Goal: Task Accomplishment & Management: Manage account settings

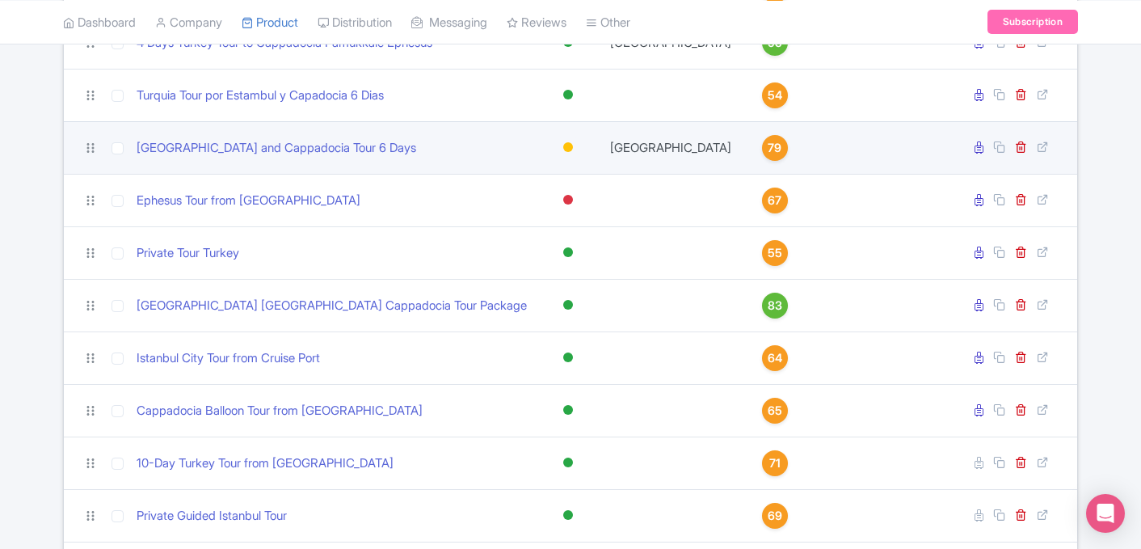
scroll to position [713, 0]
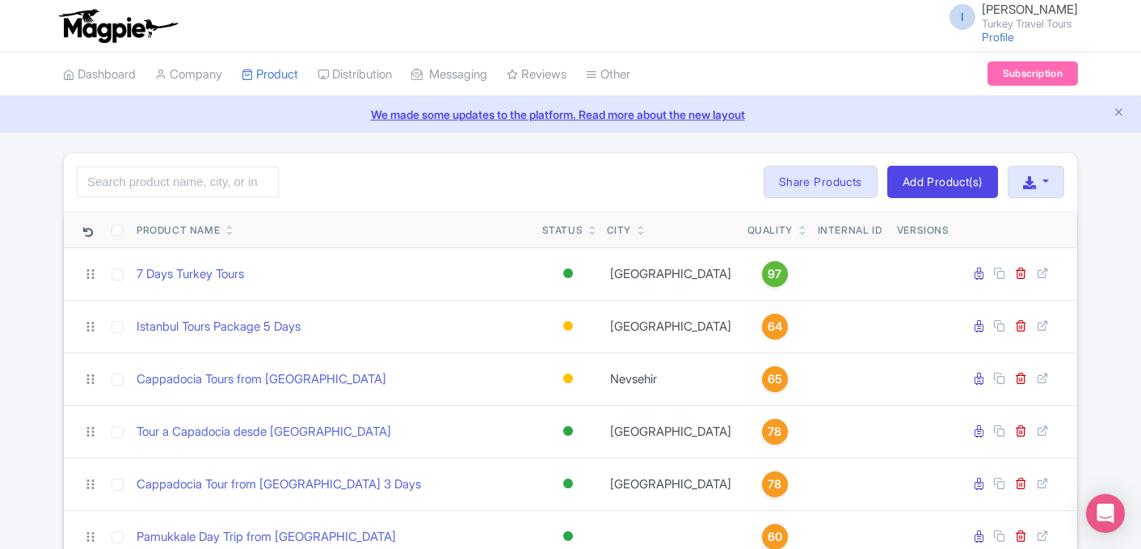
click at [908, 226] on th "Versions" at bounding box center [923, 229] width 65 height 37
drag, startPoint x: 896, startPoint y: 227, endPoint x: 947, endPoint y: 234, distance: 51.4
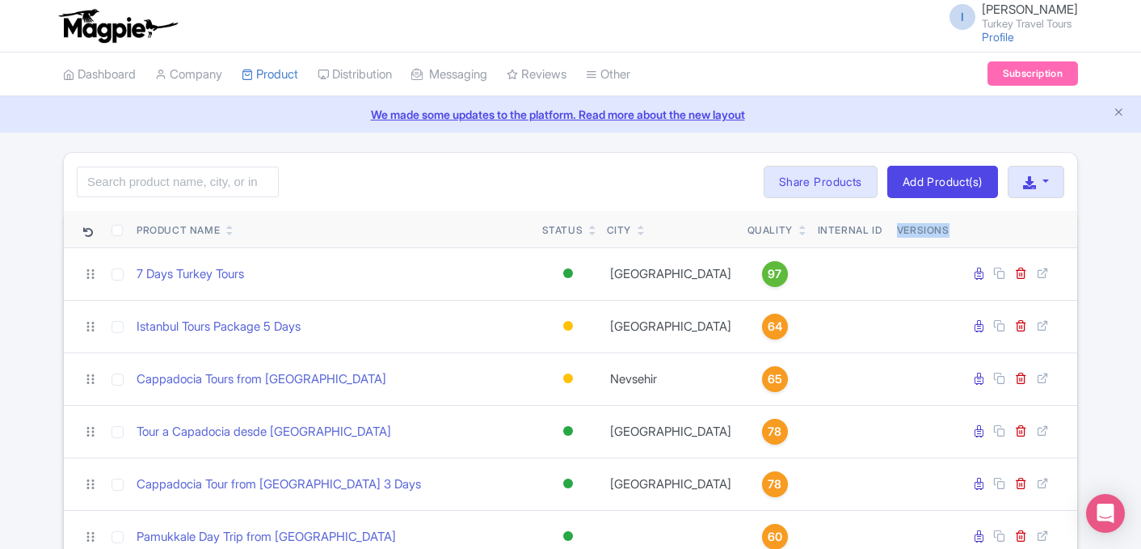
click at [947, 234] on th "Versions" at bounding box center [923, 229] width 65 height 37
drag, startPoint x: 947, startPoint y: 234, endPoint x: 914, endPoint y: 230, distance: 33.4
click at [914, 230] on th "Versions" at bounding box center [923, 229] width 65 height 37
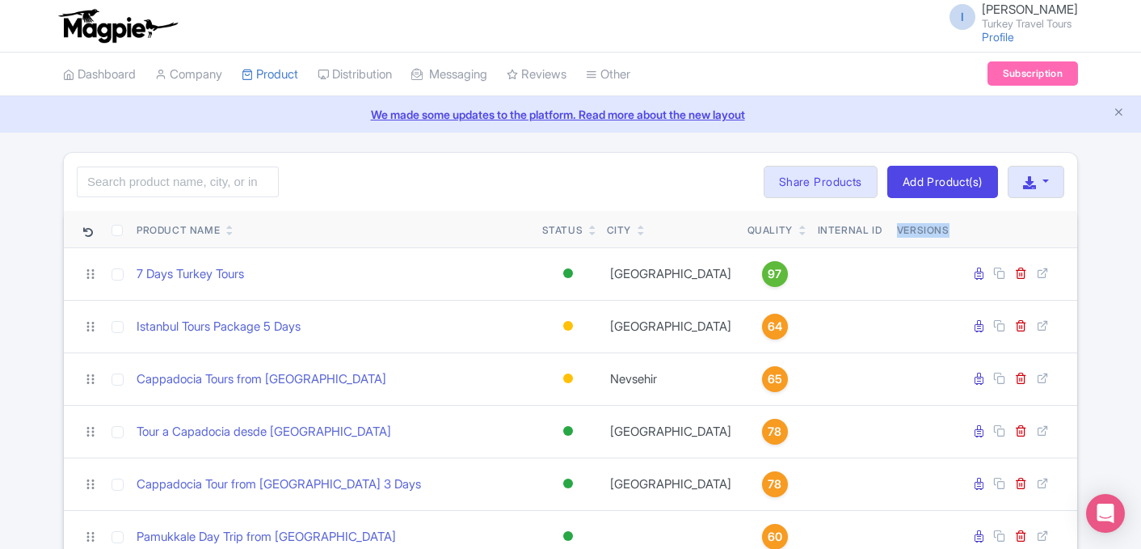
drag, startPoint x: 898, startPoint y: 228, endPoint x: 954, endPoint y: 234, distance: 56.1
click at [954, 234] on th "Versions" at bounding box center [923, 229] width 65 height 37
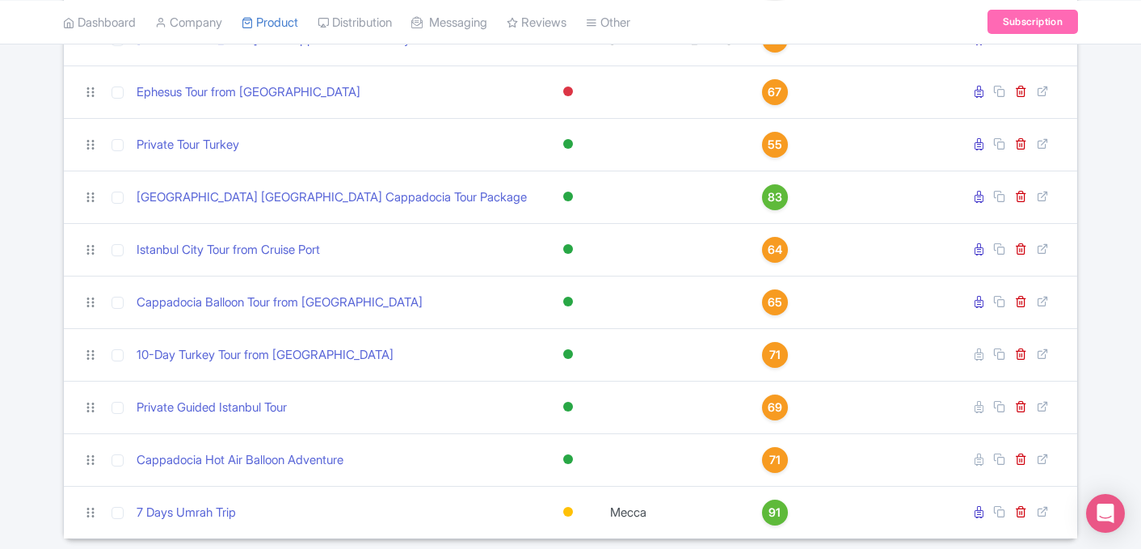
scroll to position [925, 0]
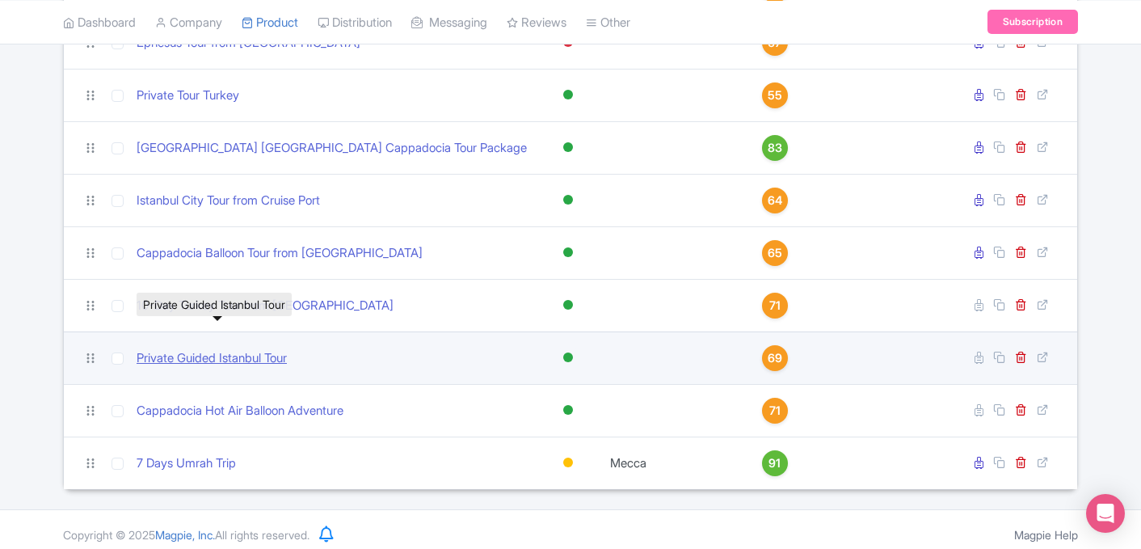
click at [168, 349] on link "Private Guided Istanbul Tour" at bounding box center [212, 358] width 150 height 19
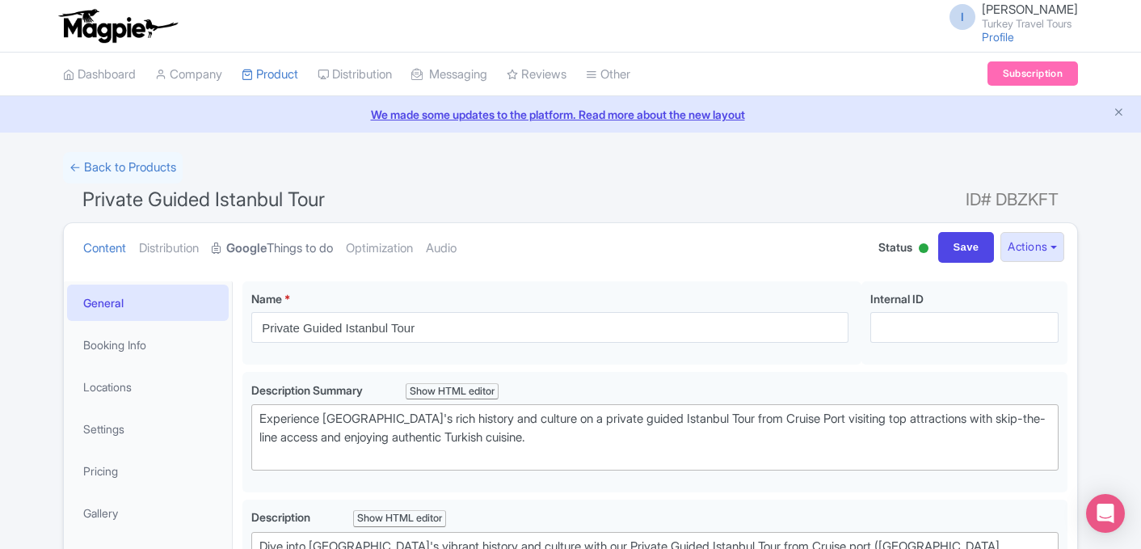
click at [317, 246] on link "Google Things to do" at bounding box center [272, 248] width 121 height 51
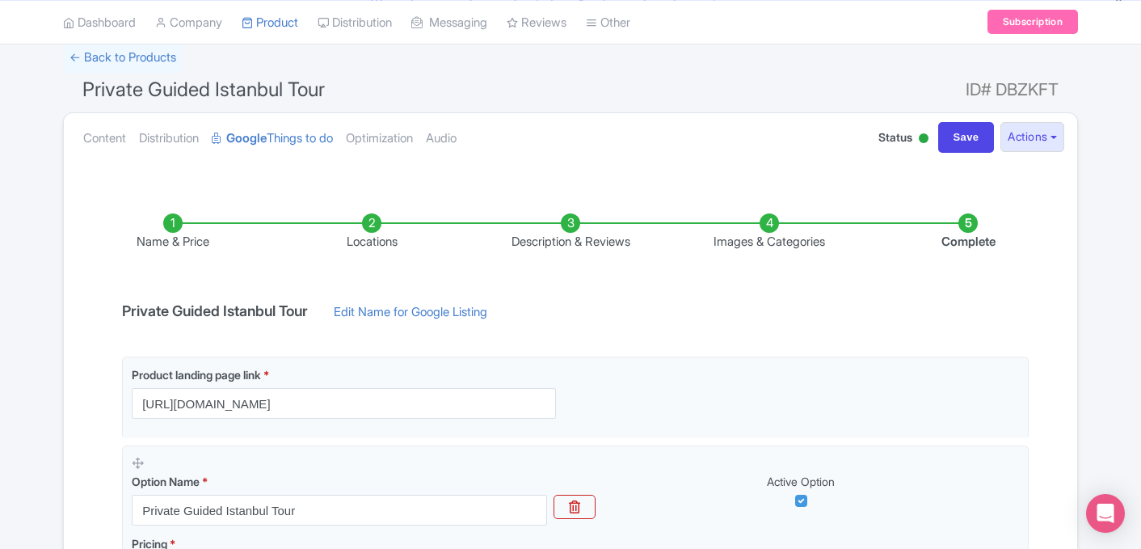
scroll to position [111, 0]
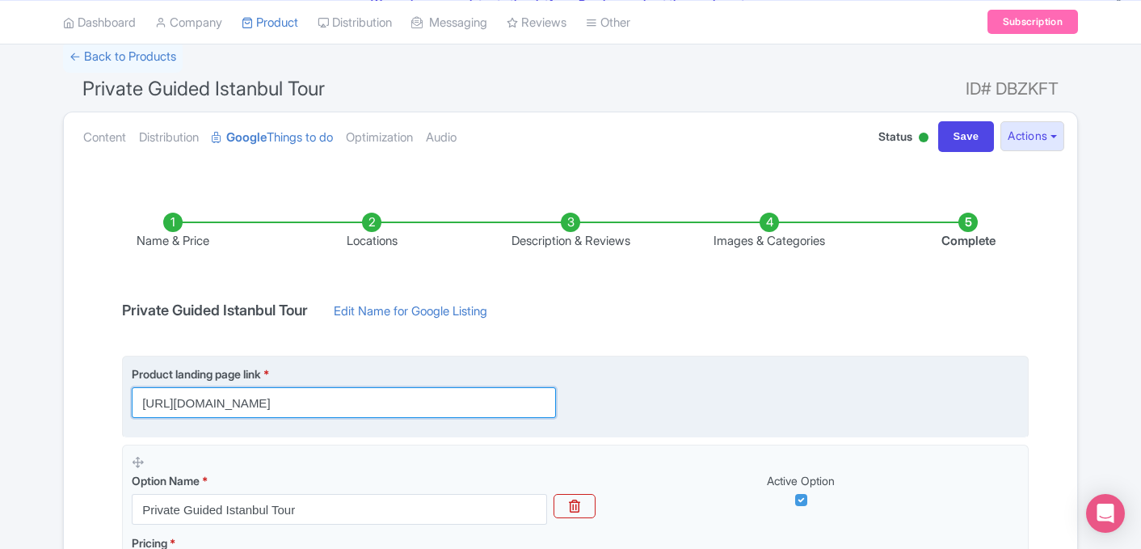
click at [377, 399] on input "https://www.turkeytraveltours.com/all/private-guided-istanbul-tour" at bounding box center [344, 402] width 424 height 31
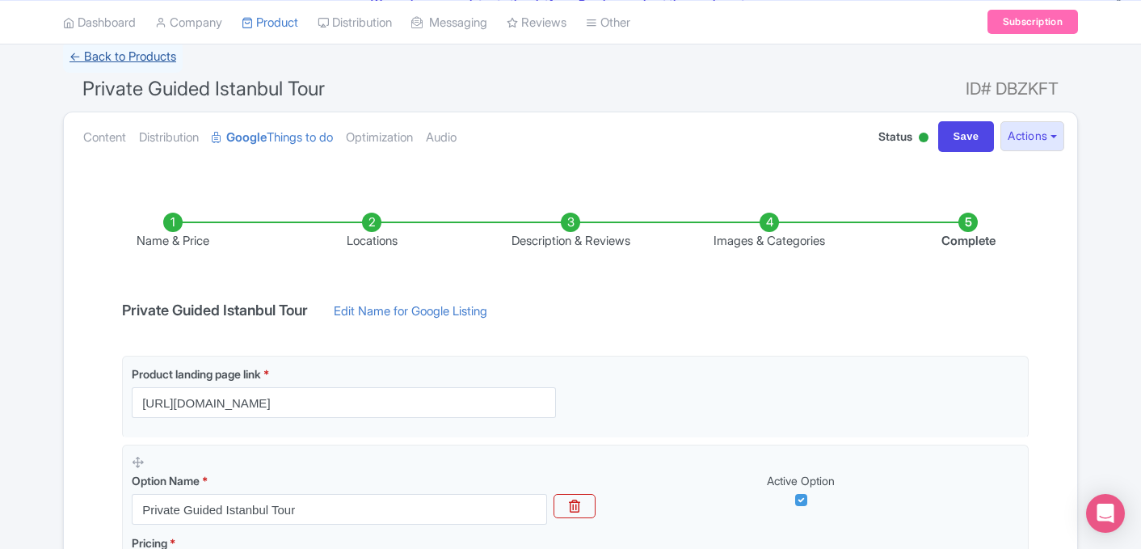
click at [84, 61] on link "← Back to Products" at bounding box center [123, 57] width 120 height 32
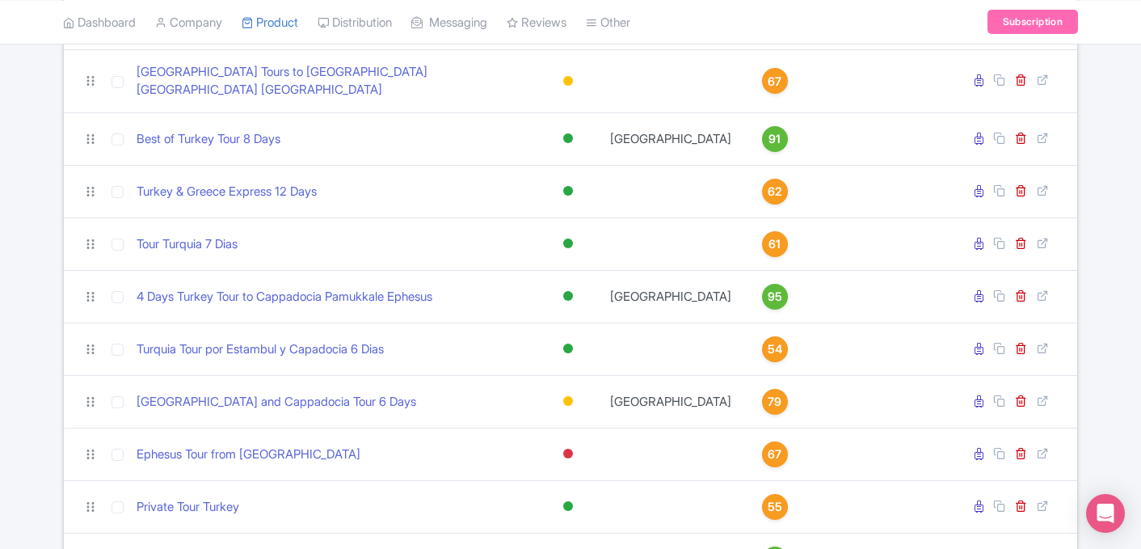
scroll to position [925, 0]
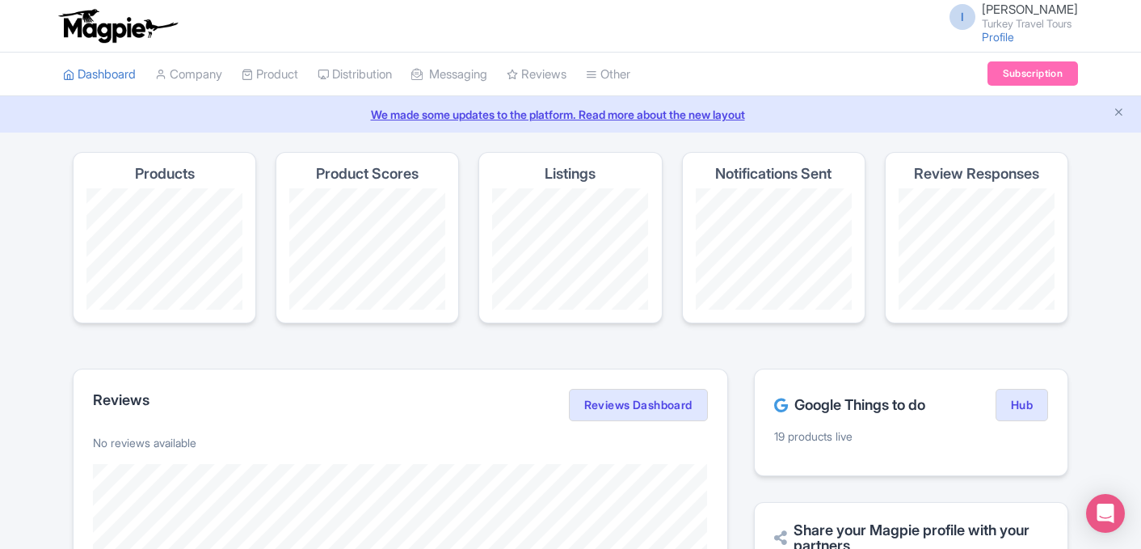
click at [93, 24] on img at bounding box center [117, 26] width 125 height 36
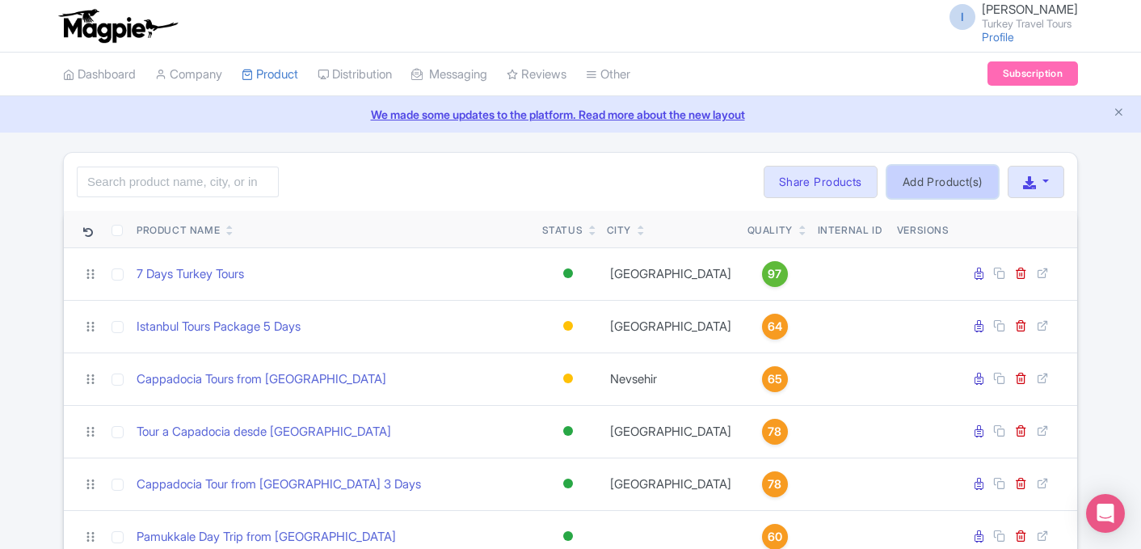
click at [935, 190] on link "Add Product(s)" at bounding box center [942, 182] width 111 height 32
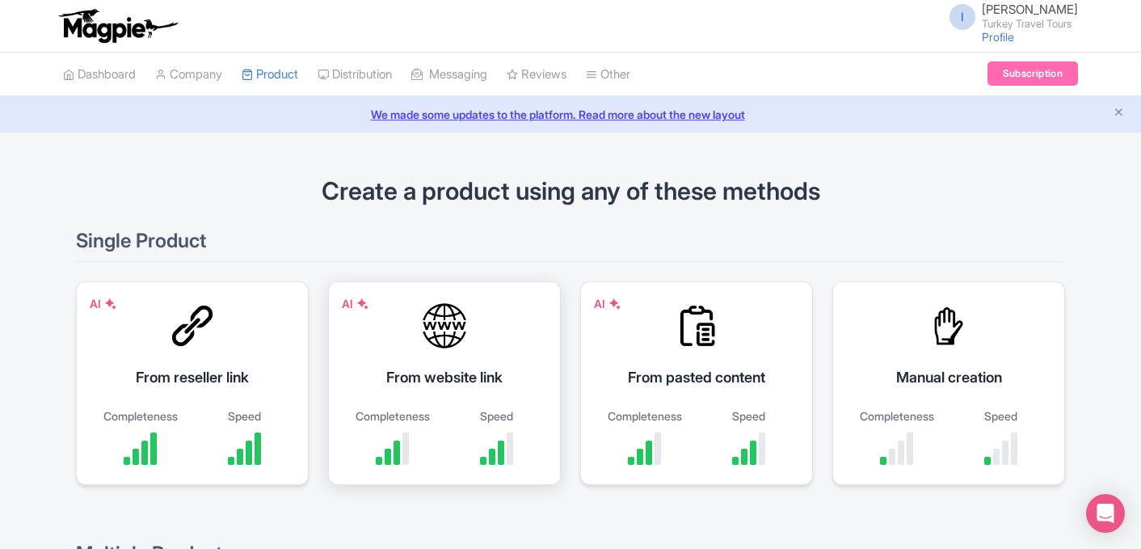
click at [429, 382] on div "From website link" at bounding box center [444, 377] width 192 height 22
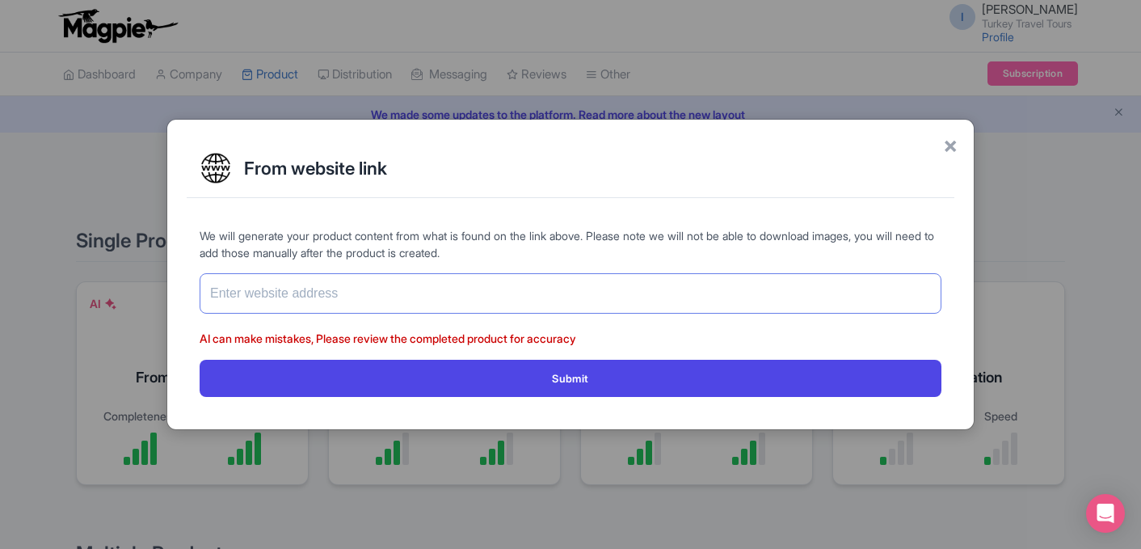
click at [496, 275] on input "text" at bounding box center [571, 293] width 742 height 40
paste input "https://www.turkeytraveltours.com/all/jewels-of-saudi-arabia-tour"
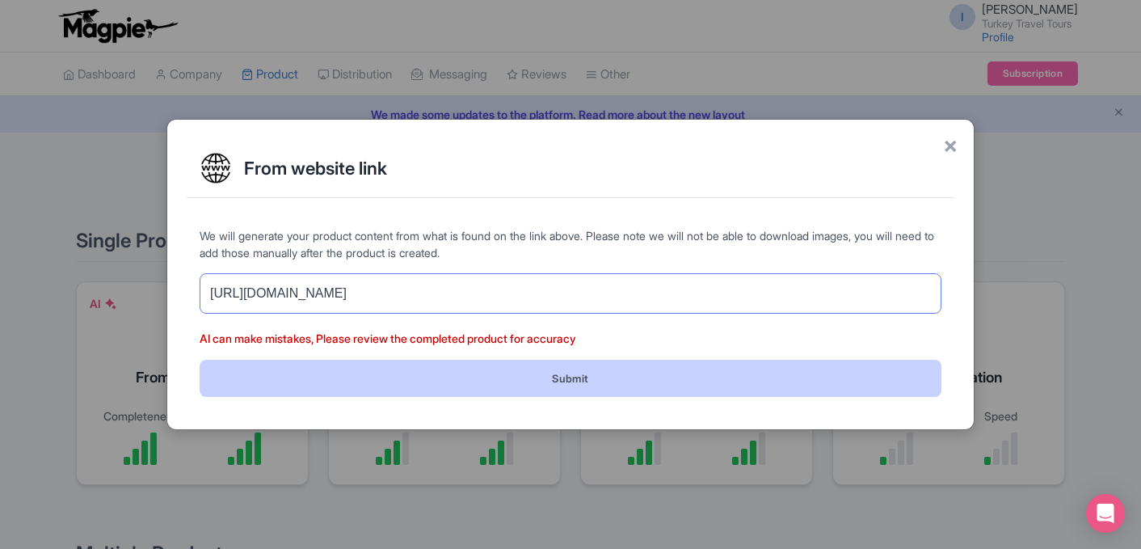
type input "[URL][DOMAIN_NAME]"
click at [566, 372] on button "Submit" at bounding box center [571, 378] width 742 height 36
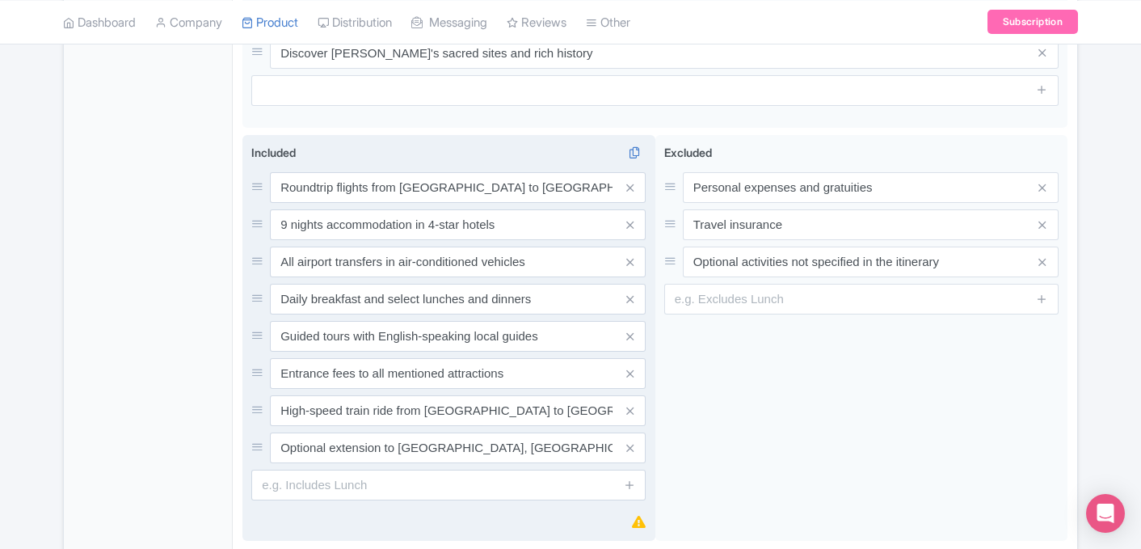
scroll to position [895, 0]
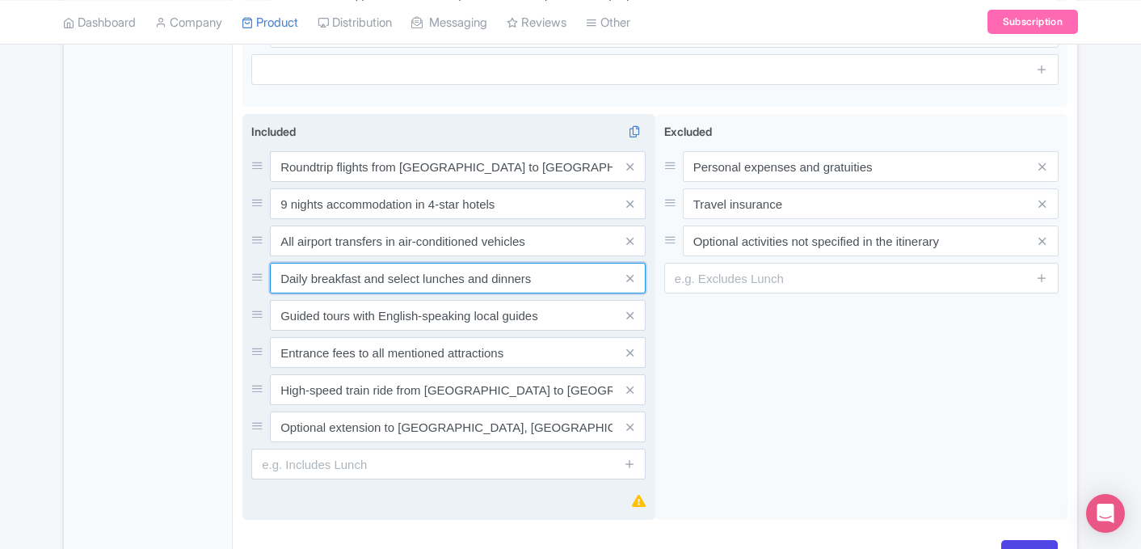
drag, startPoint x: 467, startPoint y: 280, endPoint x: 491, endPoint y: 280, distance: 23.4
click at [491, 280] on div "Roundtrip flights from Istanbul to Jeddah 9 nights accommodation in 4-star hote…" at bounding box center [448, 296] width 394 height 291
drag, startPoint x: 469, startPoint y: 260, endPoint x: 544, endPoint y: 260, distance: 75.2
click at [544, 182] on input "Daily breakfast and select lunches and dinners" at bounding box center [458, 166] width 376 height 31
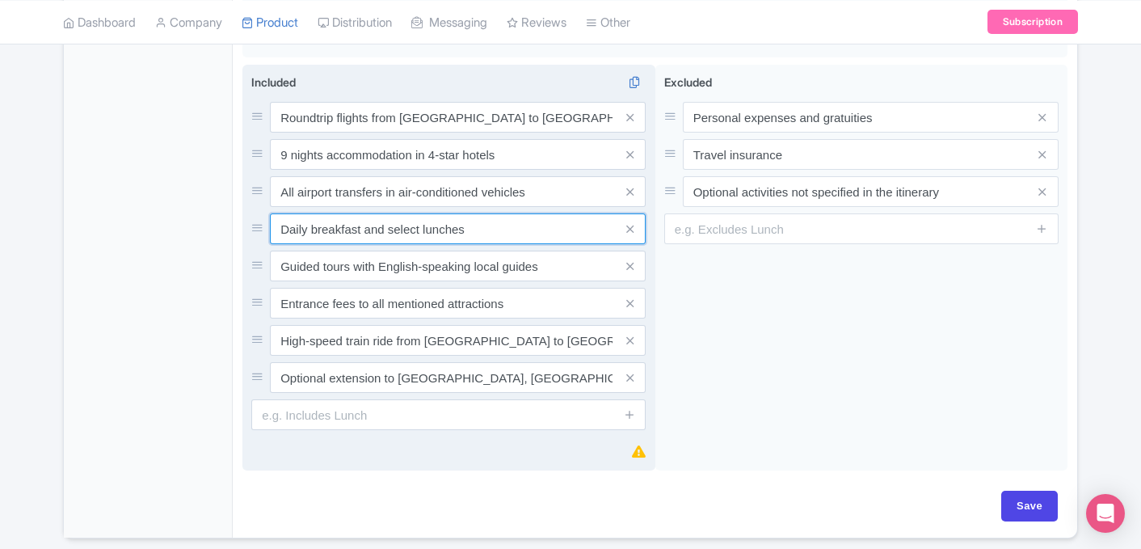
scroll to position [952, 0]
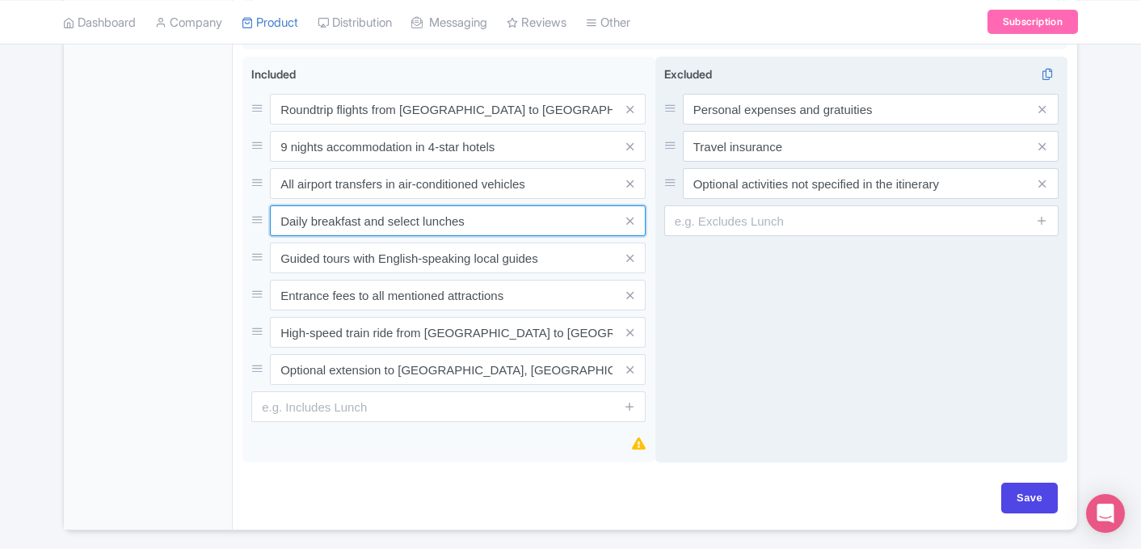
type input "Daily breakfast and select lunches"
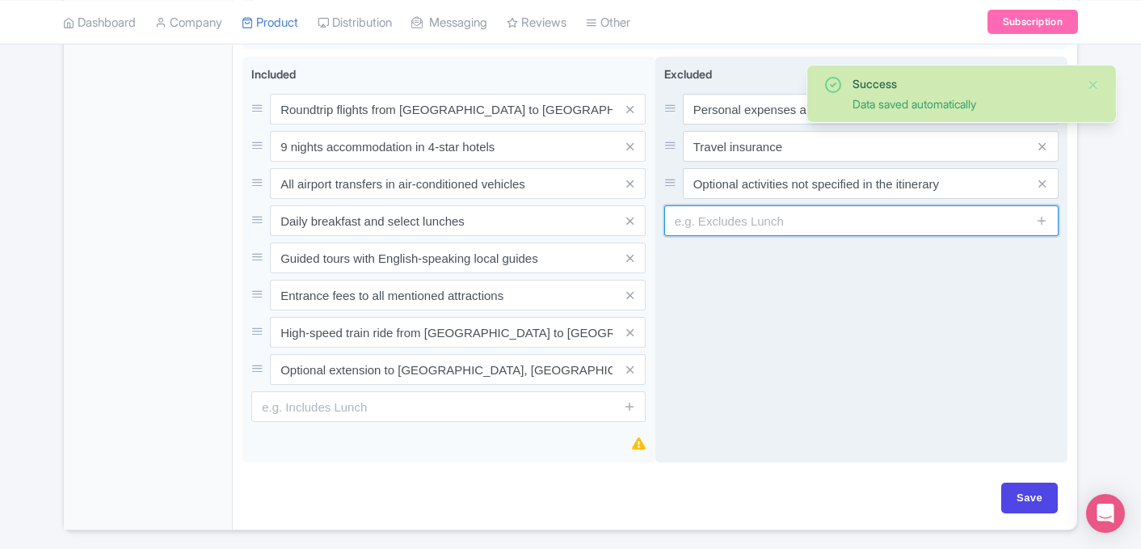
click at [774, 208] on input "text" at bounding box center [861, 220] width 394 height 31
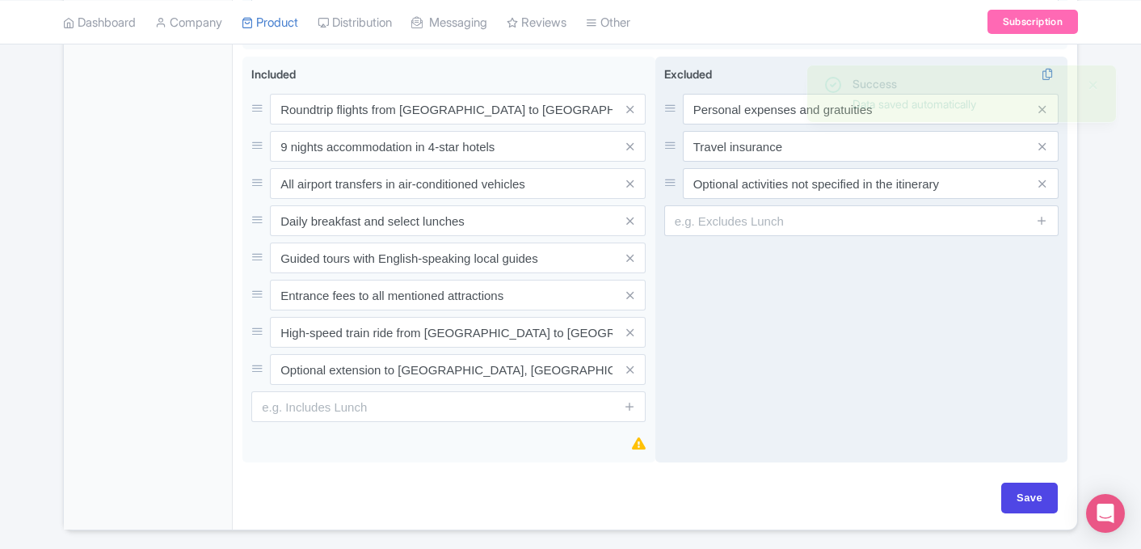
click at [971, 306] on div "Excluded i Personal expenses and gratuities Travel insurance Optional activitie…" at bounding box center [861, 260] width 413 height 407
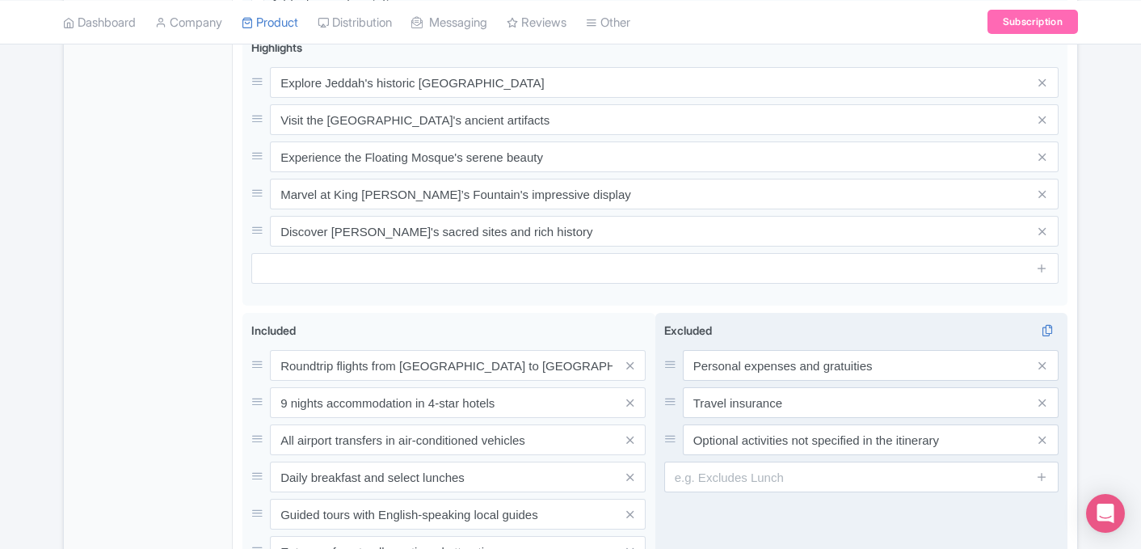
scroll to position [910, 0]
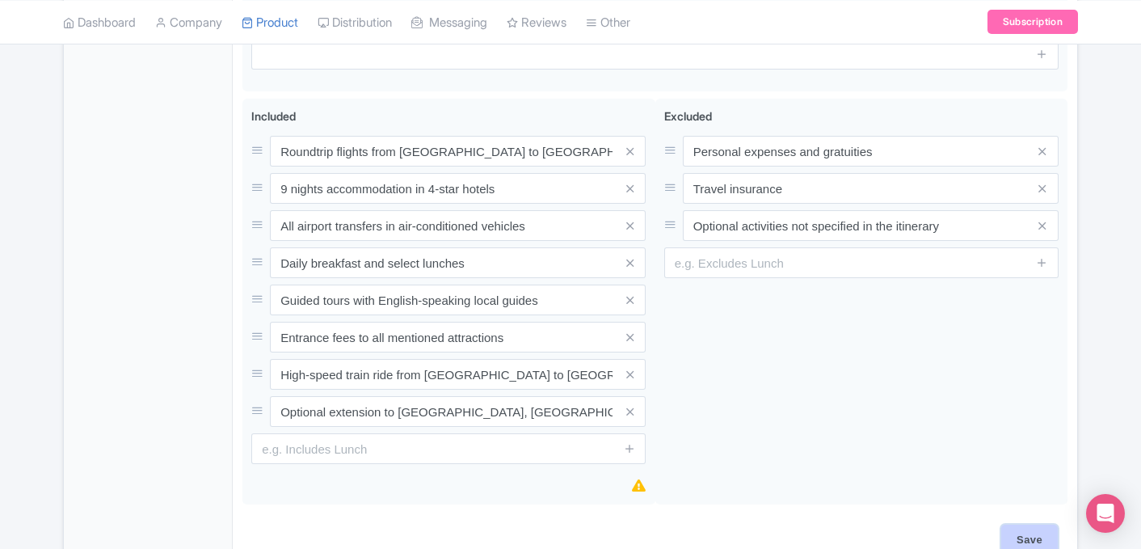
click at [1023, 525] on input "Save" at bounding box center [1029, 540] width 57 height 31
type input "Saving..."
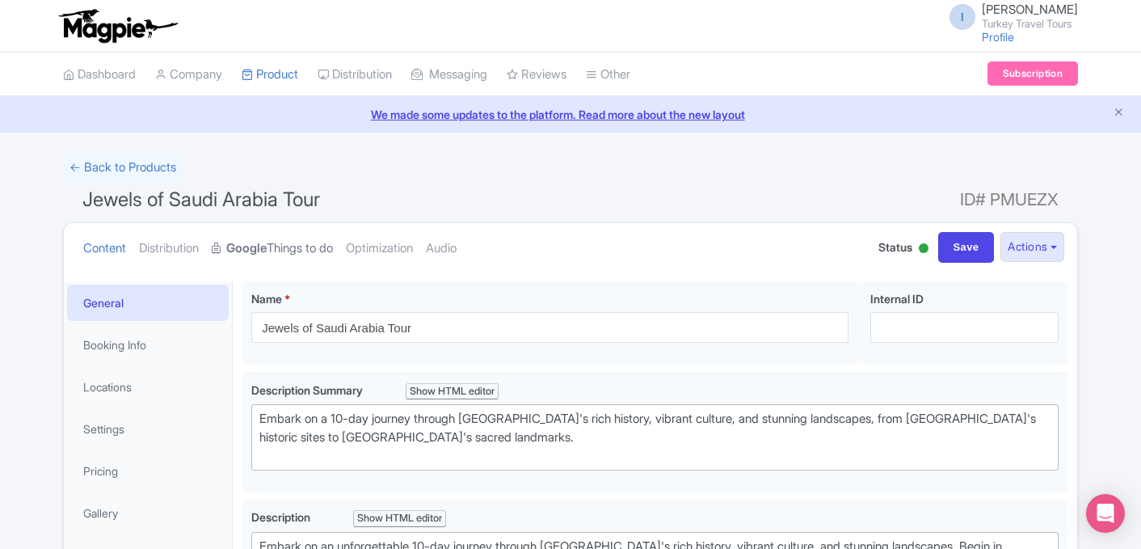
click at [294, 249] on link "Google Things to do" at bounding box center [272, 248] width 121 height 51
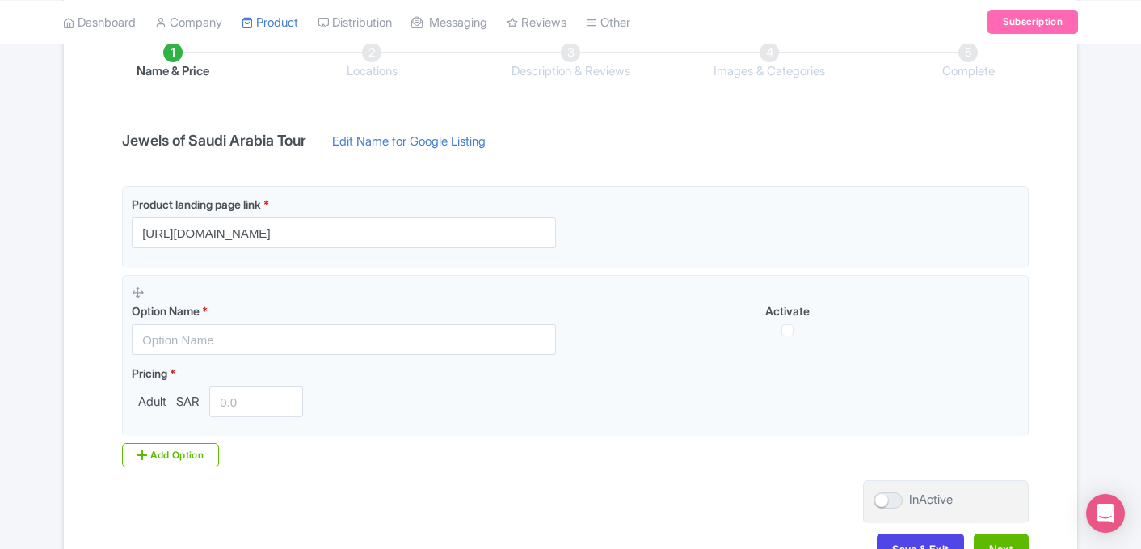
scroll to position [307, 0]
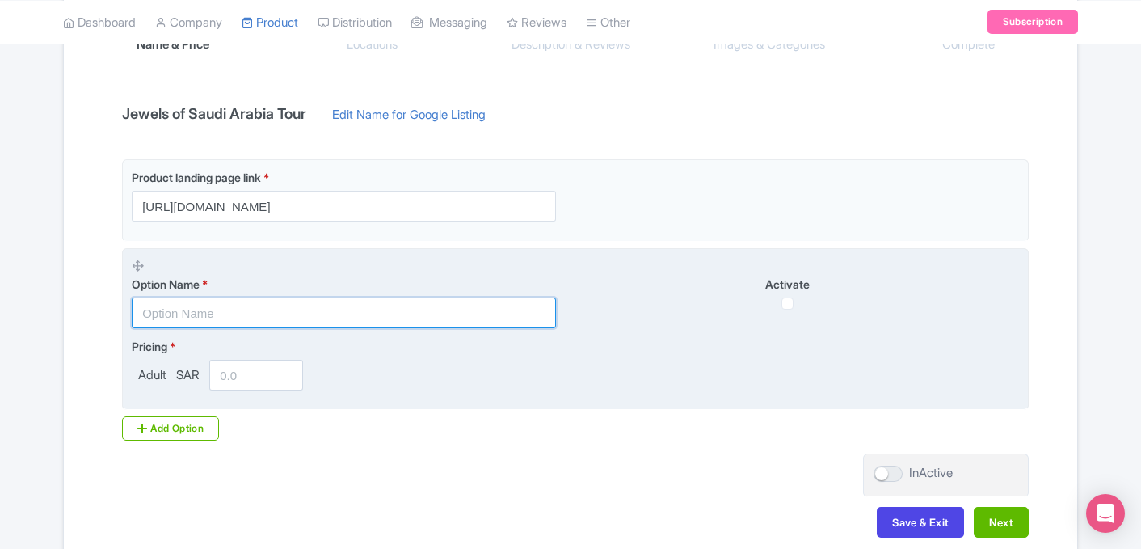
click at [308, 319] on input "text" at bounding box center [344, 312] width 424 height 31
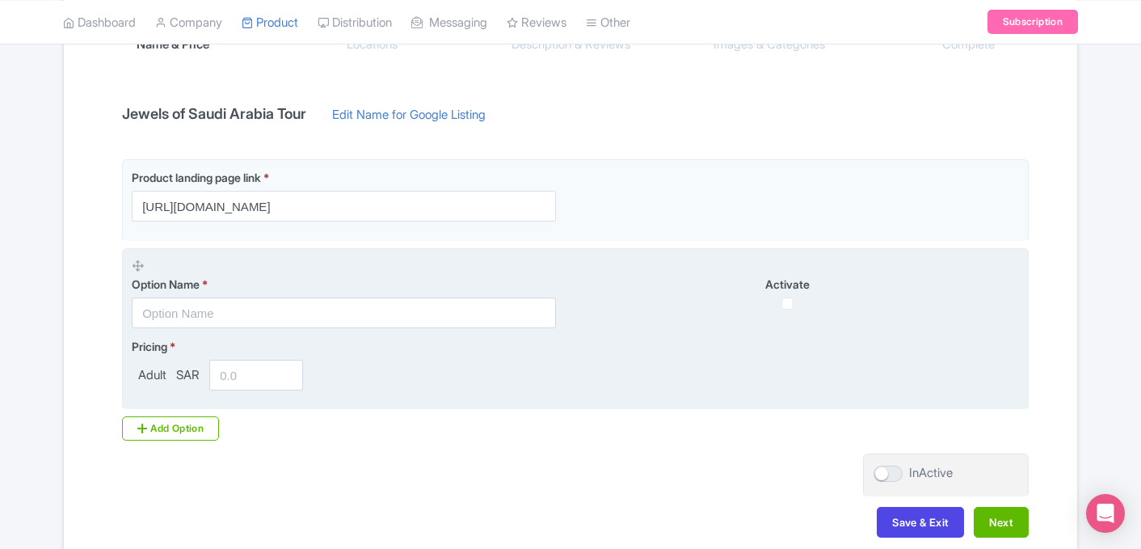
click at [794, 306] on div "Activate" at bounding box center [797, 293] width 444 height 34
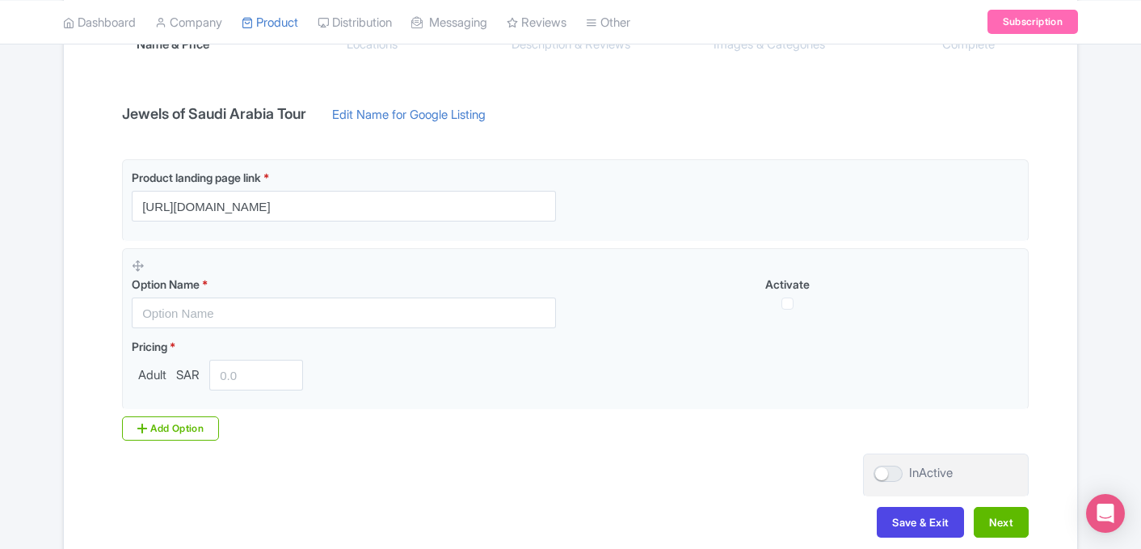
click at [285, 112] on h4 "Jewels of Saudi Arabia Tour" at bounding box center [214, 114] width 204 height 16
copy div "Jewels of Saudi Arabia Tour"
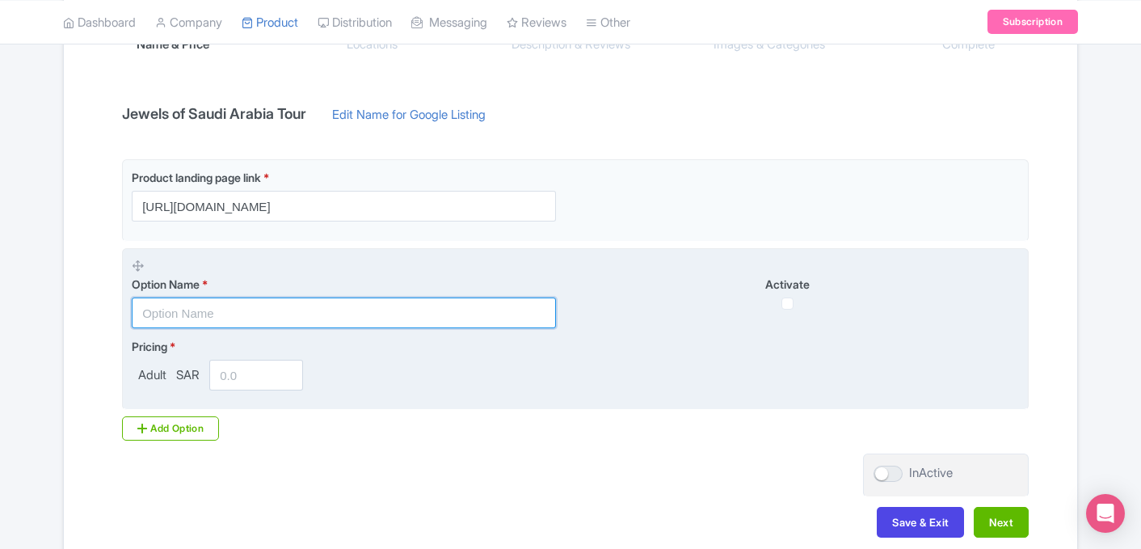
click at [199, 318] on input "text" at bounding box center [344, 312] width 424 height 31
paste input "Jewels of Saudi Arabia Tour"
type input "Jewels of Saudi Arabia Tour"
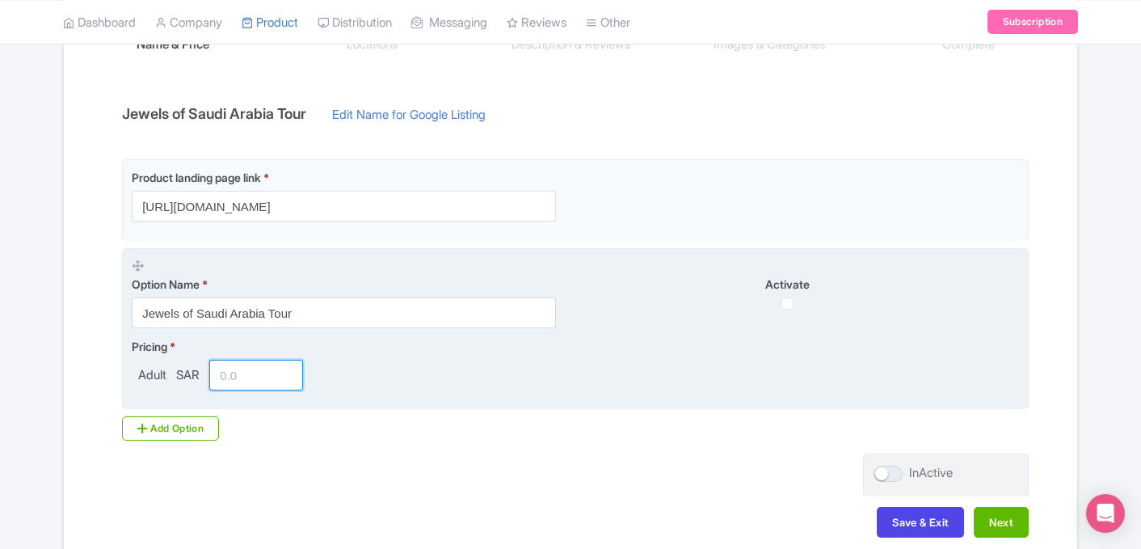
click at [236, 365] on input "number" at bounding box center [256, 375] width 94 height 31
type input "6550"
click at [197, 380] on span "SAR" at bounding box center [188, 375] width 30 height 19
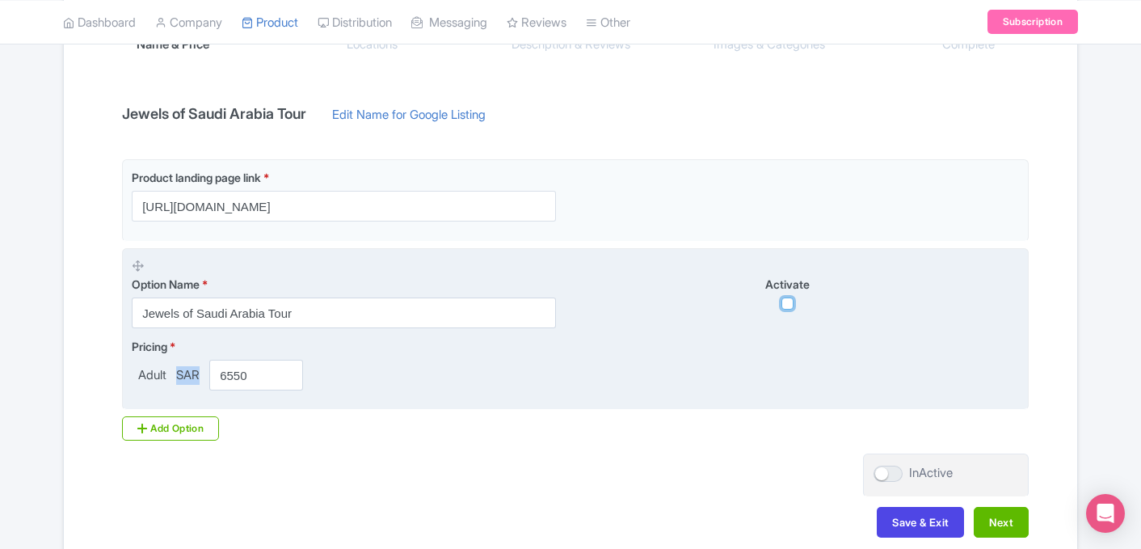
click at [789, 303] on input "checkbox" at bounding box center [788, 303] width 12 height 12
checkbox input "true"
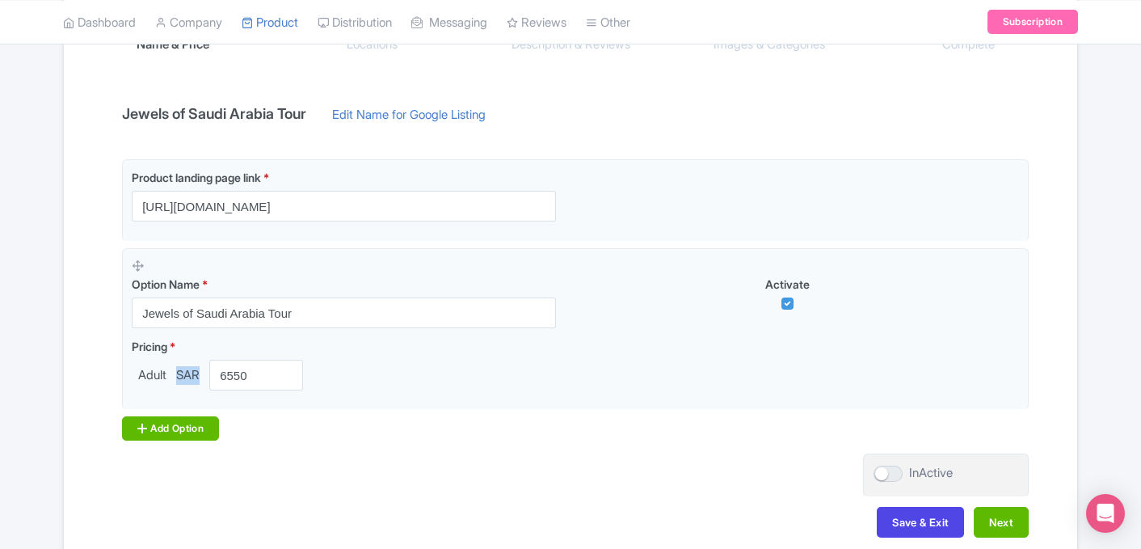
click at [207, 432] on div "Add Option" at bounding box center [170, 428] width 97 height 24
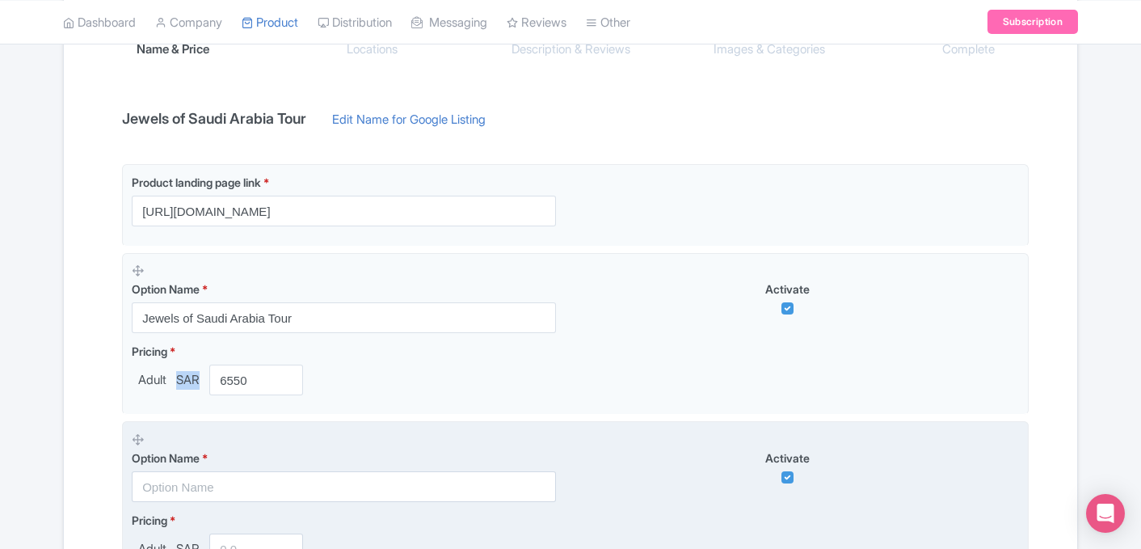
scroll to position [0, 0]
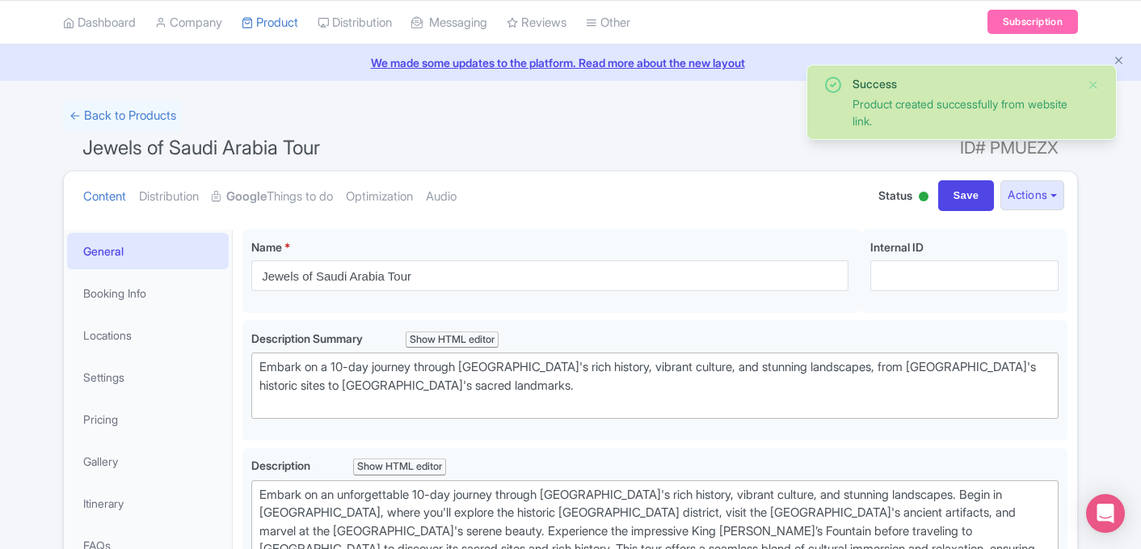
scroll to position [71, 0]
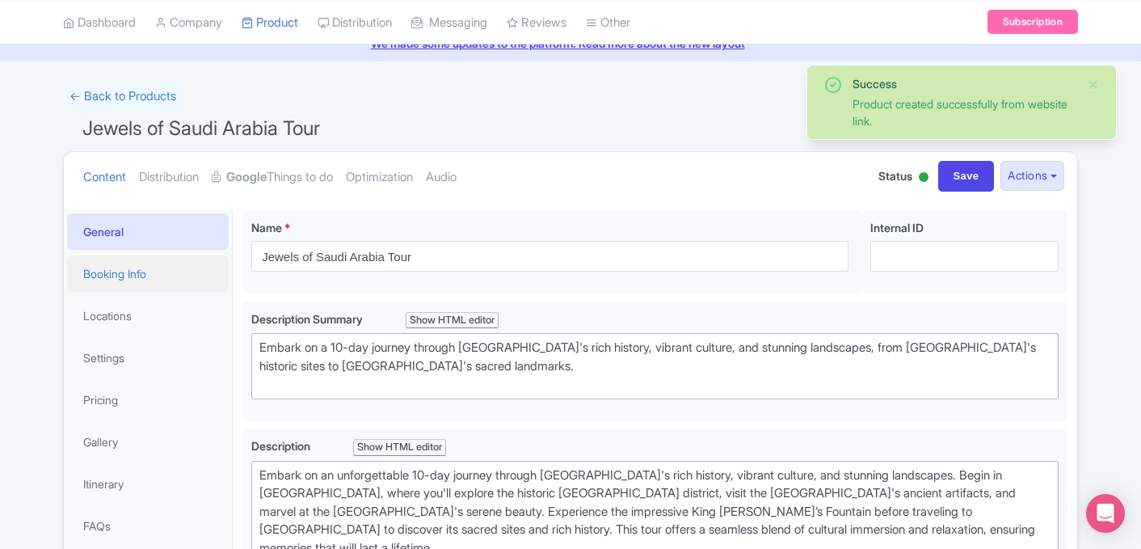
click at [141, 265] on link "Booking Info" at bounding box center [148, 273] width 162 height 36
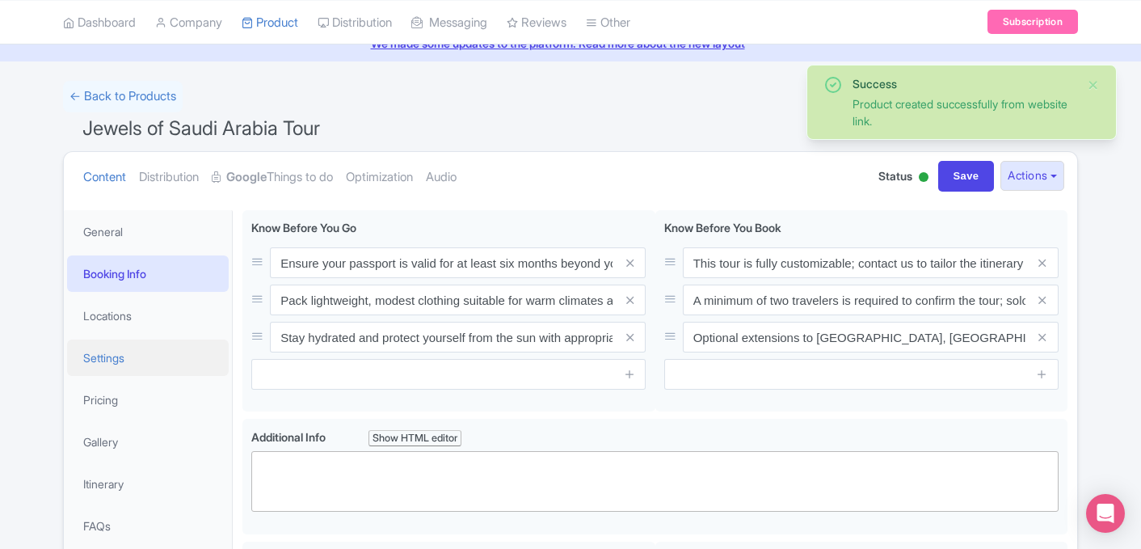
click at [126, 364] on link "Settings" at bounding box center [148, 357] width 162 height 36
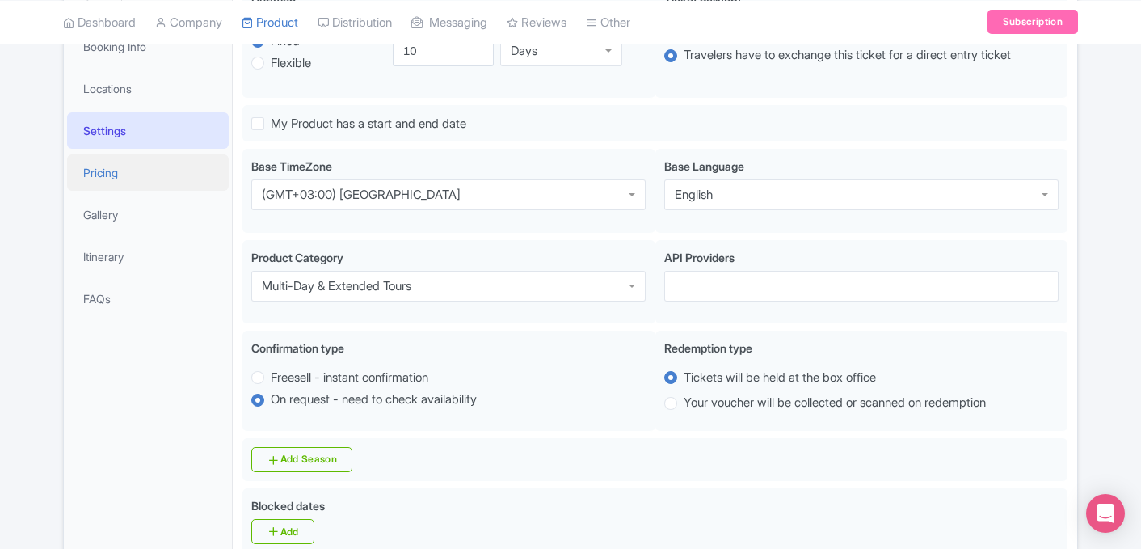
click at [154, 188] on link "Pricing" at bounding box center [148, 172] width 162 height 36
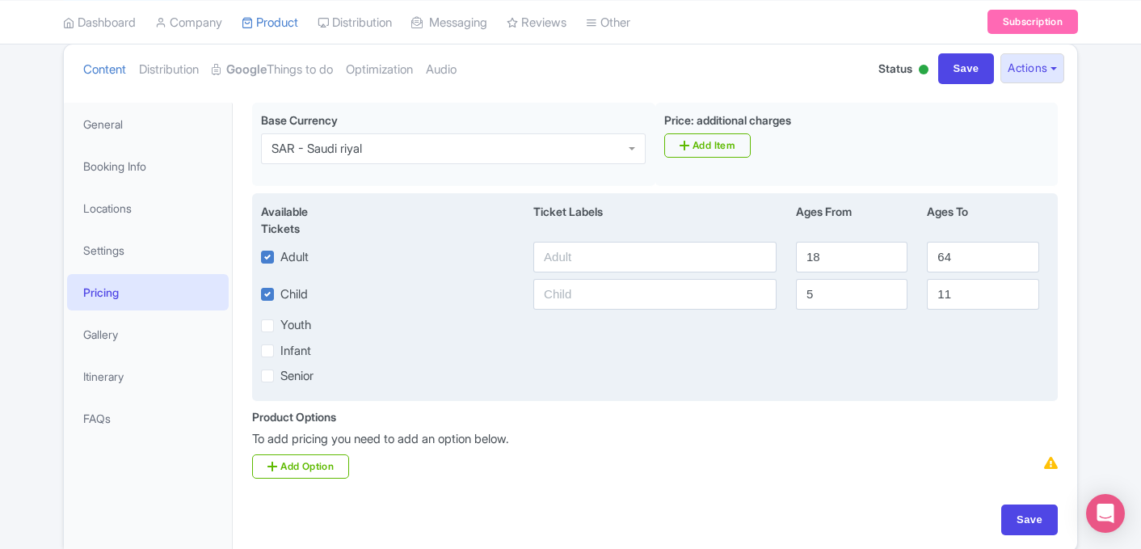
scroll to position [175, 0]
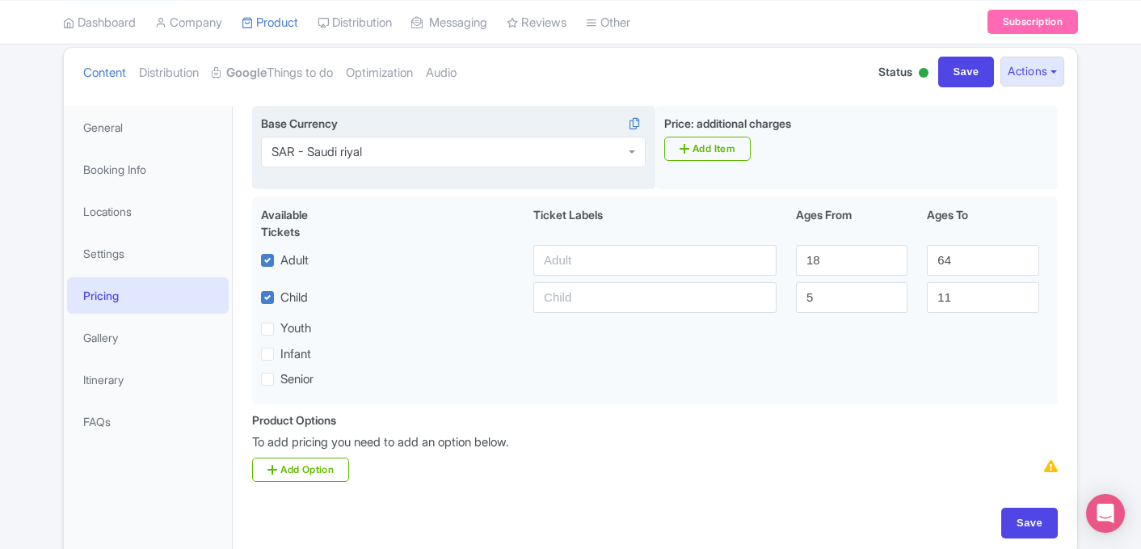
click at [466, 152] on div "SAR - Saudi riyal" at bounding box center [453, 152] width 385 height 31
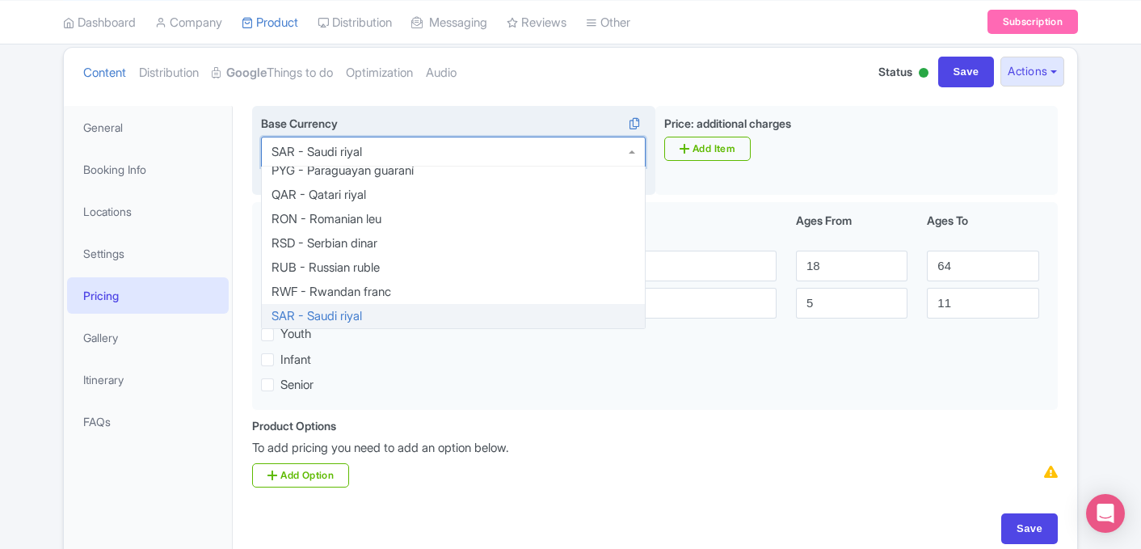
click at [466, 152] on div "SAR - Saudi riyal" at bounding box center [453, 152] width 385 height 31
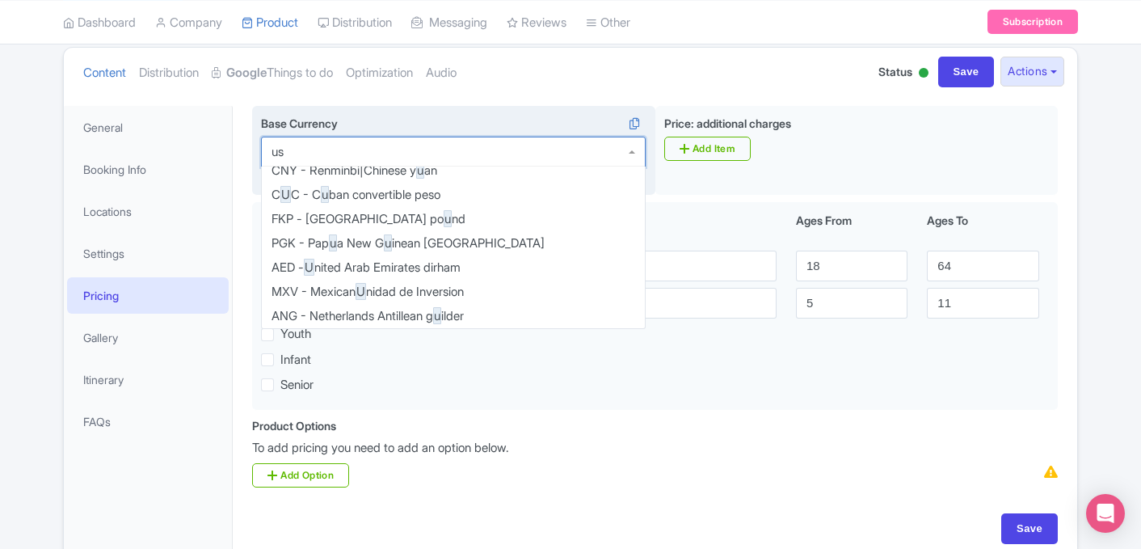
type input "usd"
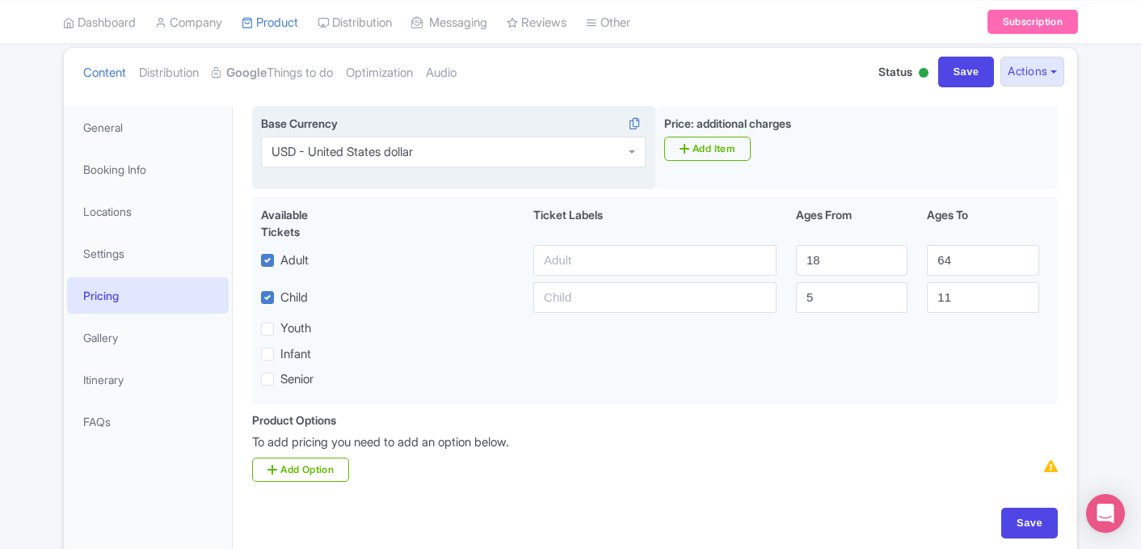
scroll to position [0, 0]
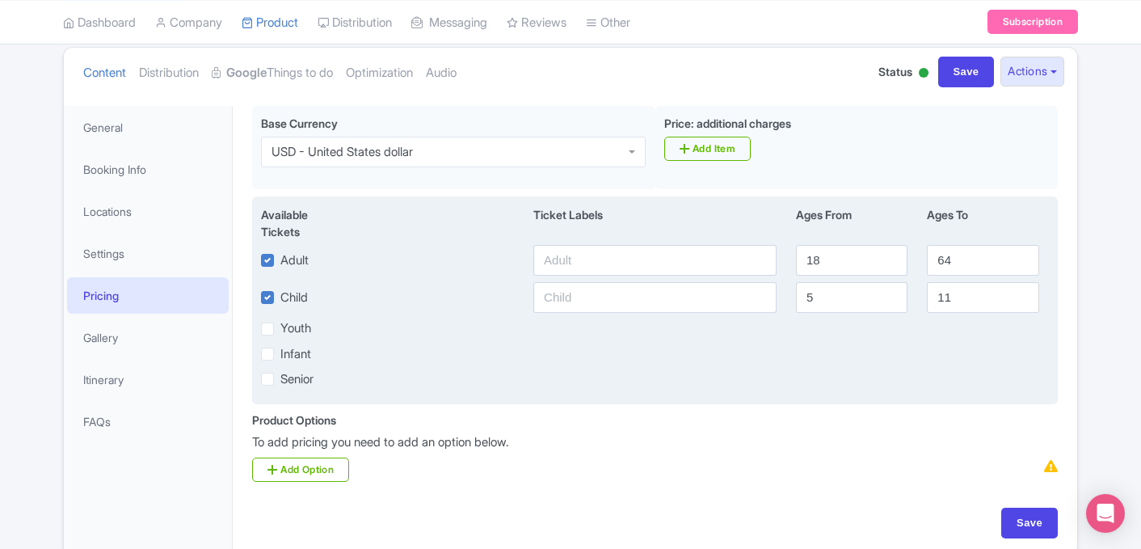
click at [280, 301] on label "Child" at bounding box center [293, 298] width 27 height 19
click at [280, 298] on input "Child" at bounding box center [285, 293] width 11 height 11
checkbox input "false"
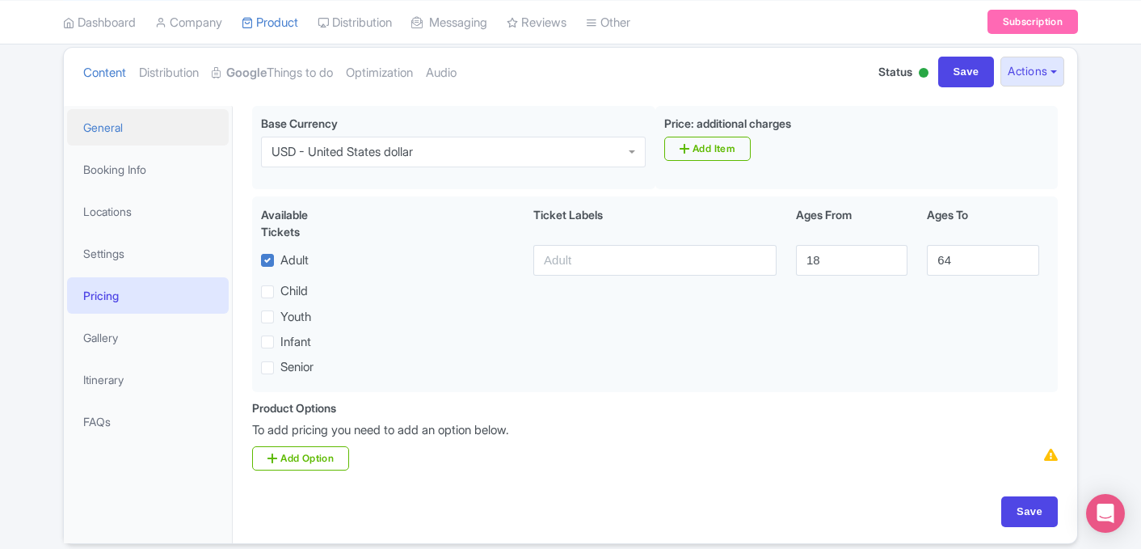
click at [135, 126] on link "General" at bounding box center [148, 127] width 162 height 36
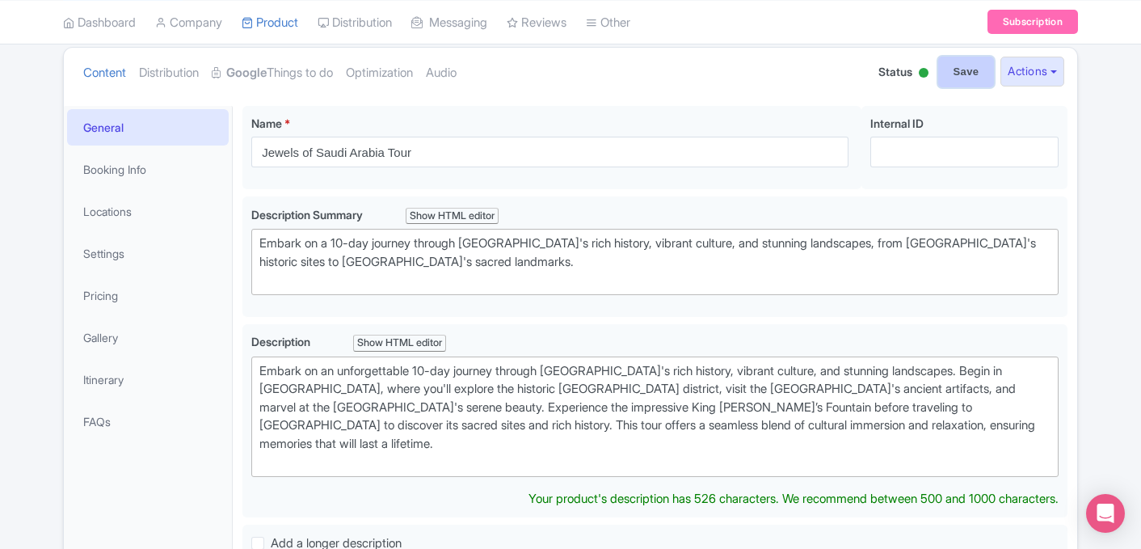
click at [975, 70] on input "Save" at bounding box center [966, 72] width 57 height 31
type input "Update Product"
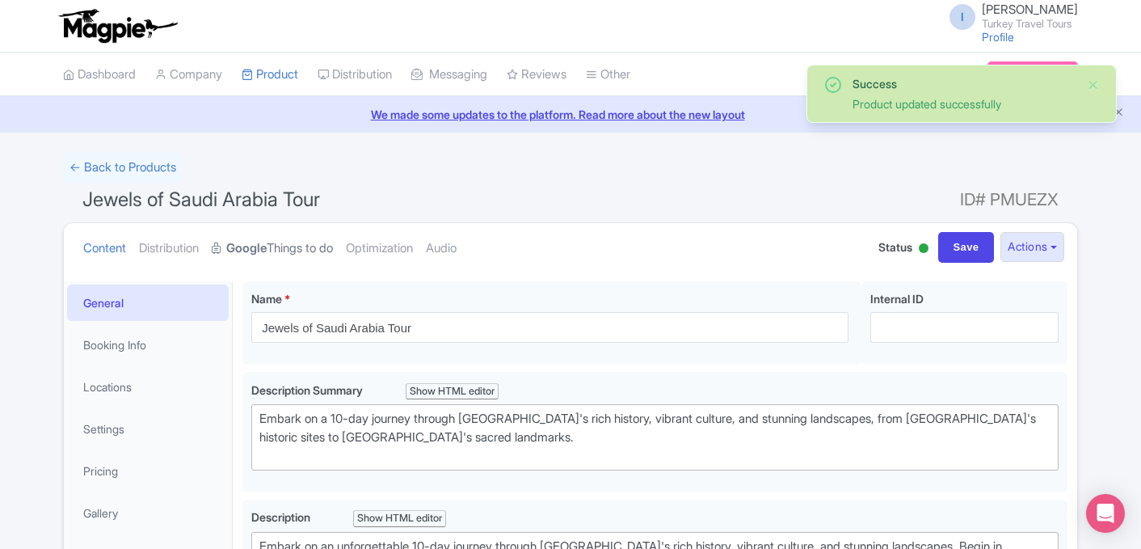
click at [289, 253] on link "Google Things to do" at bounding box center [272, 248] width 121 height 51
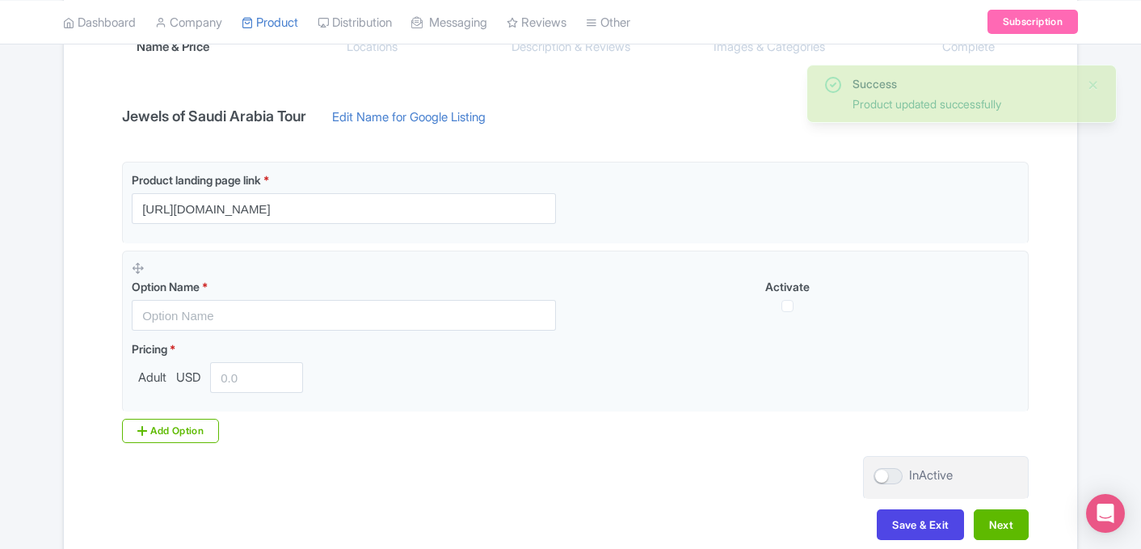
scroll to position [306, 0]
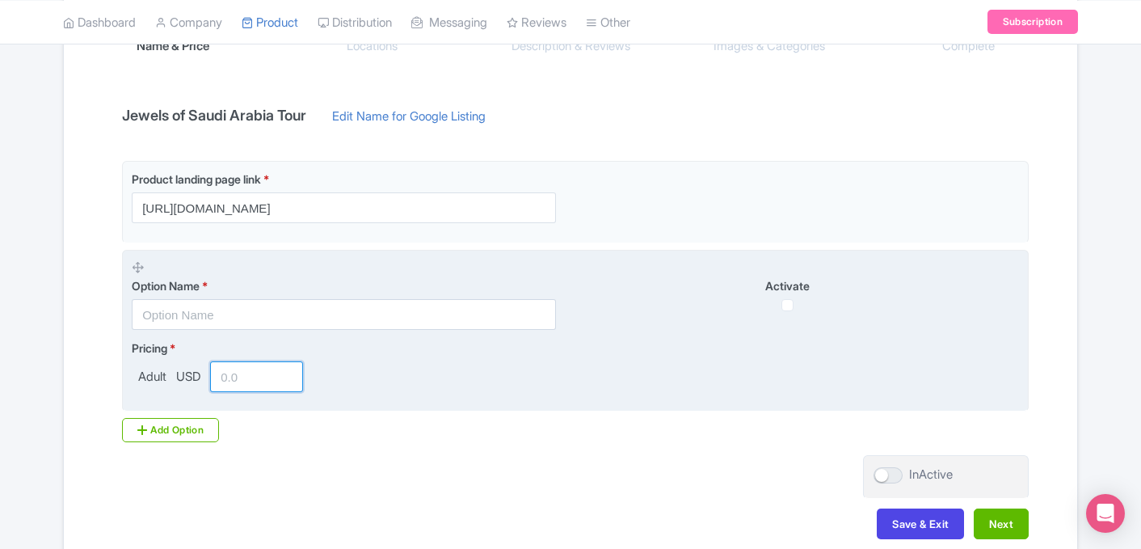
click at [231, 386] on input "number" at bounding box center [256, 376] width 93 height 31
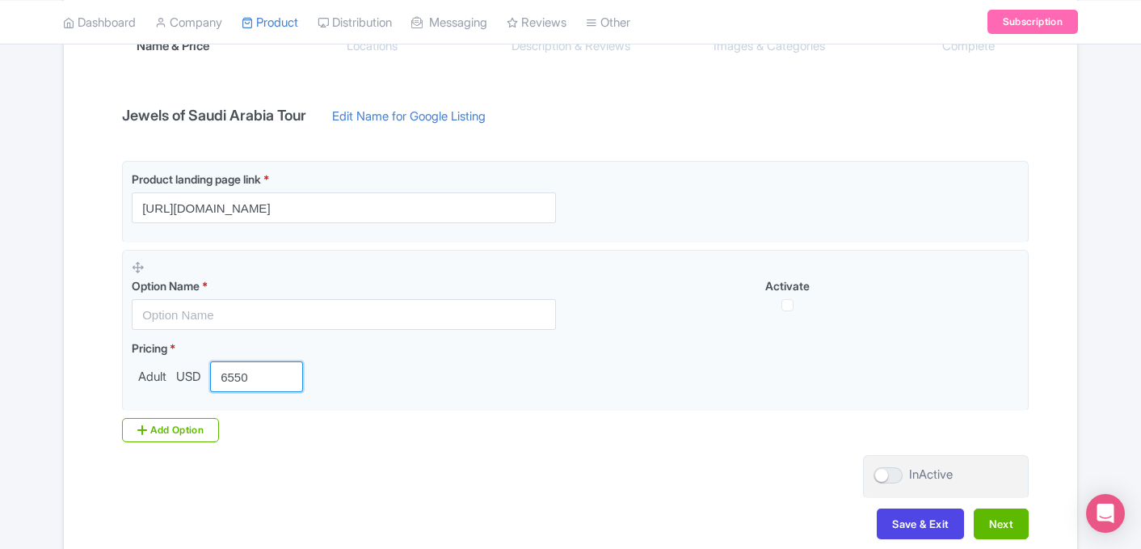
type input "6550"
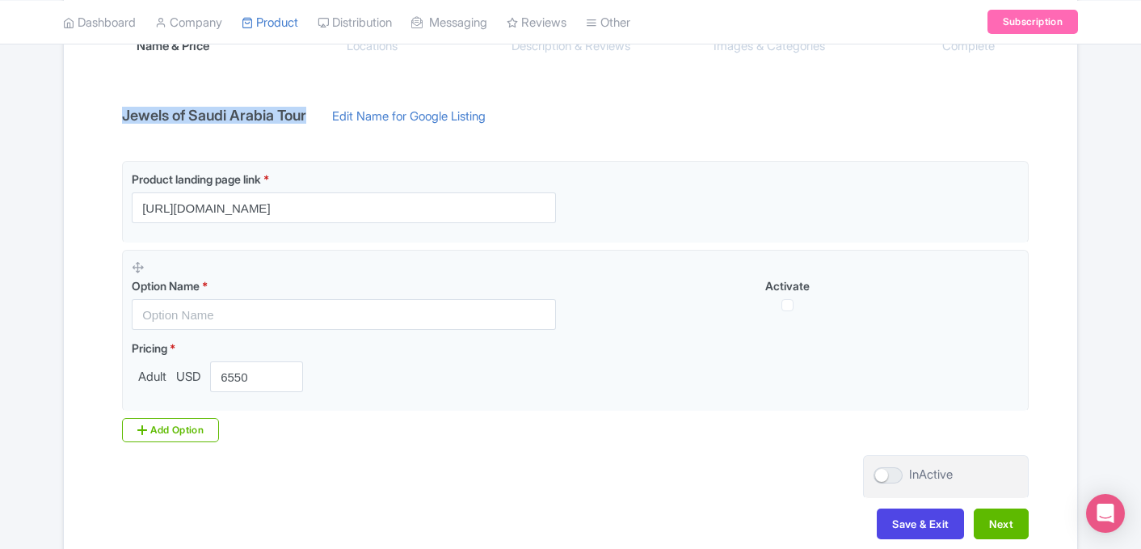
drag, startPoint x: 322, startPoint y: 112, endPoint x: 95, endPoint y: 117, distance: 226.4
click at [95, 117] on div "Name & Price Locations Description & Reviews Images & Categories Complete Jewel…" at bounding box center [571, 270] width 994 height 570
copy h4 "Jewels of Saudi Arabia Tour"
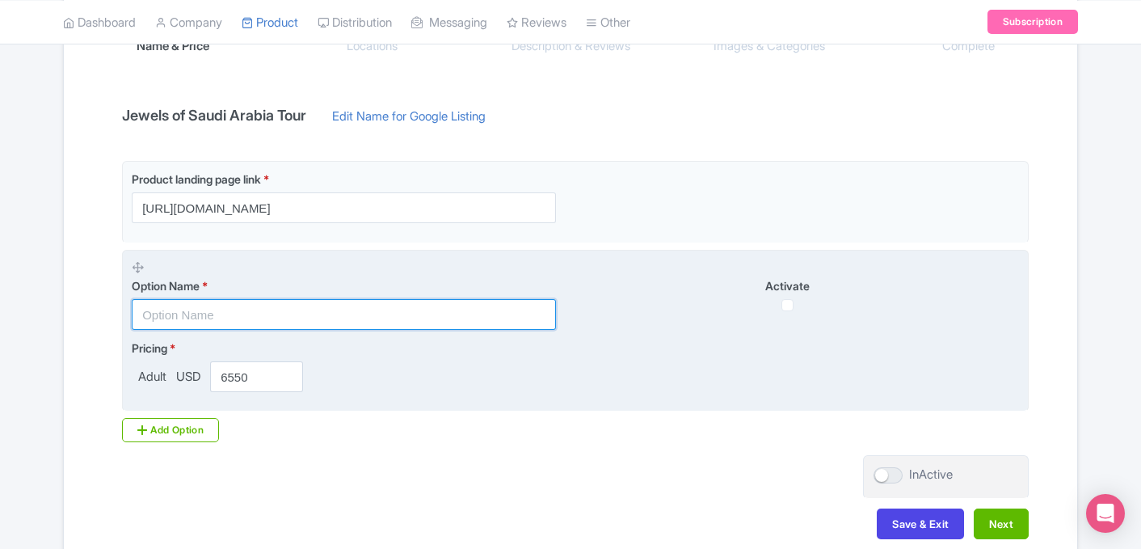
click at [234, 307] on input "text" at bounding box center [344, 314] width 424 height 31
paste input "Jewels of Saudi Arabia Tour"
type input "Jewels of Saudi Arabia Tour"
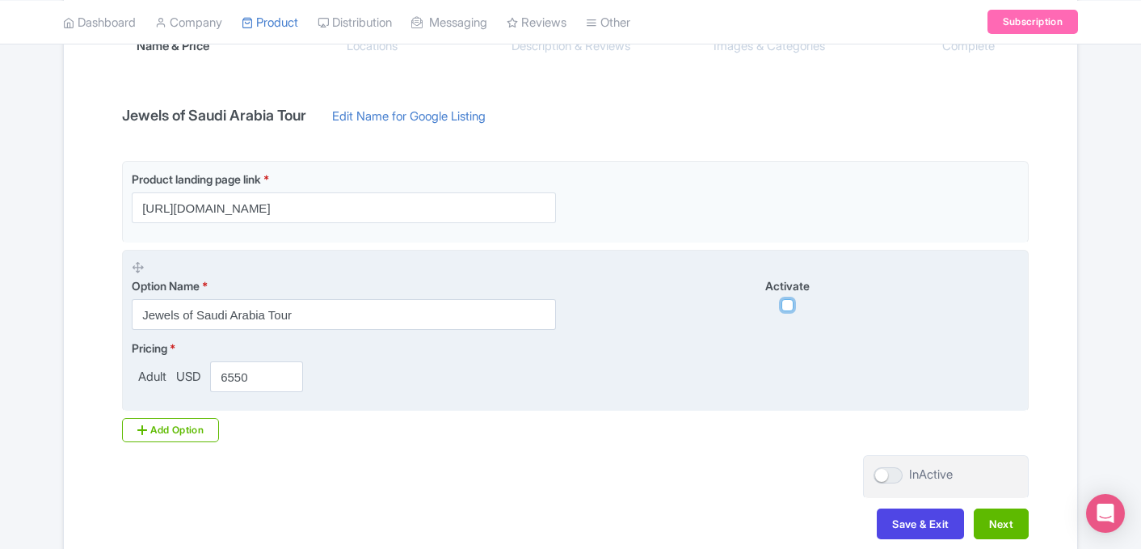
click at [790, 308] on input "checkbox" at bounding box center [788, 305] width 12 height 12
checkbox input "true"
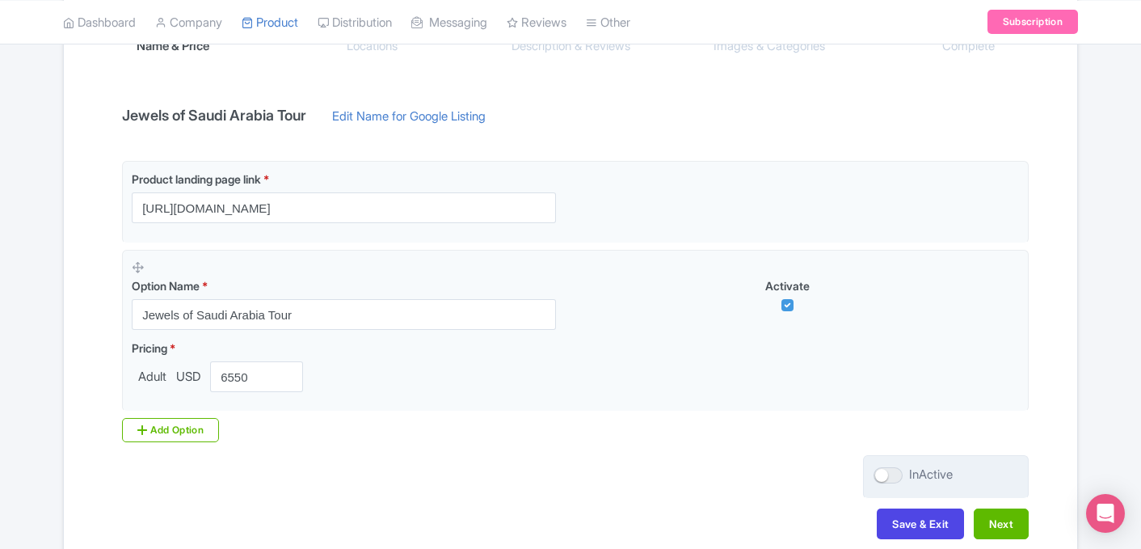
click at [903, 483] on label "InActive" at bounding box center [913, 475] width 79 height 19
click at [884, 480] on input "InActive" at bounding box center [879, 475] width 11 height 11
checkbox input "true"
click at [1018, 524] on button "Next" at bounding box center [1001, 523] width 55 height 31
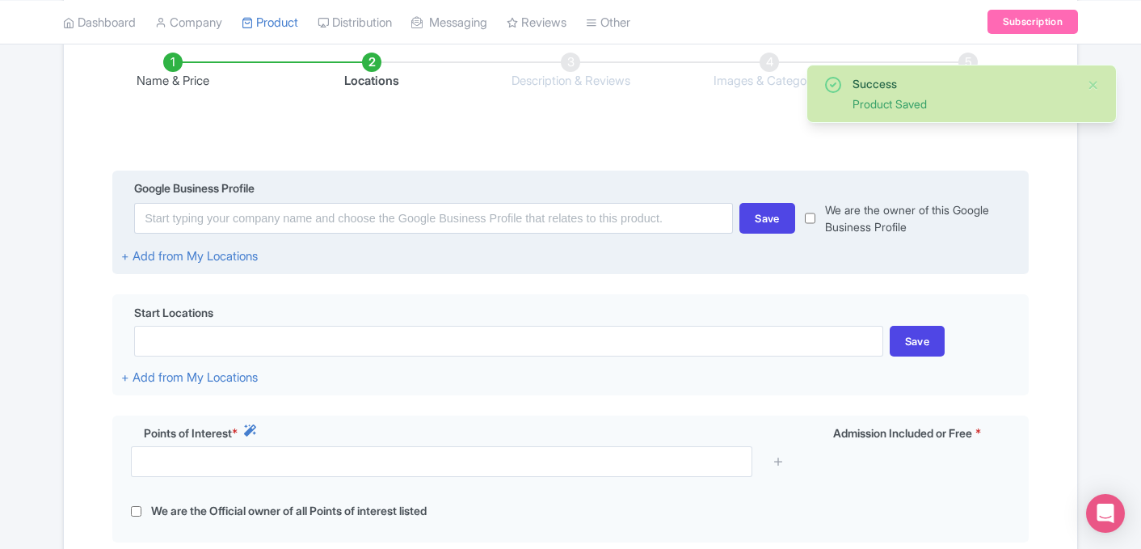
scroll to position [259, 0]
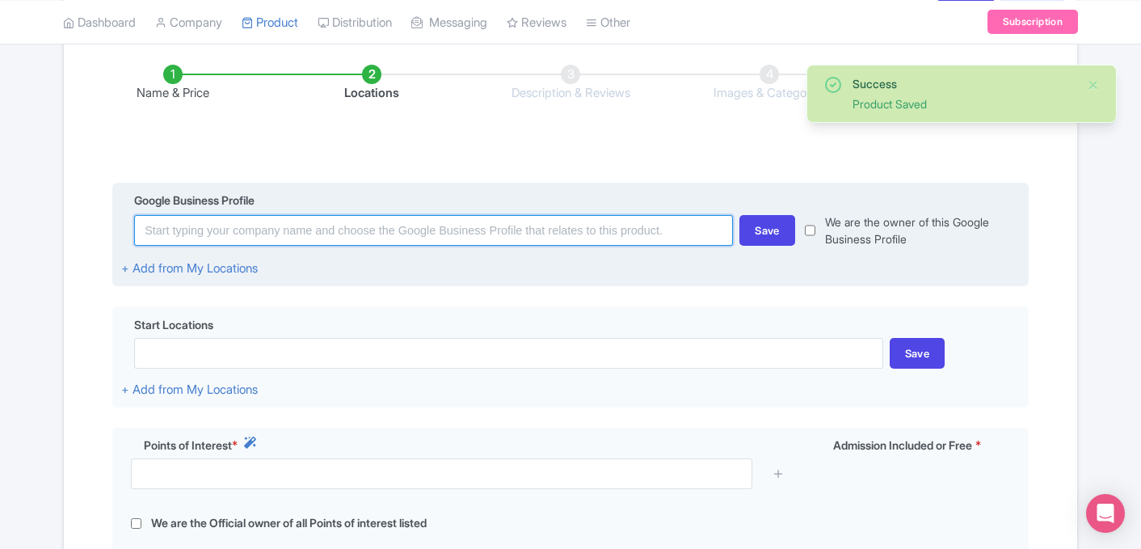
click at [302, 230] on input at bounding box center [433, 230] width 599 height 31
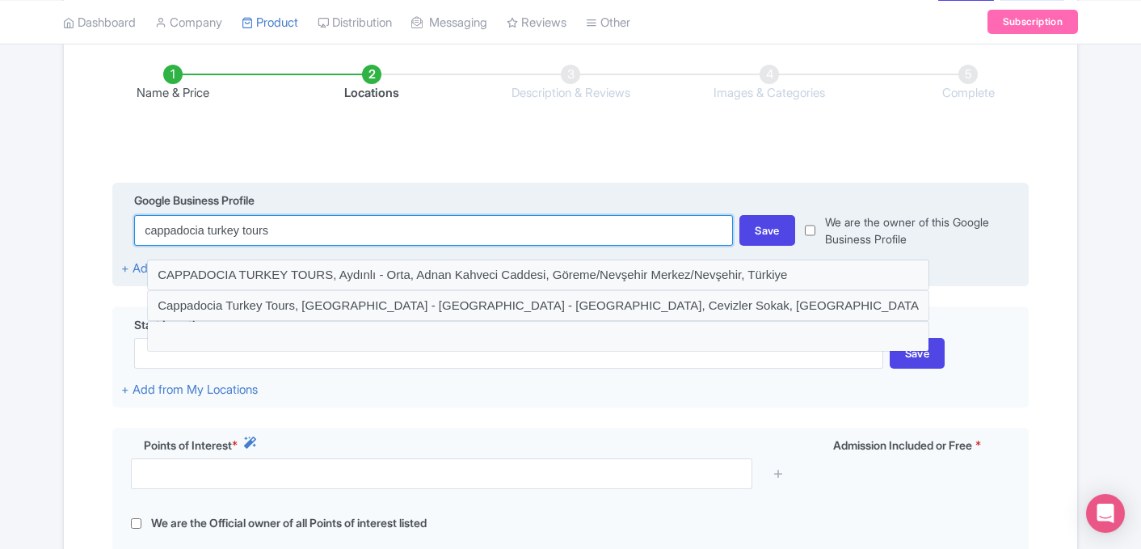
click at [302, 230] on input "cappadocia turkey tours" at bounding box center [433, 230] width 599 height 31
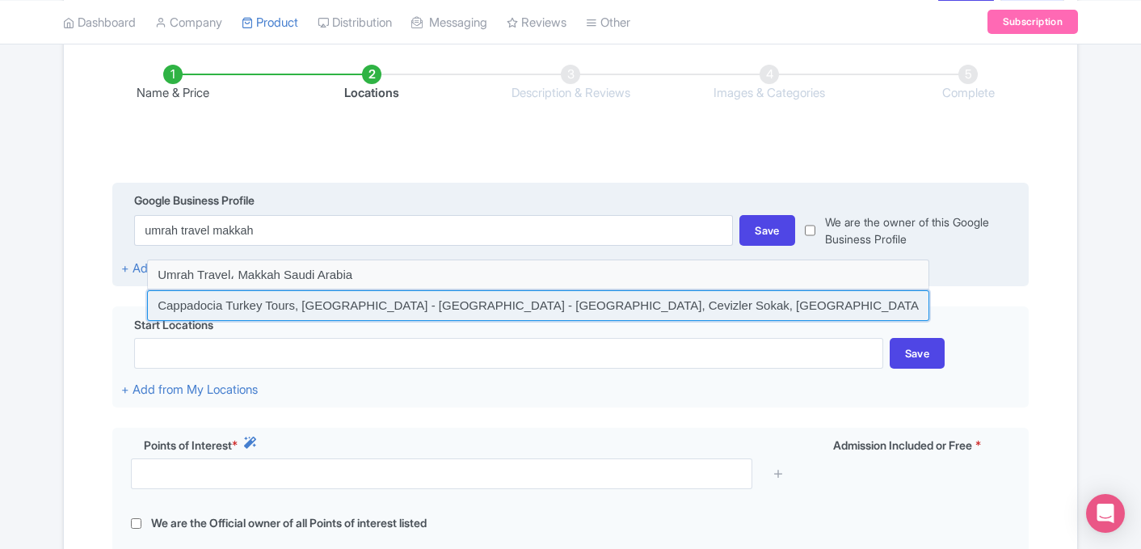
click at [314, 308] on input at bounding box center [538, 305] width 782 height 31
type input "Cappadocia Turkey Tours, İsali - Gaferli - Avcılar, Cevizler Sokak, Göreme/Nevş…"
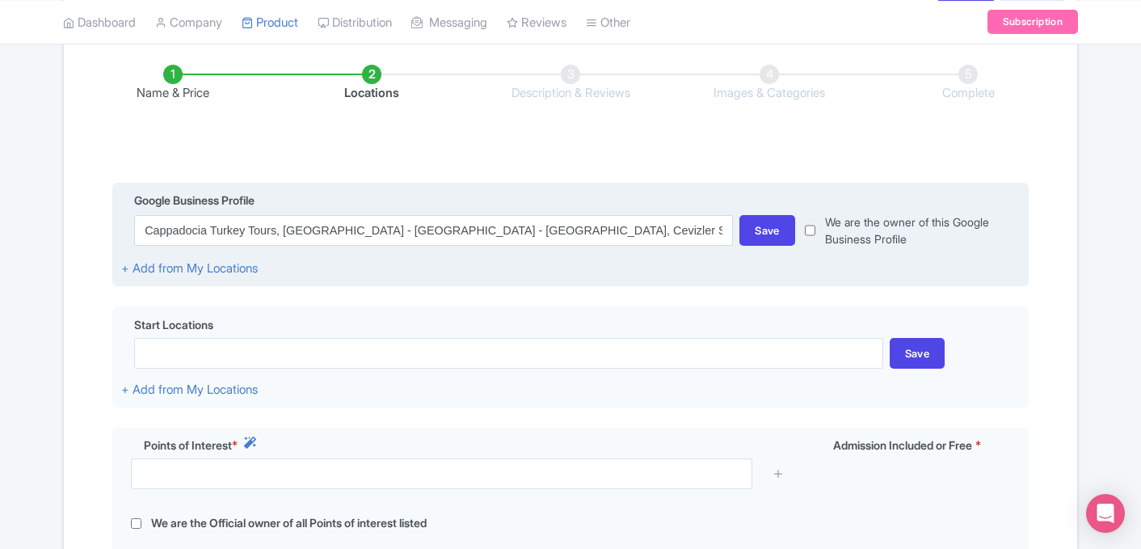
click at [816, 231] on div "We are the owner of this Google Business Profile" at bounding box center [907, 230] width 225 height 34
click at [815, 235] on input "checkbox" at bounding box center [810, 230] width 11 height 34
checkbox input "true"
click at [770, 230] on div "Save" at bounding box center [768, 230] width 56 height 31
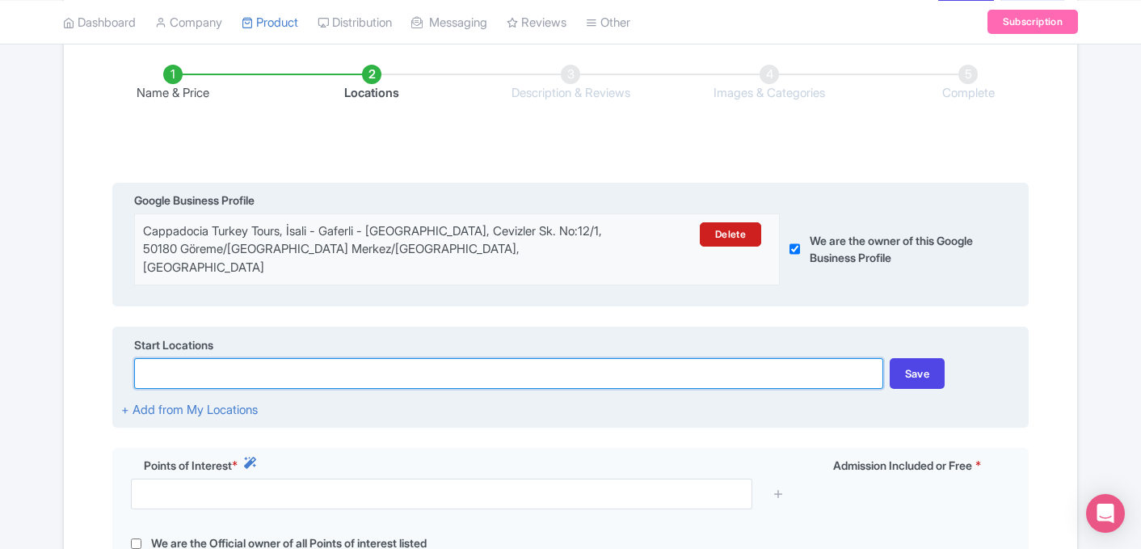
click at [370, 358] on input at bounding box center [508, 373] width 748 height 31
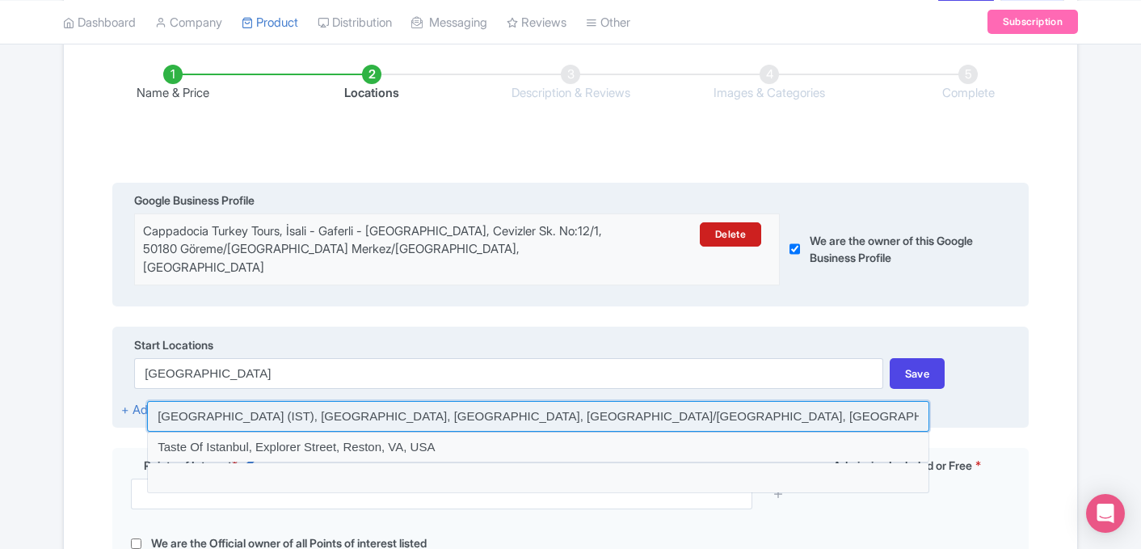
click at [268, 402] on input at bounding box center [538, 416] width 782 height 31
type input "Istanbul Airport (IST), Tayakadın, Terminal Caddesi, Arnavutköy/İstanbul, Türki…"
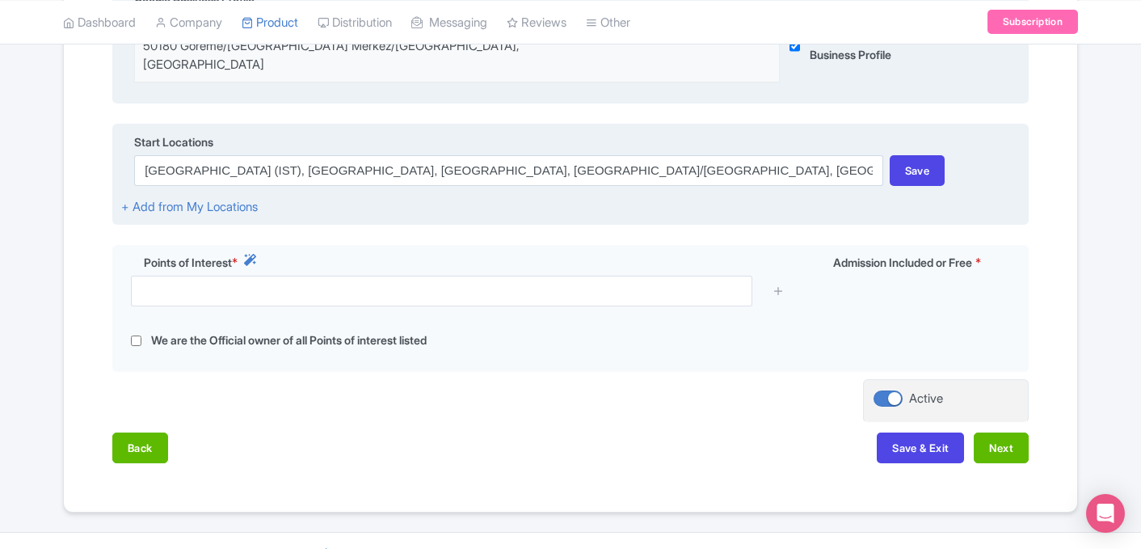
scroll to position [467, 0]
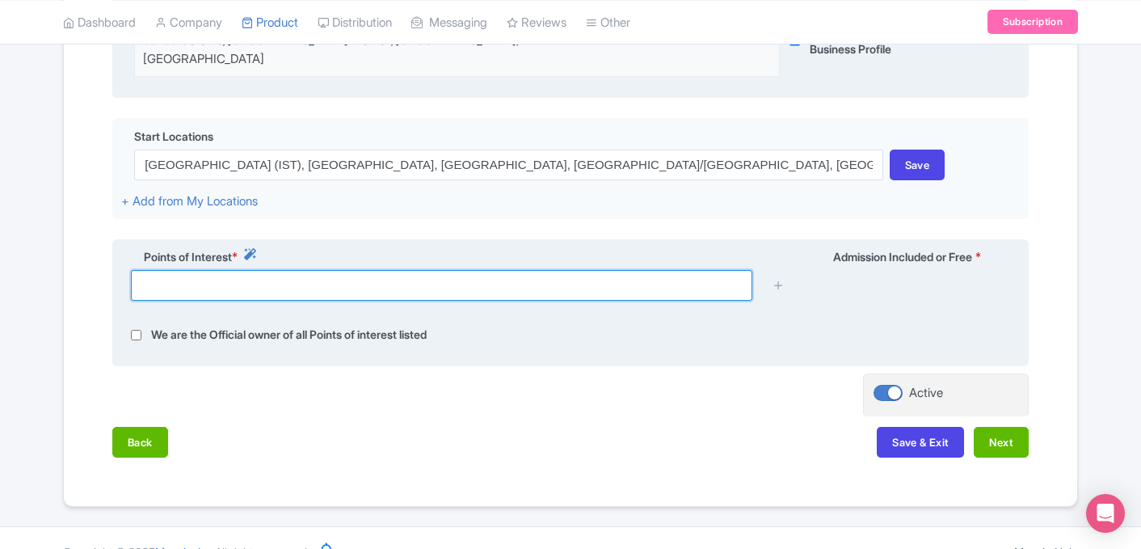
click at [251, 279] on input "text" at bounding box center [442, 285] width 622 height 31
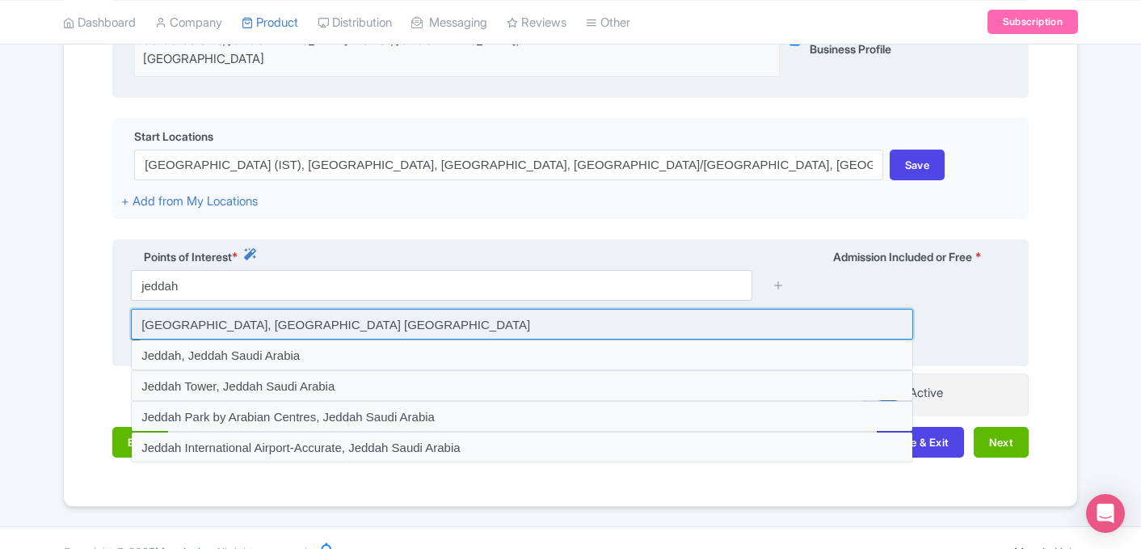
click at [231, 317] on input at bounding box center [522, 324] width 782 height 31
type input "Jeddah International Airport, Jeddah Saudi Arabia"
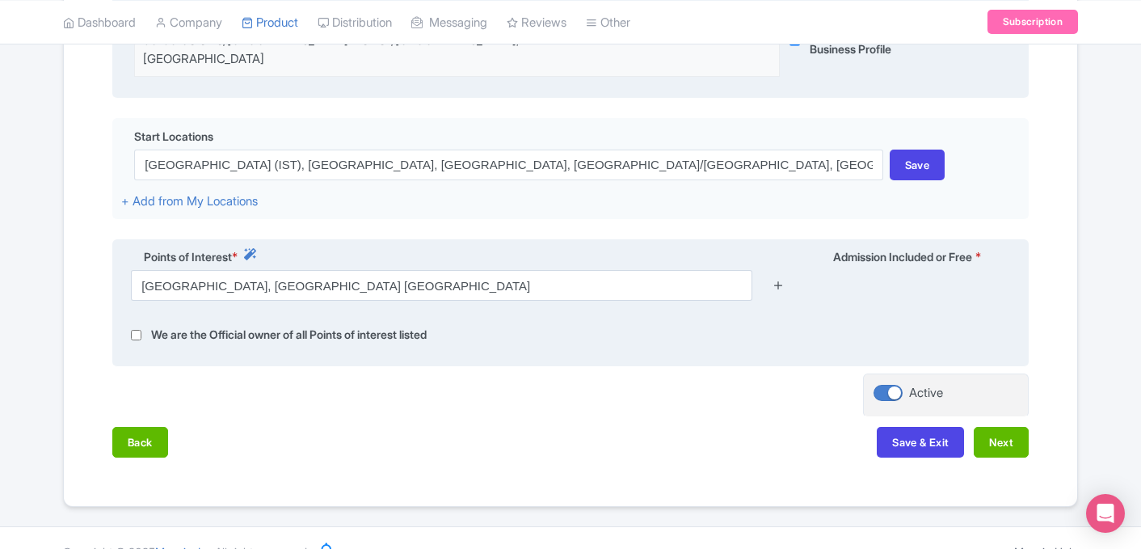
click at [781, 279] on icon at bounding box center [779, 285] width 12 height 12
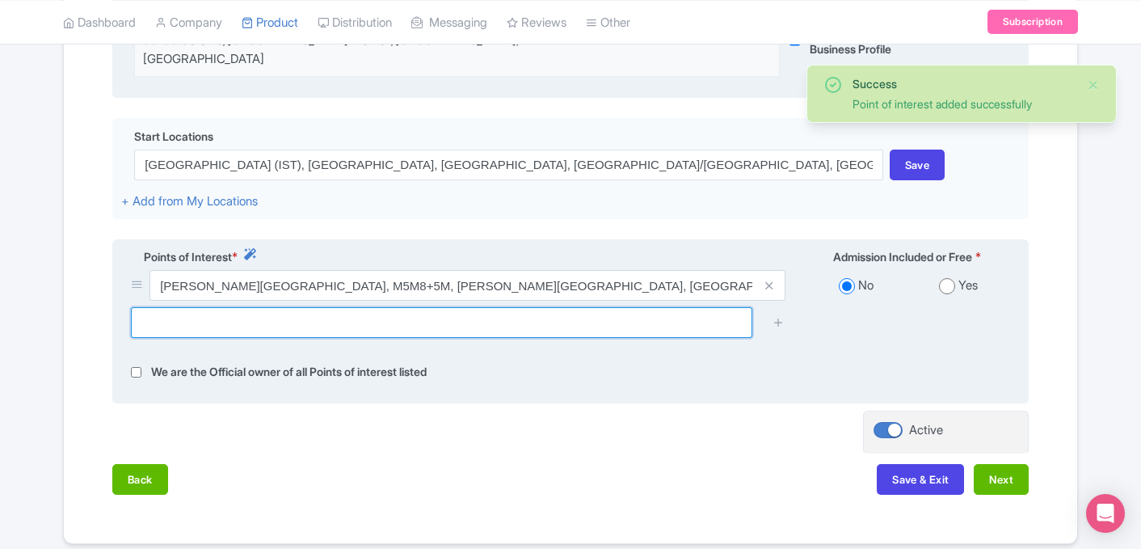
click at [567, 307] on input "text" at bounding box center [442, 322] width 622 height 31
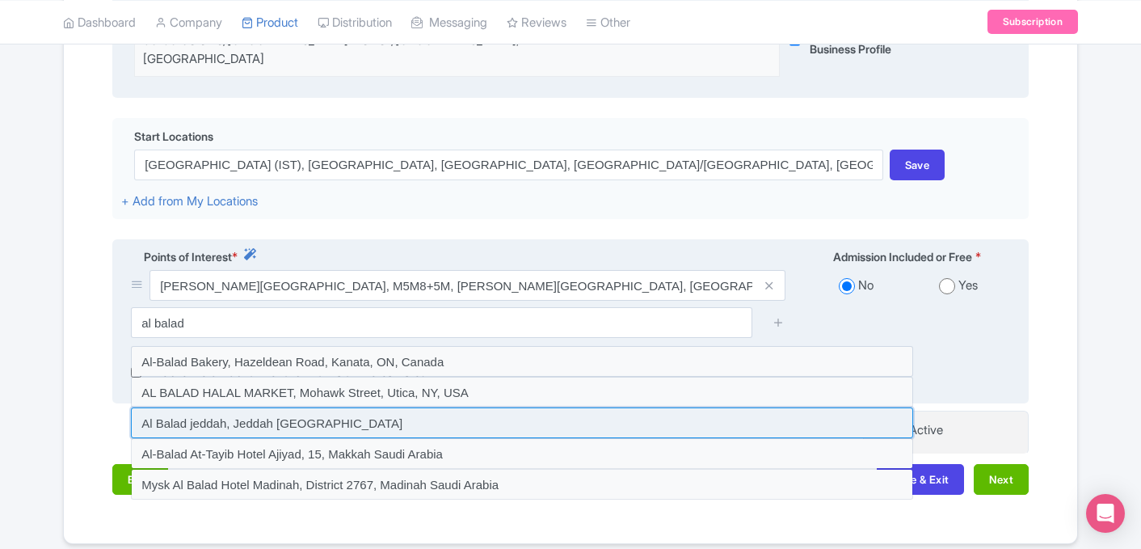
click at [390, 407] on input at bounding box center [522, 422] width 782 height 31
type input "Al Balad jeddah, Jeddah Saudi Arabia"
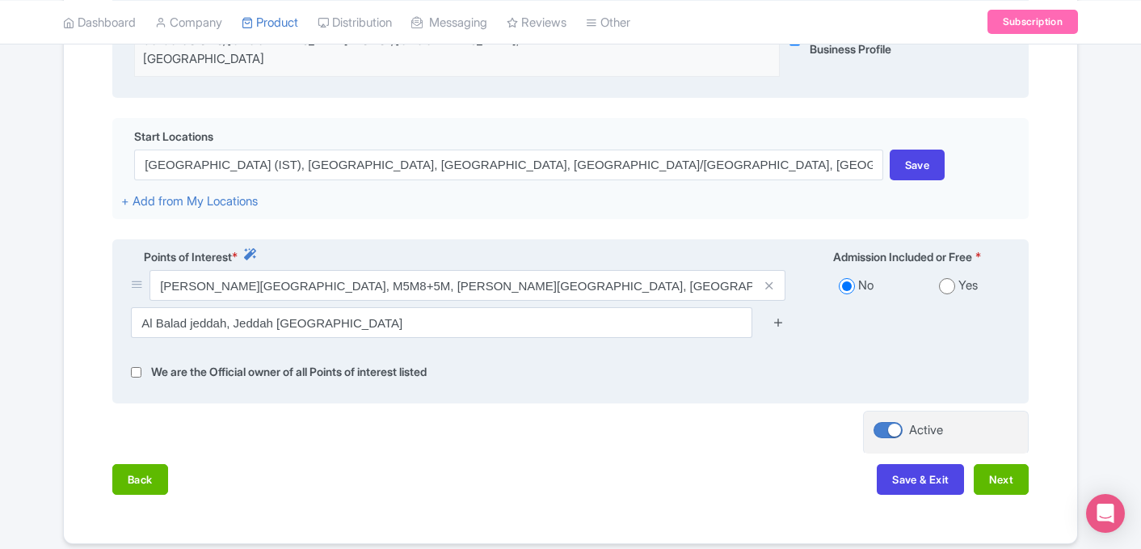
click at [778, 316] on icon at bounding box center [779, 322] width 12 height 12
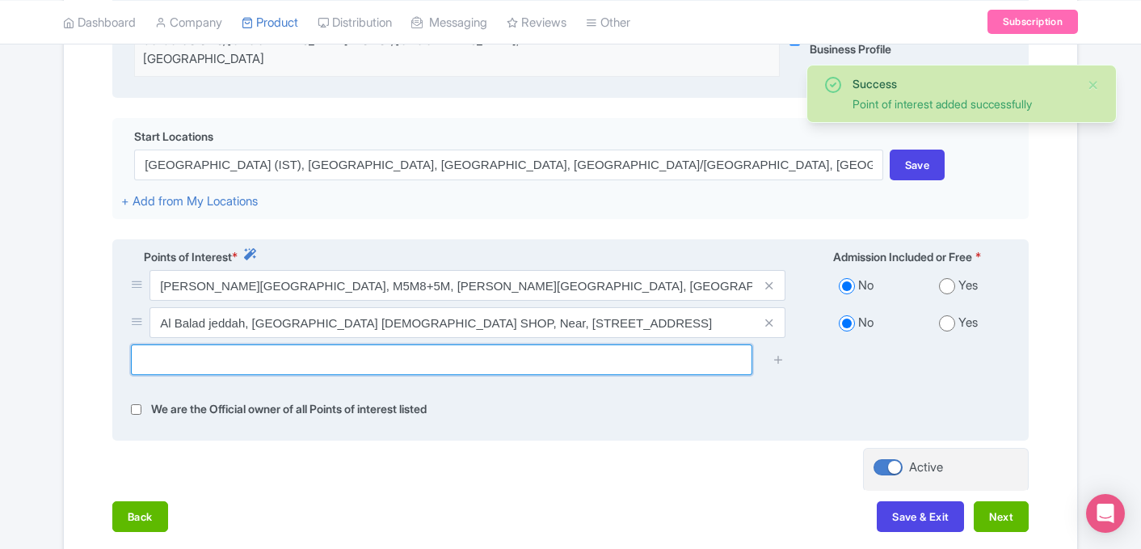
click at [516, 346] on input "text" at bounding box center [442, 359] width 622 height 31
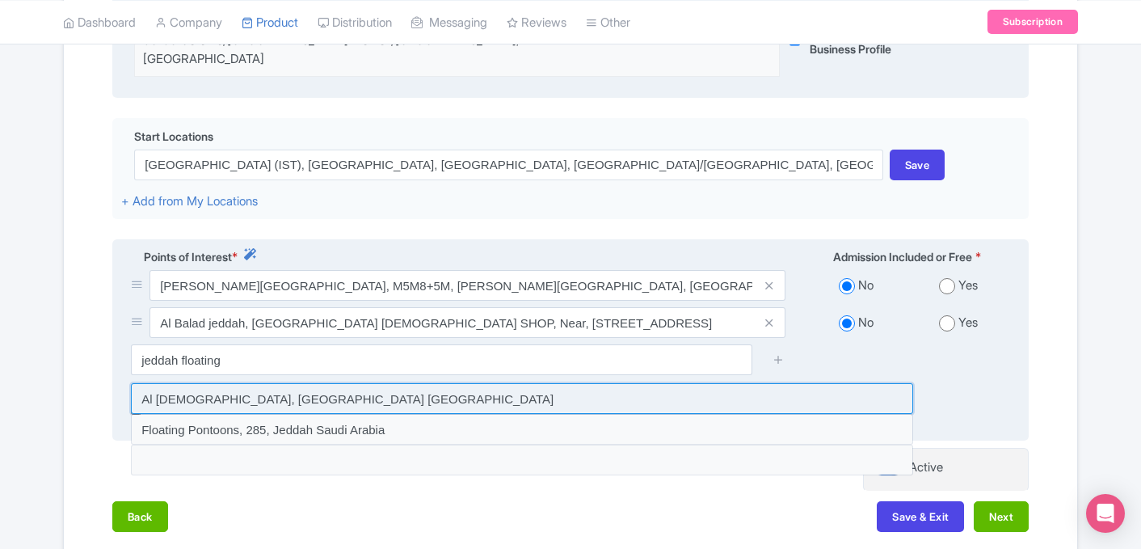
click at [309, 384] on input at bounding box center [522, 398] width 782 height 31
type input "Al Rahmah Mosque, Jeddah Saudi Arabia"
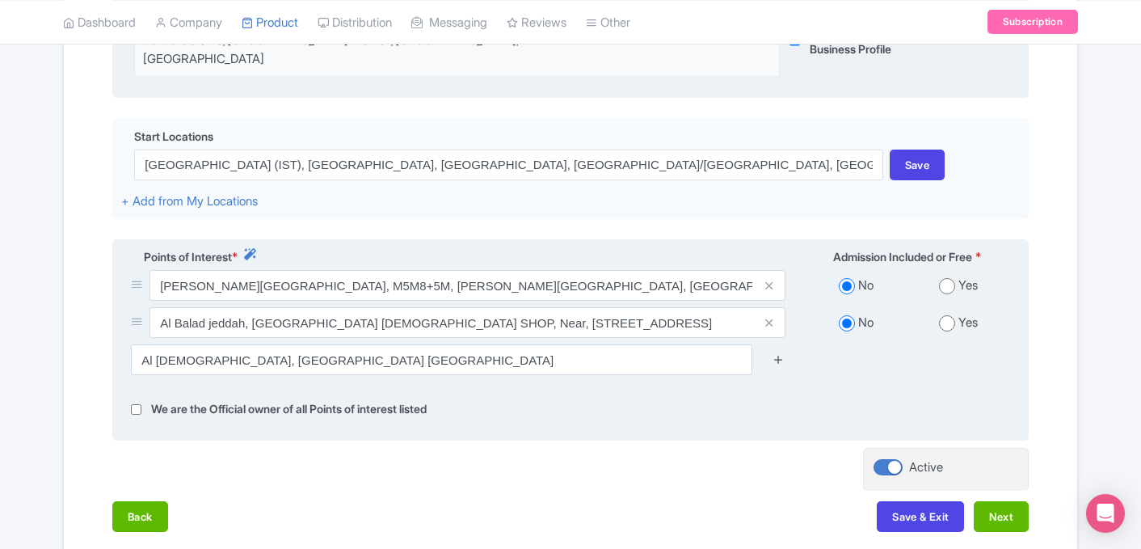
click at [777, 353] on icon at bounding box center [779, 359] width 12 height 12
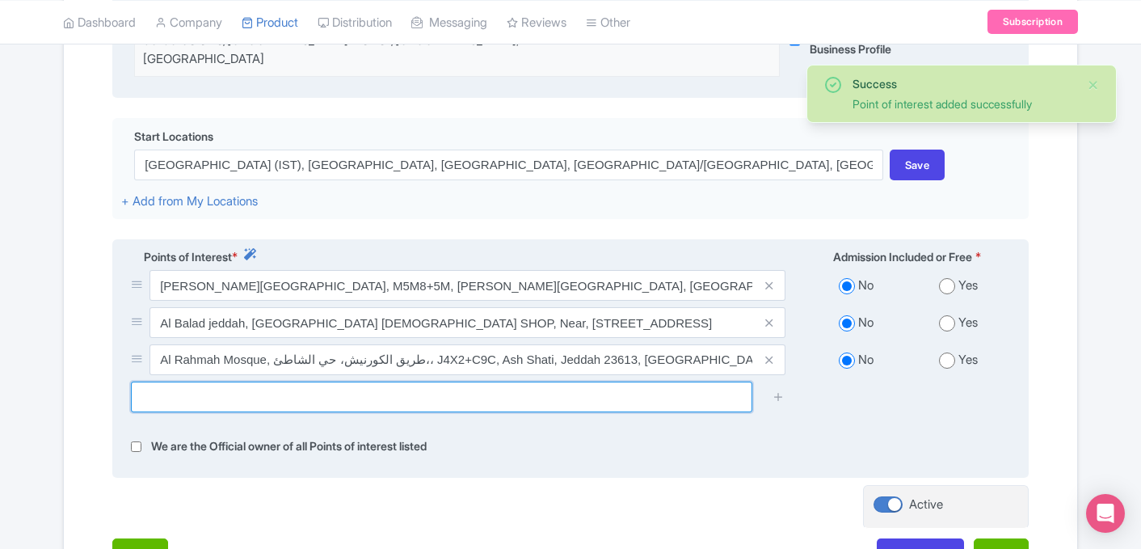
click at [465, 381] on input "text" at bounding box center [442, 396] width 622 height 31
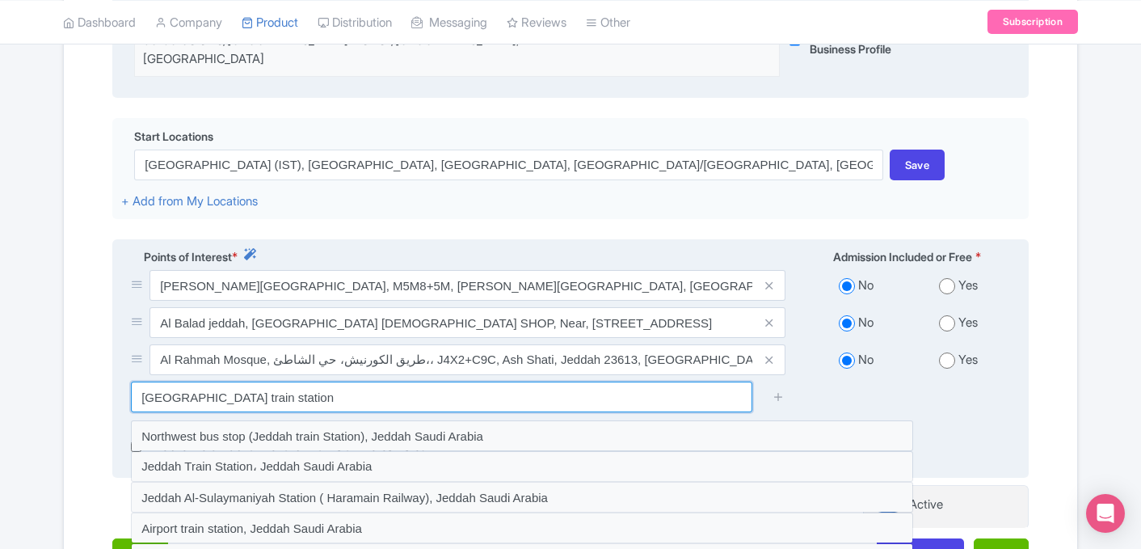
drag, startPoint x: 181, startPoint y: 381, endPoint x: 287, endPoint y: 392, distance: 106.4
click at [287, 392] on input "jeddah train station" at bounding box center [442, 396] width 622 height 31
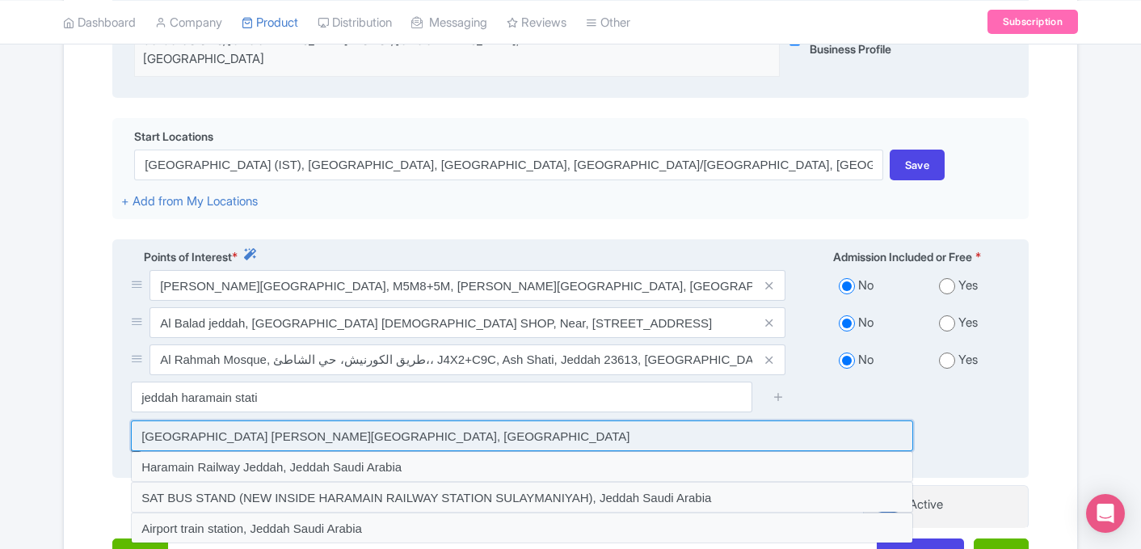
click at [251, 420] on input at bounding box center [522, 435] width 782 height 31
type input "Haramain Railway Station King Abdulaziz Airport, Jeddah Saudi Arabia"
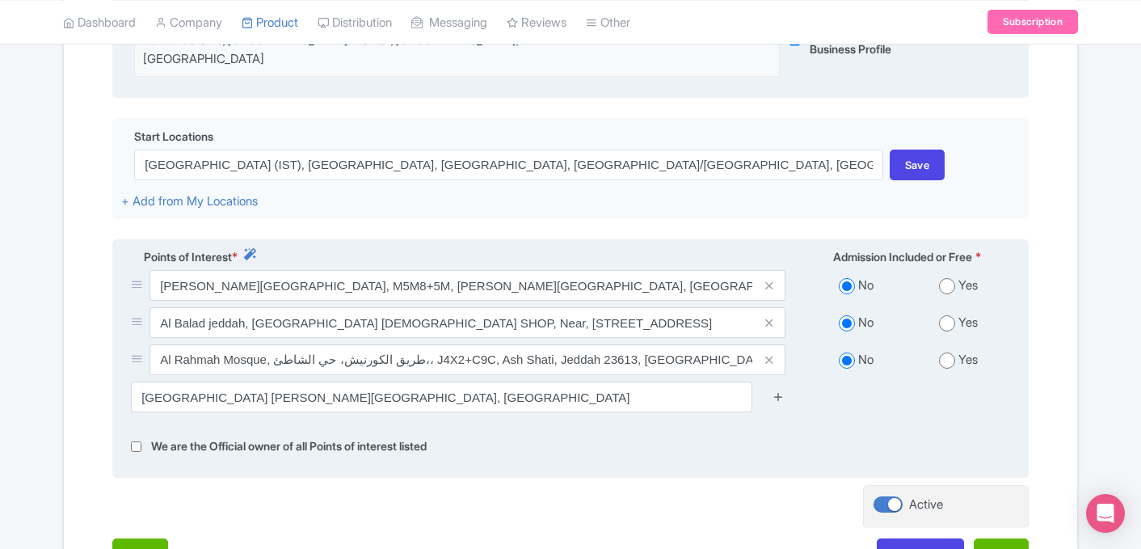
click at [780, 390] on icon at bounding box center [779, 396] width 12 height 12
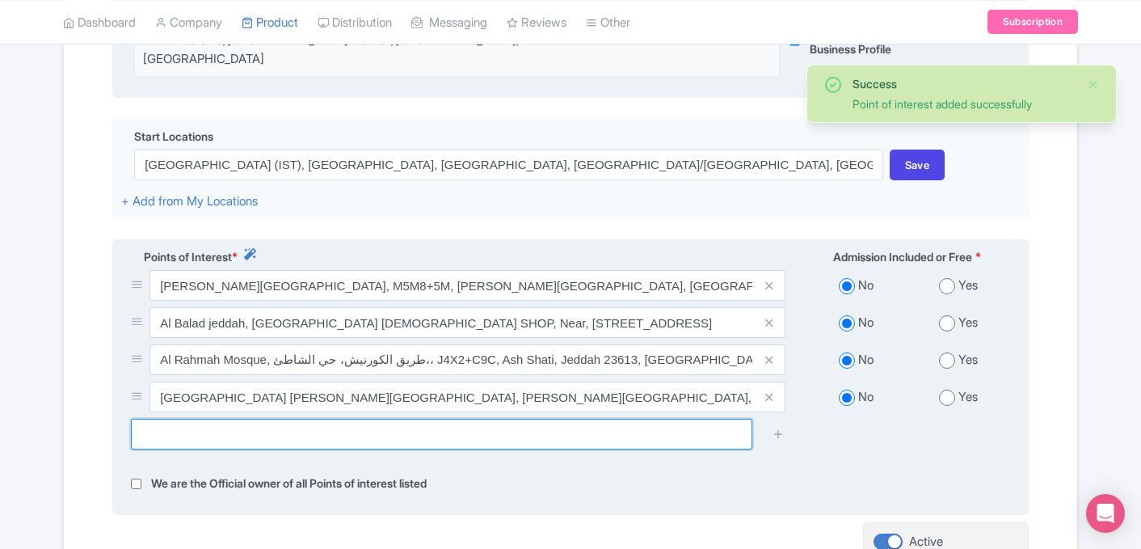
click at [360, 419] on input "text" at bounding box center [442, 434] width 622 height 31
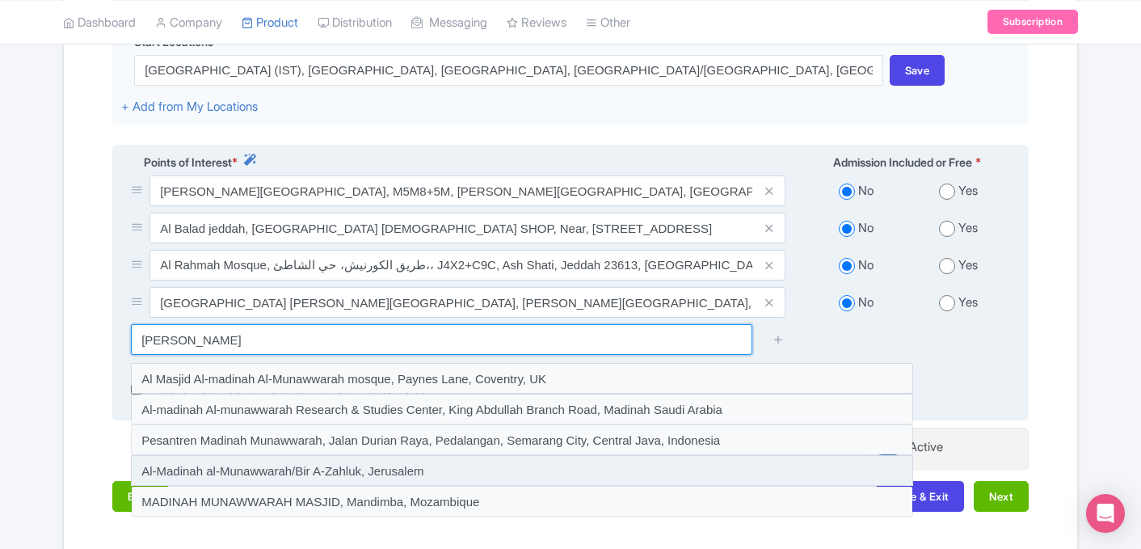
scroll to position [558, 0]
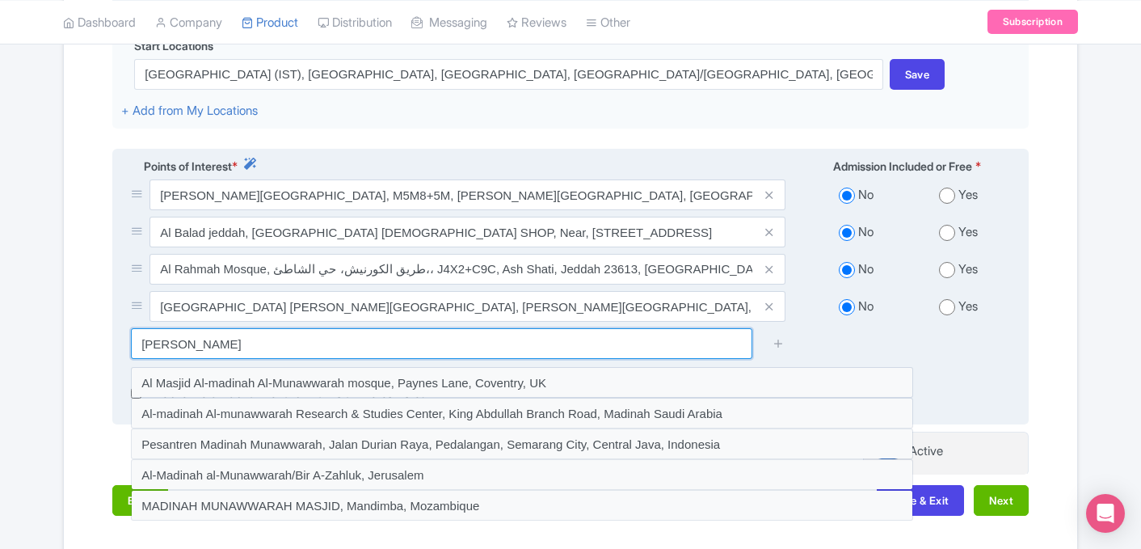
click at [304, 332] on input "madinah munaww" at bounding box center [442, 343] width 622 height 31
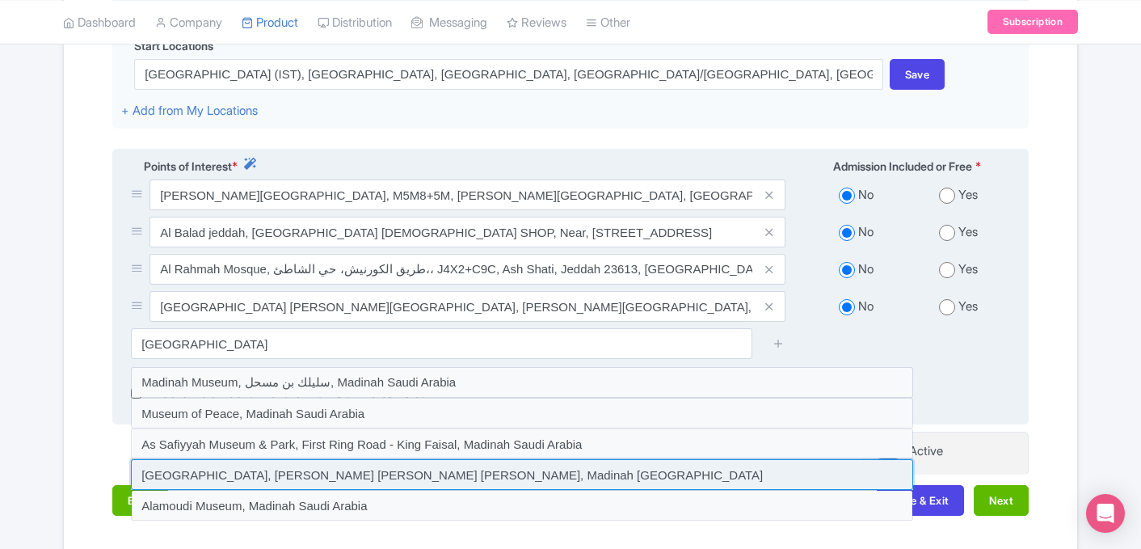
click at [230, 459] on input at bounding box center [522, 474] width 782 height 31
type input "Dar Al Madinah Museum, Safwan Ibn Malik Al Tamimi, Madinah Saudi Arabia"
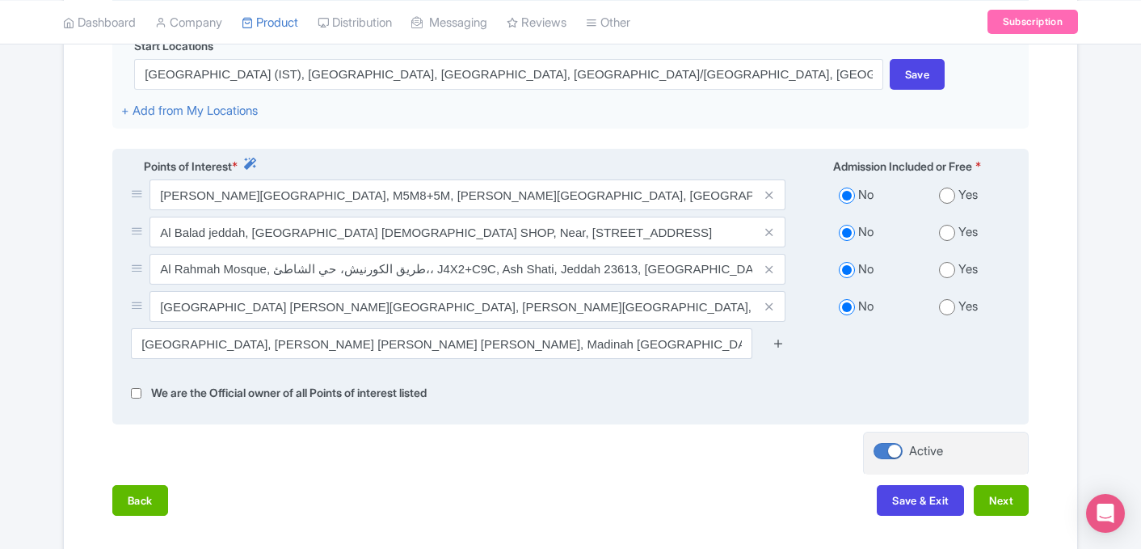
click at [778, 337] on icon at bounding box center [779, 343] width 12 height 12
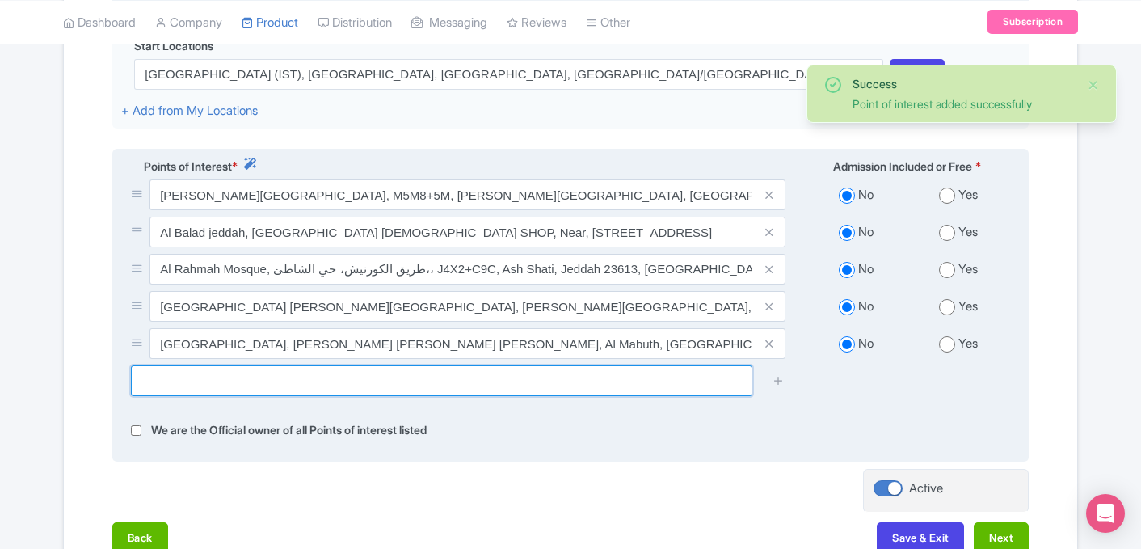
click at [476, 378] on input "text" at bounding box center [442, 380] width 622 height 31
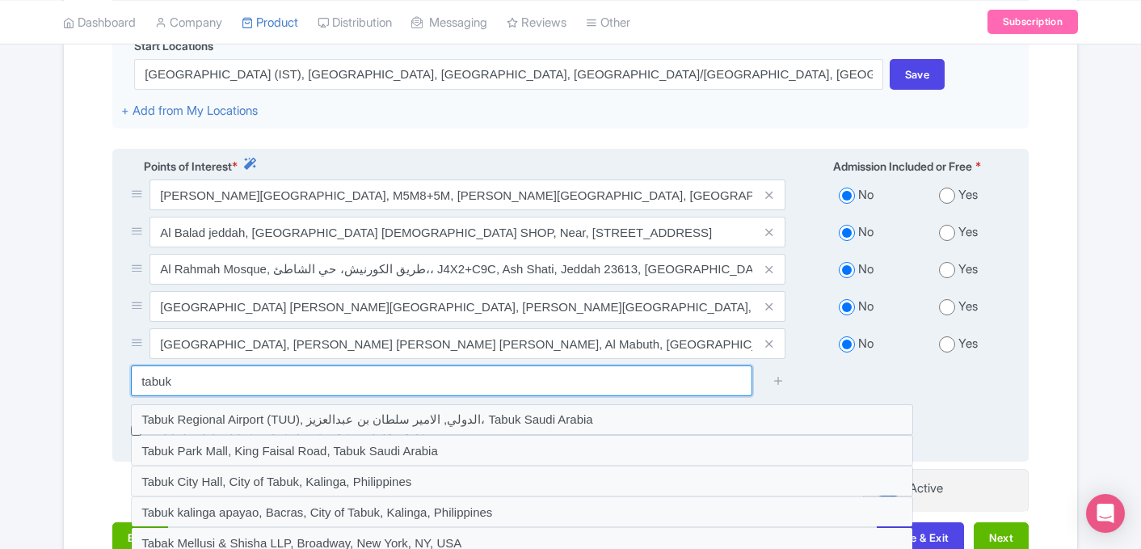
click at [293, 368] on input "tabuk" at bounding box center [442, 380] width 622 height 31
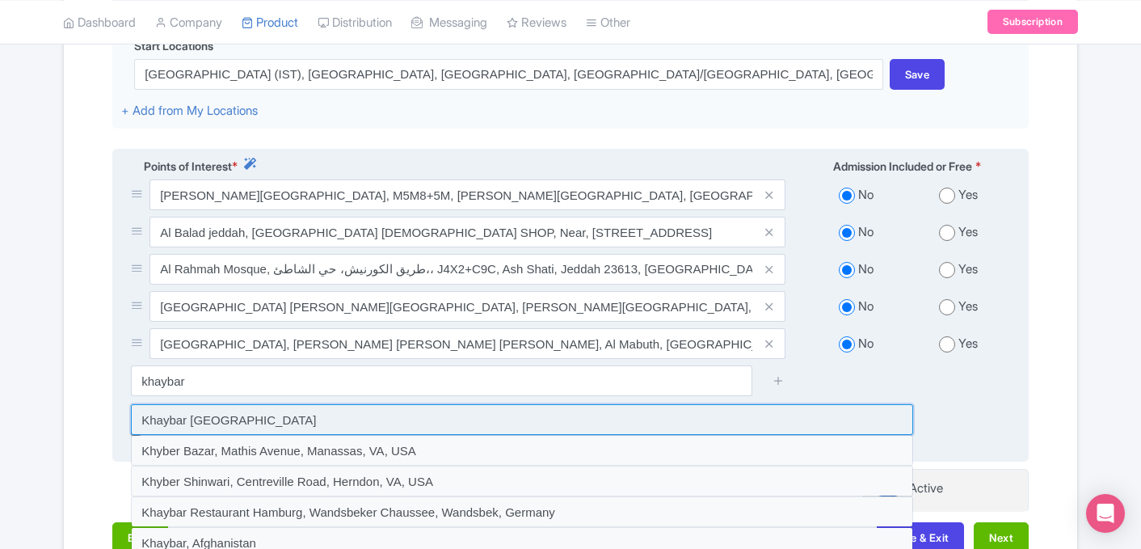
click at [230, 404] on input at bounding box center [522, 419] width 782 height 31
type input "Khaybar Fort Saudi Arabia"
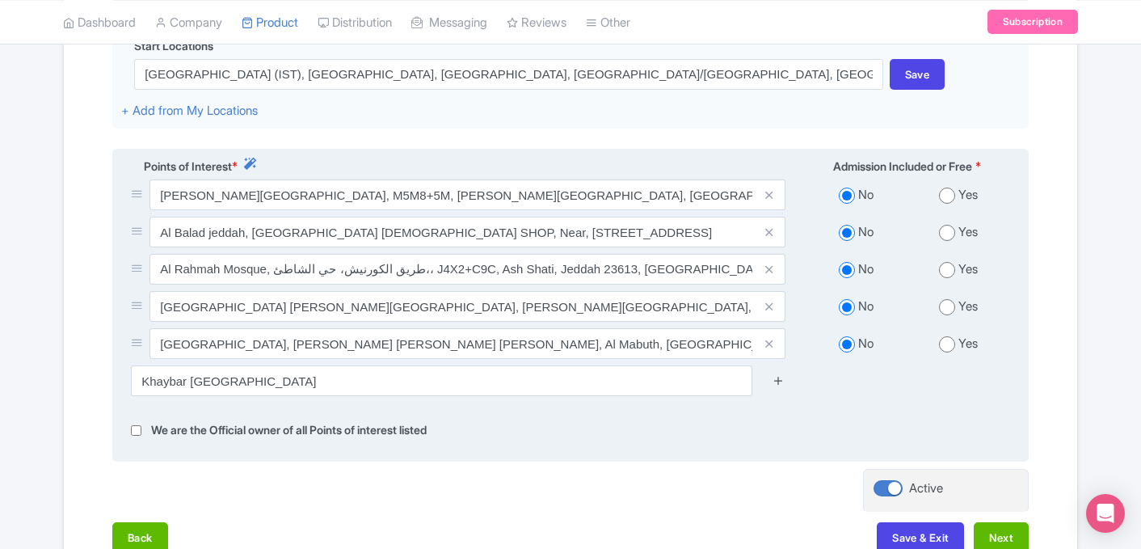
click at [774, 372] on link at bounding box center [779, 381] width 12 height 19
click at [779, 374] on icon at bounding box center [779, 380] width 12 height 12
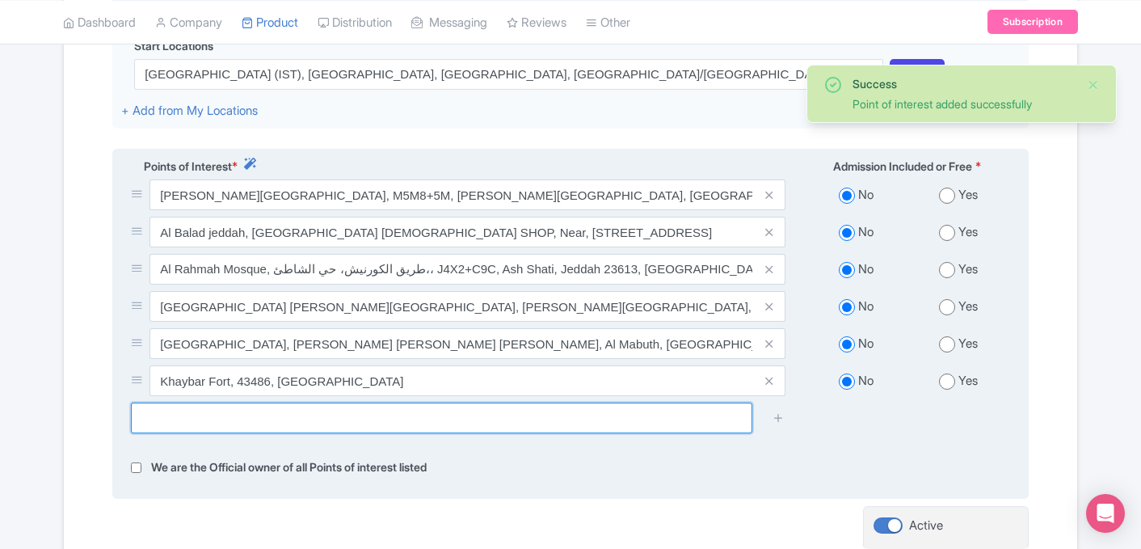
click at [424, 402] on input "text" at bounding box center [442, 417] width 622 height 31
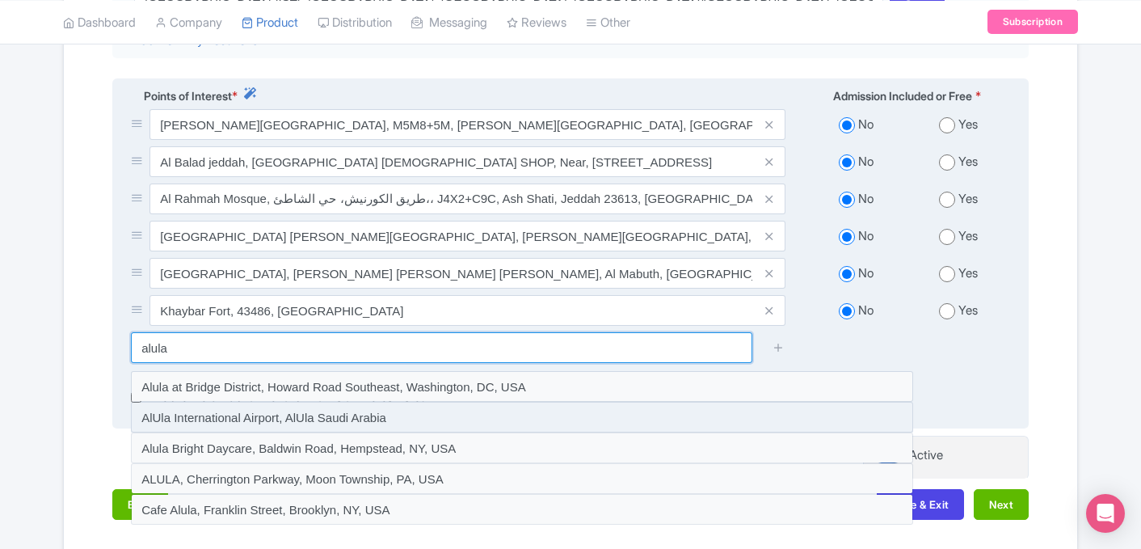
scroll to position [634, 0]
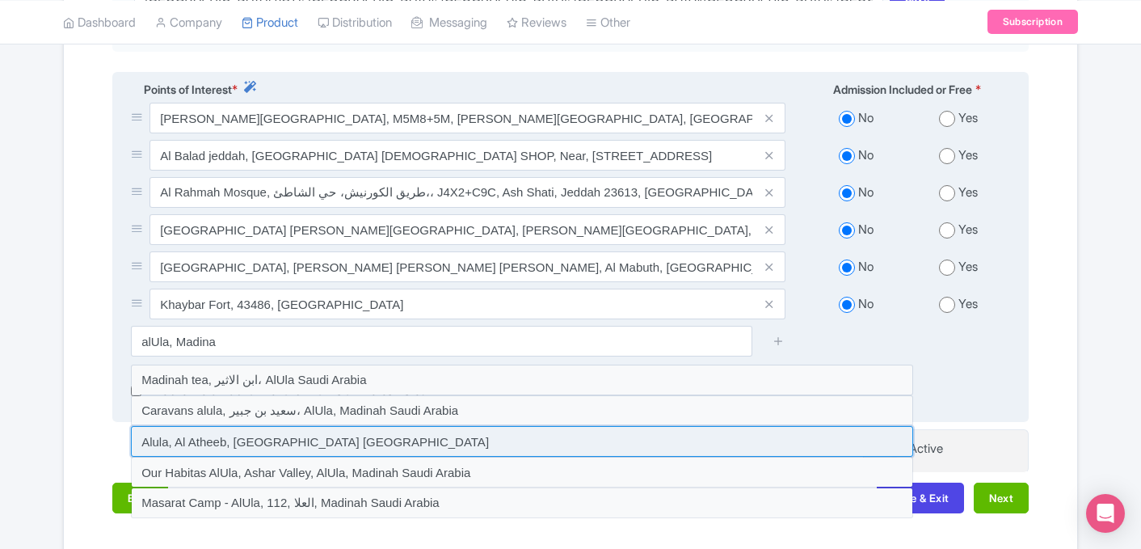
click at [307, 426] on input at bounding box center [522, 441] width 782 height 31
type input "Alula, Al Atheeb, Madinah Saudi Arabia"
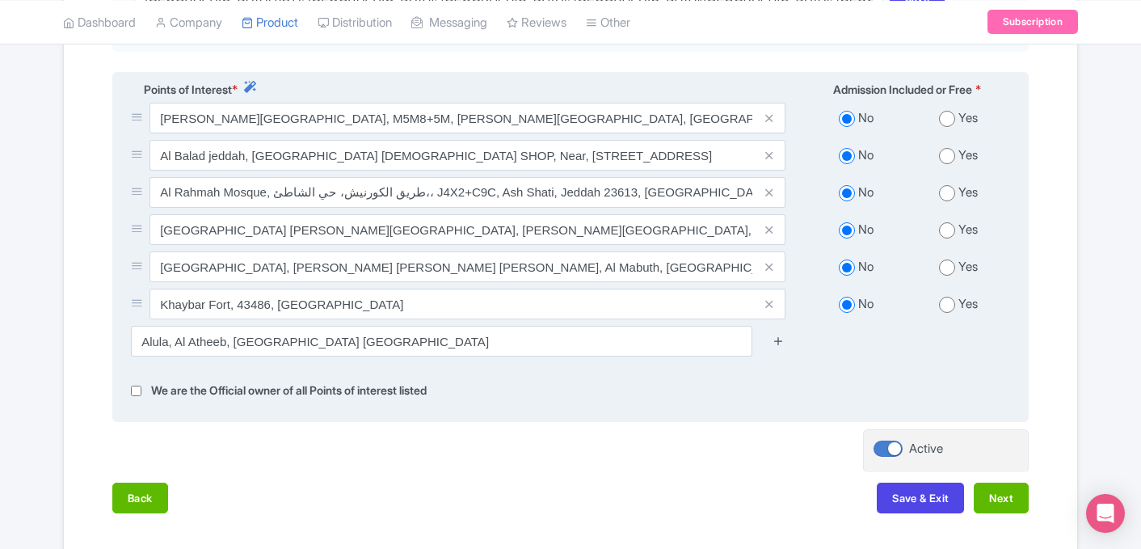
click at [782, 335] on icon at bounding box center [779, 341] width 12 height 12
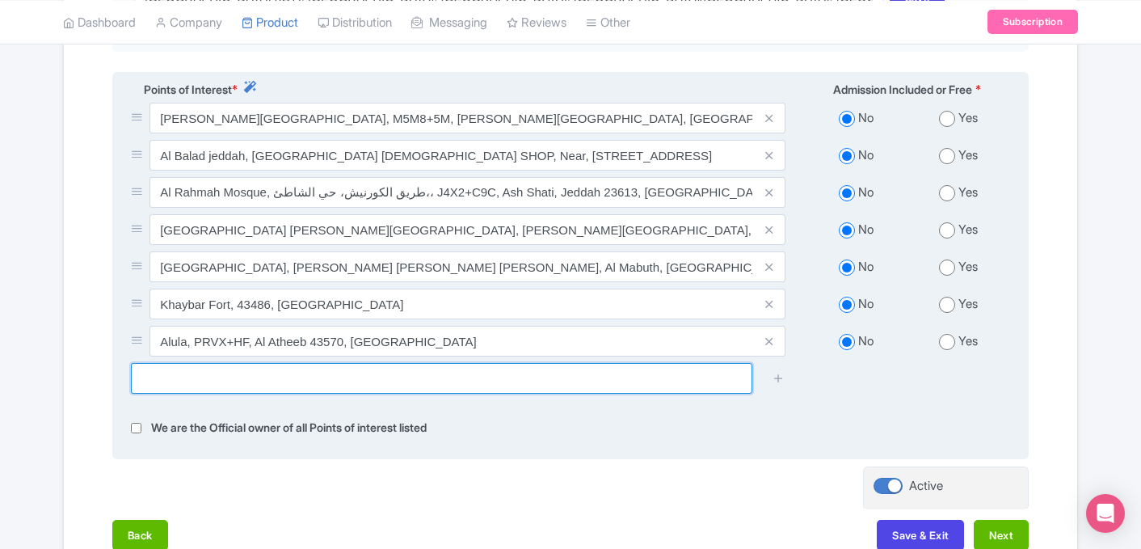
click at [332, 363] on input "text" at bounding box center [442, 378] width 622 height 31
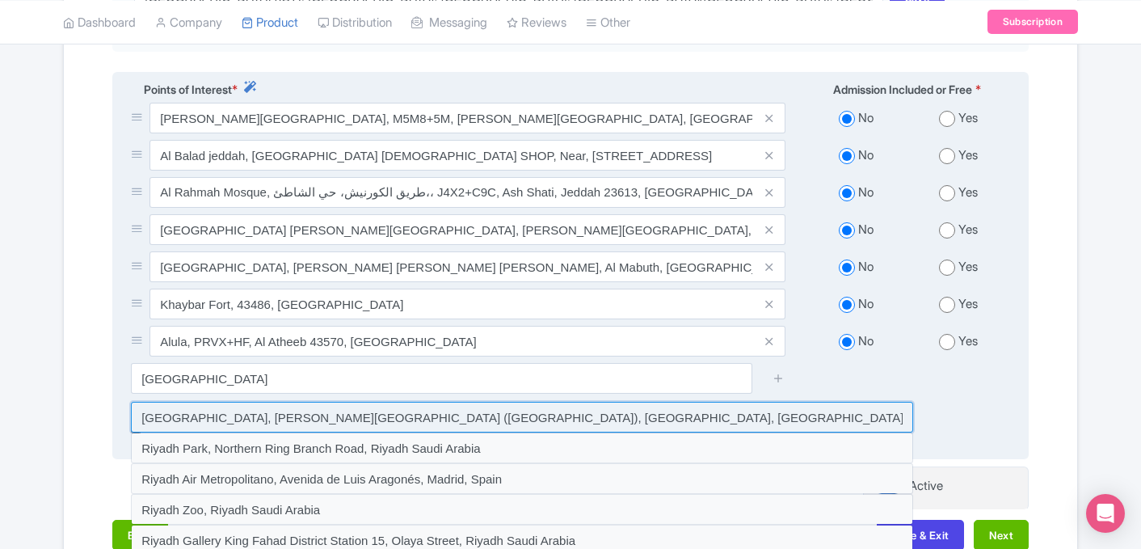
click at [365, 402] on input at bounding box center [522, 417] width 782 height 31
type input "Riyadh airport, King Khalid International Airport (RUH), Airport Road, Riyadh S…"
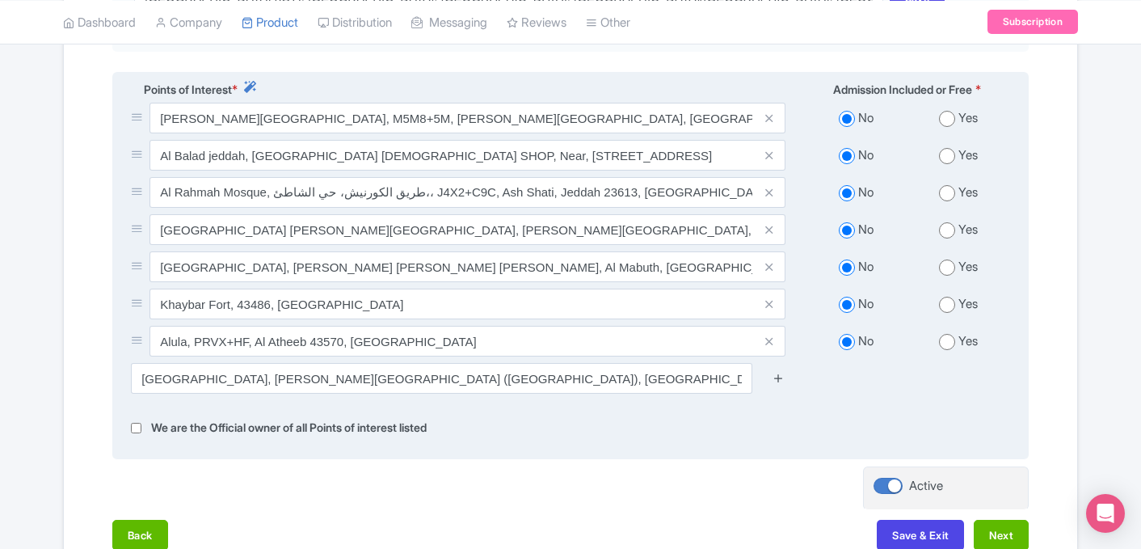
click at [779, 372] on icon at bounding box center [779, 378] width 12 height 12
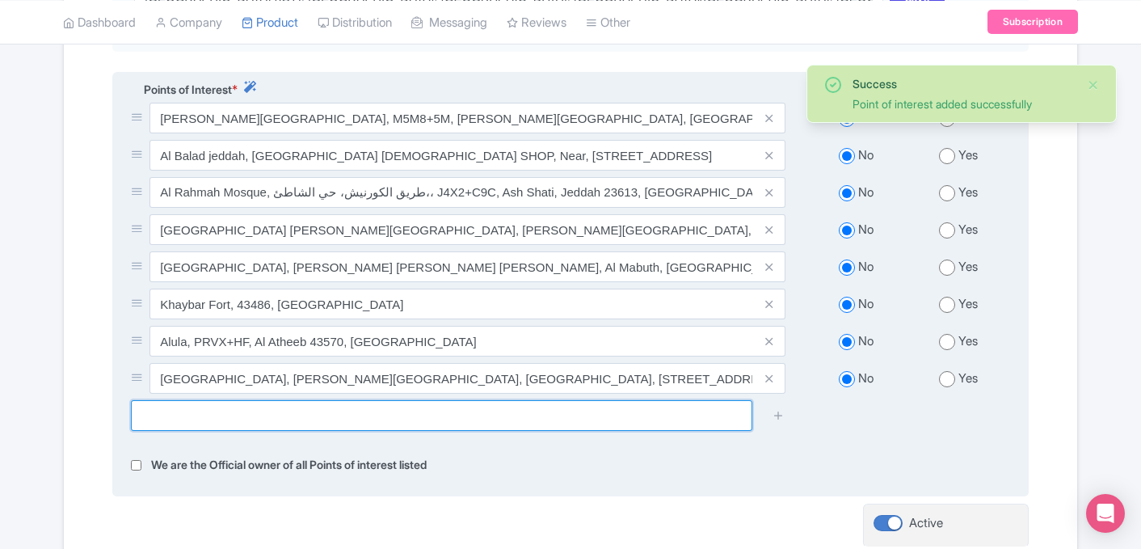
click at [584, 400] on input "text" at bounding box center [442, 415] width 622 height 31
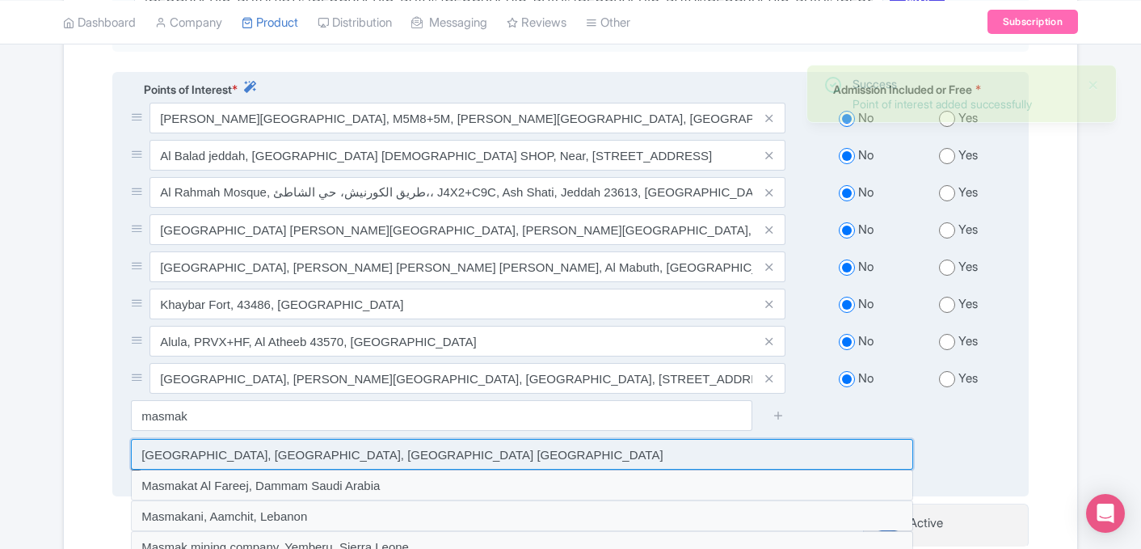
click at [492, 449] on input at bounding box center [522, 454] width 782 height 31
type input "Al Masmak Palace Museum, Al Thumairi Street, Riyadh Saudi Arabia"
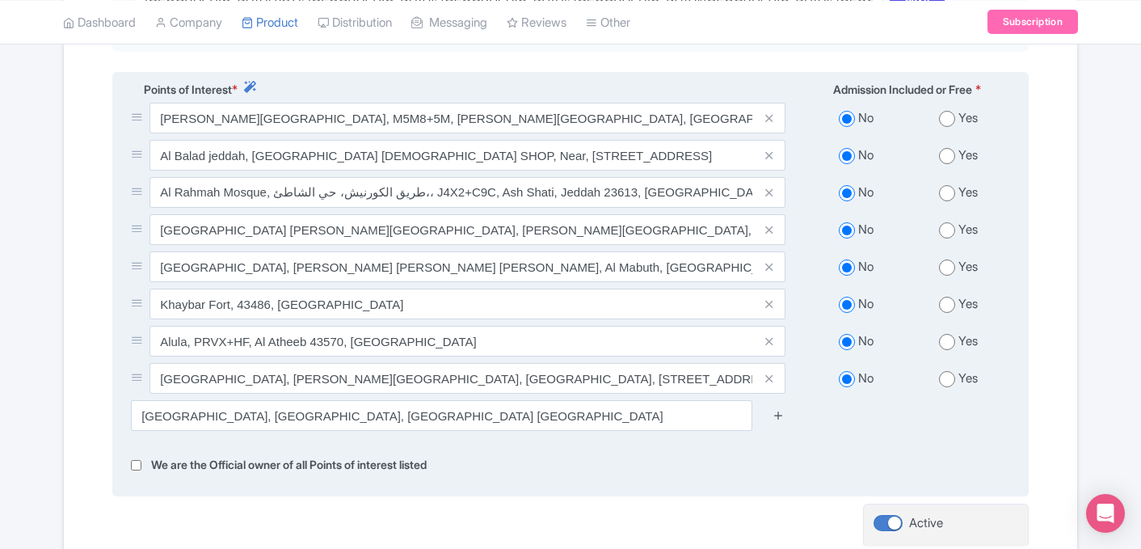
click at [774, 409] on icon at bounding box center [779, 415] width 12 height 12
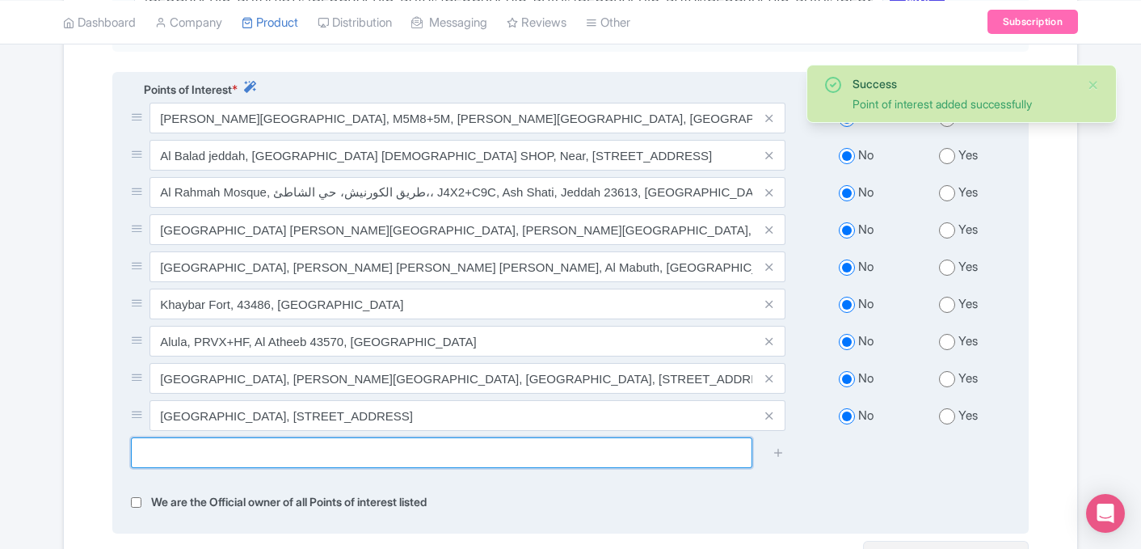
click at [446, 437] on input "text" at bounding box center [442, 452] width 622 height 31
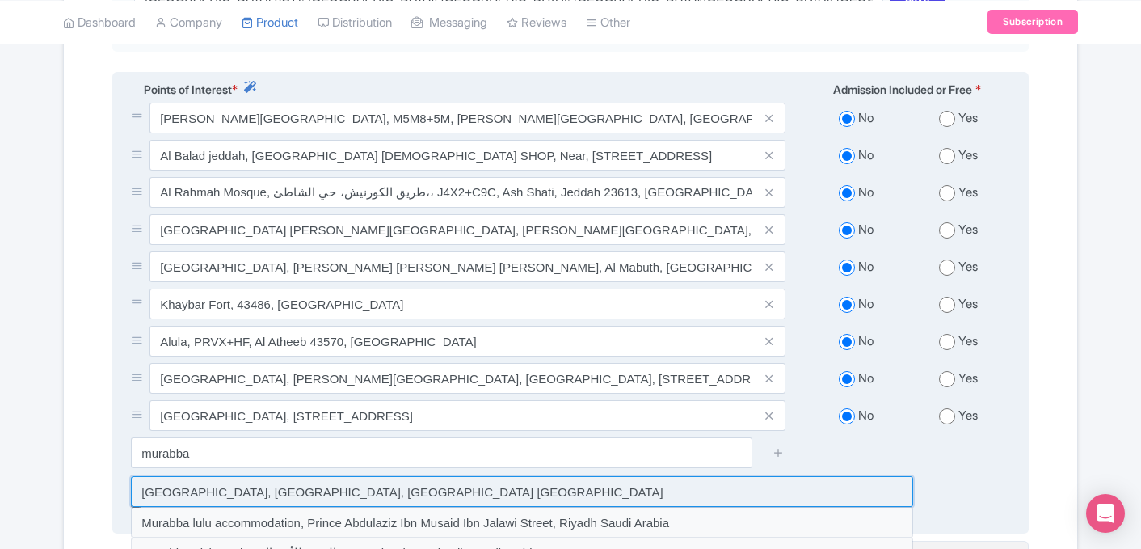
click at [297, 476] on input at bounding box center [522, 491] width 782 height 31
type input "Murabba Historical Palace, King Saud Road, Riyadh Saudi Arabia"
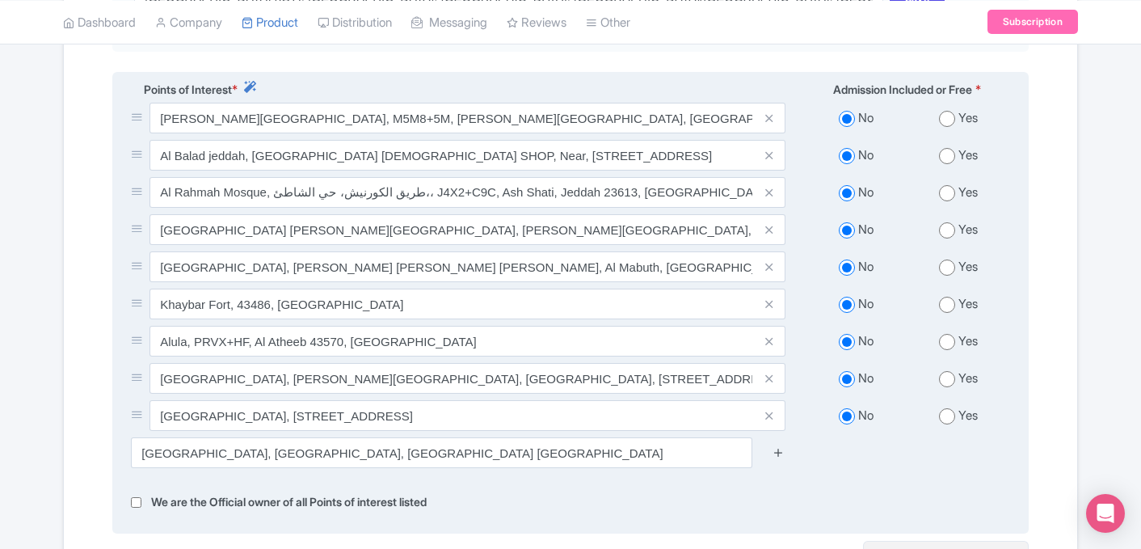
click at [782, 446] on icon at bounding box center [779, 452] width 12 height 12
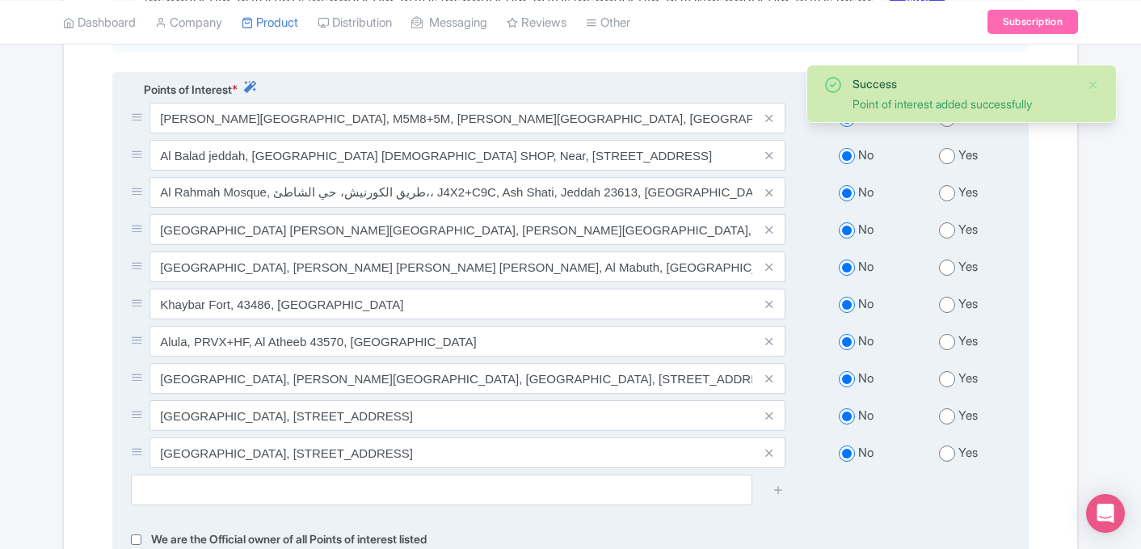
click at [950, 445] on input "radio" at bounding box center [947, 453] width 16 height 16
radio input "true"
click at [950, 408] on input "radio" at bounding box center [947, 416] width 16 height 16
radio input "true"
click at [952, 371] on input "radio" at bounding box center [947, 379] width 16 height 16
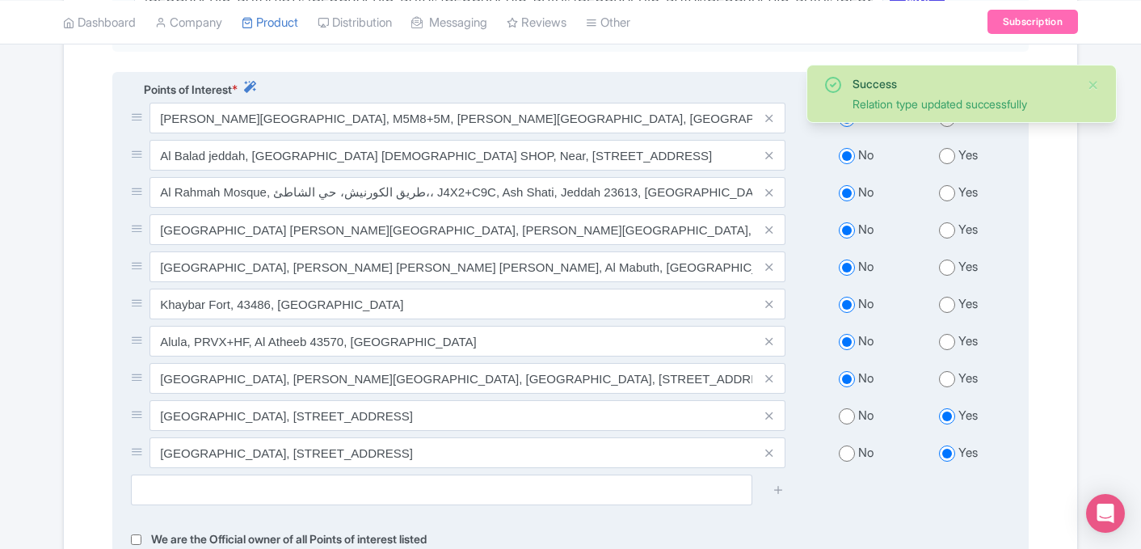
radio input "true"
click at [948, 334] on input "radio" at bounding box center [947, 342] width 16 height 16
radio input "true"
click at [949, 297] on input "radio" at bounding box center [947, 305] width 16 height 16
radio input "true"
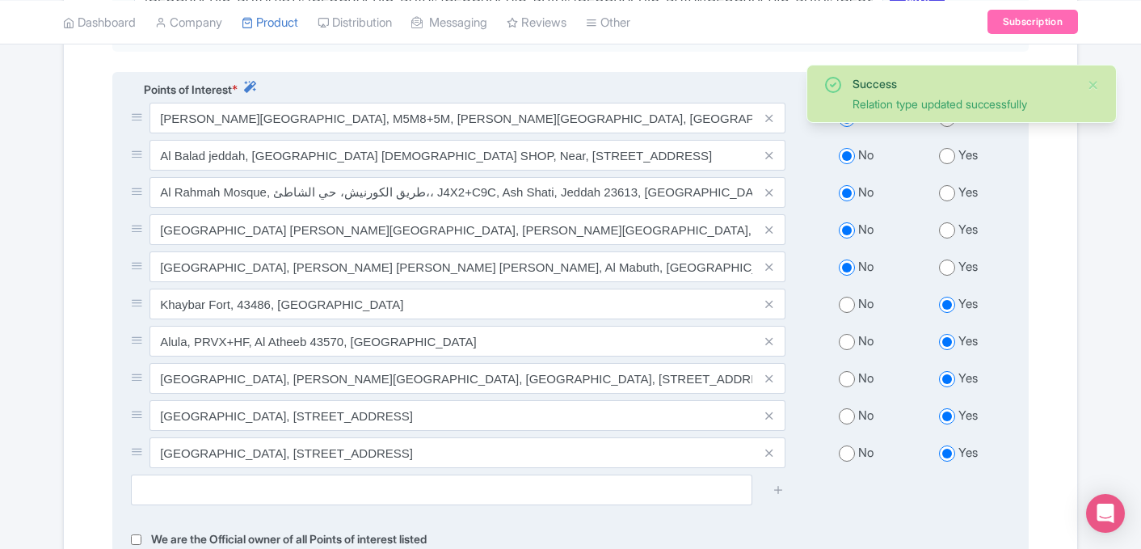
click at [949, 259] on input "radio" at bounding box center [947, 267] width 16 height 16
radio input "true"
click at [946, 222] on input "radio" at bounding box center [947, 230] width 16 height 16
radio input "true"
click at [946, 185] on input "radio" at bounding box center [947, 193] width 16 height 16
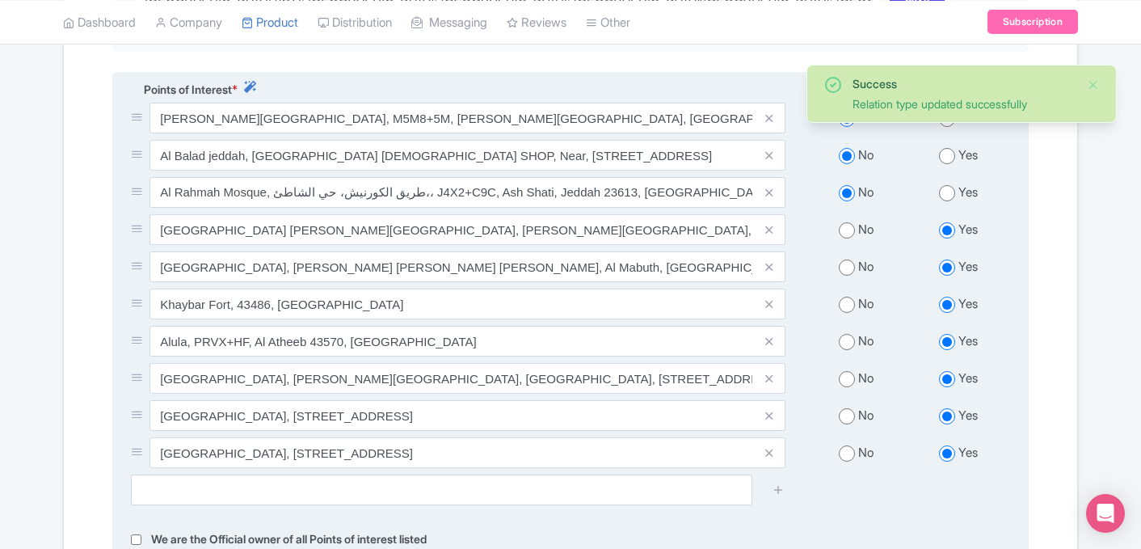
radio input "true"
click at [949, 148] on input "radio" at bounding box center [947, 156] width 16 height 16
radio input "true"
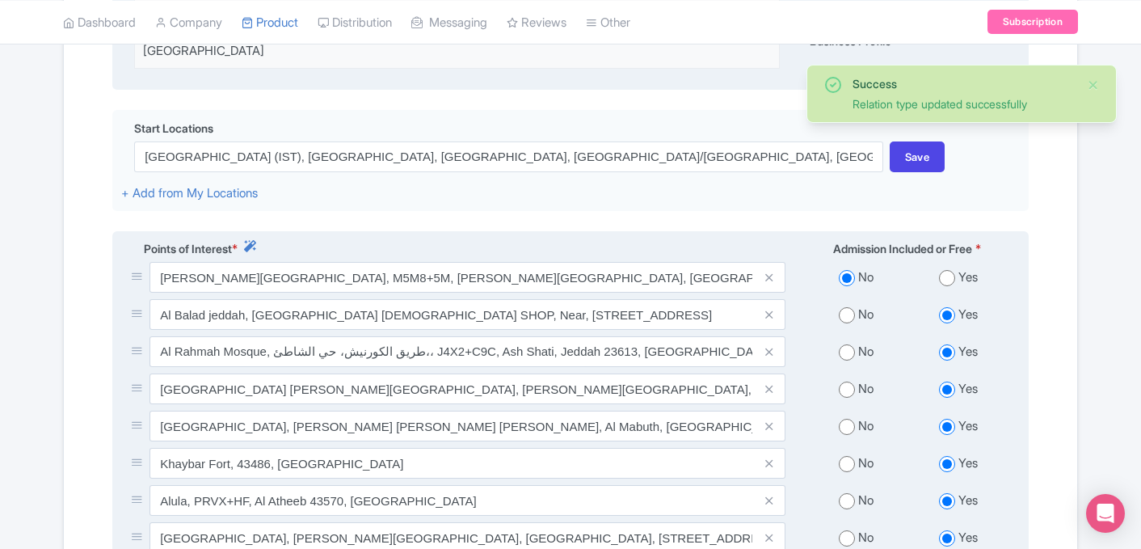
scroll to position [474, 0]
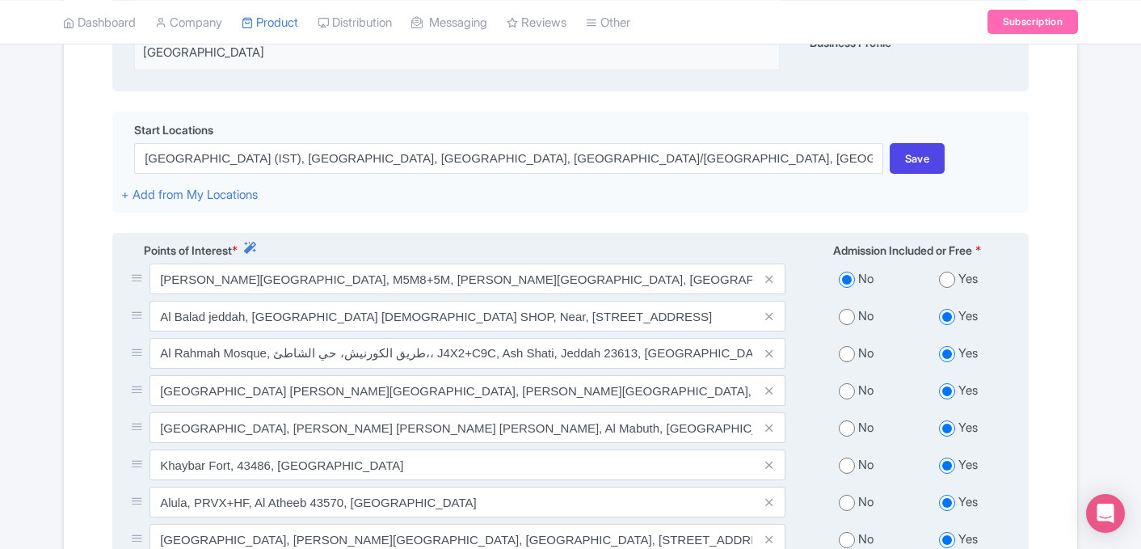
click at [943, 272] on input "radio" at bounding box center [947, 280] width 16 height 16
radio input "true"
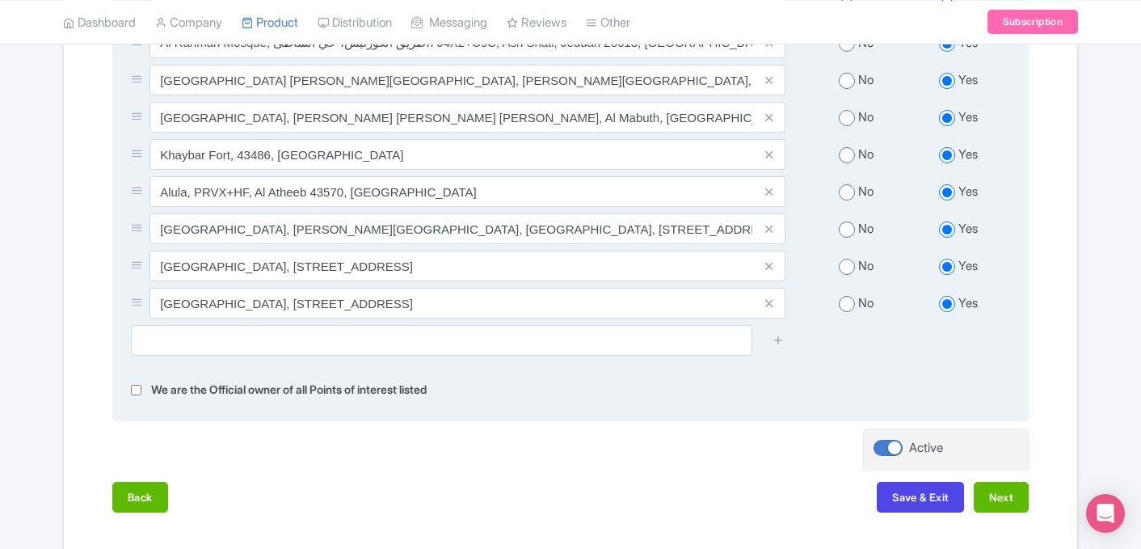
scroll to position [850, 0]
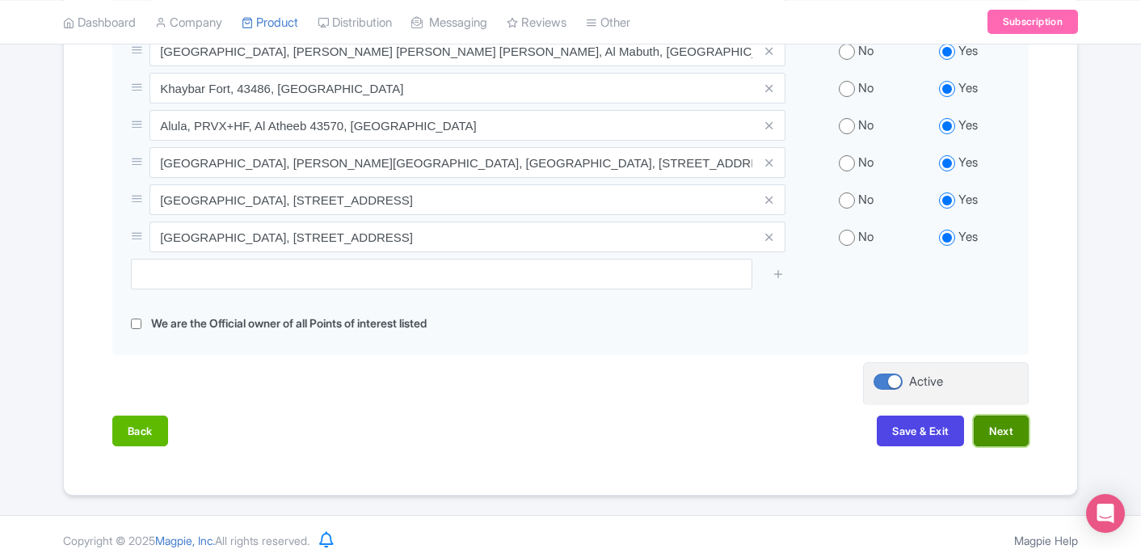
click at [1004, 421] on button "Next" at bounding box center [1001, 430] width 55 height 31
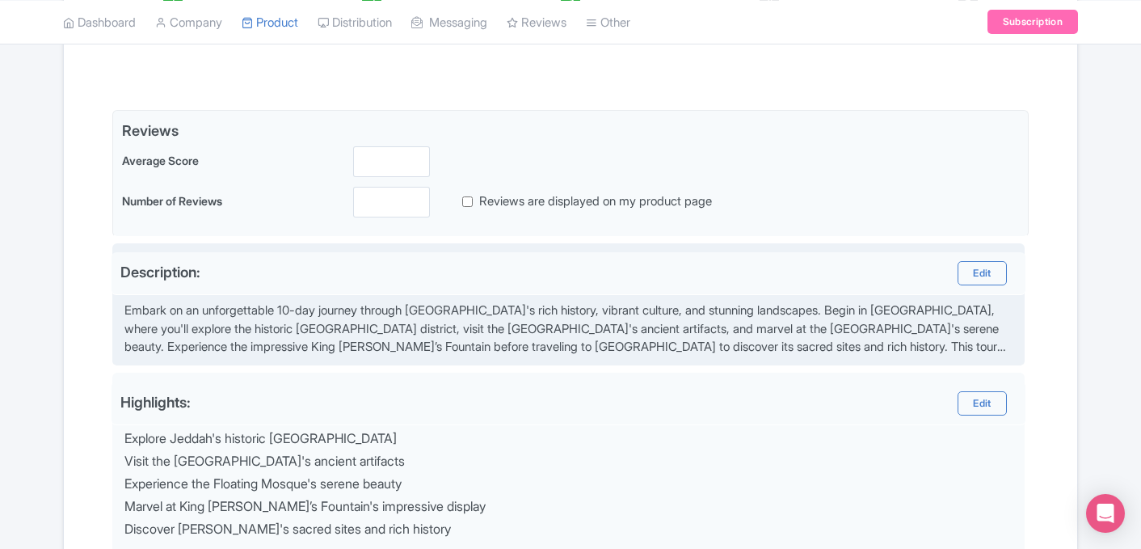
scroll to position [325, 0]
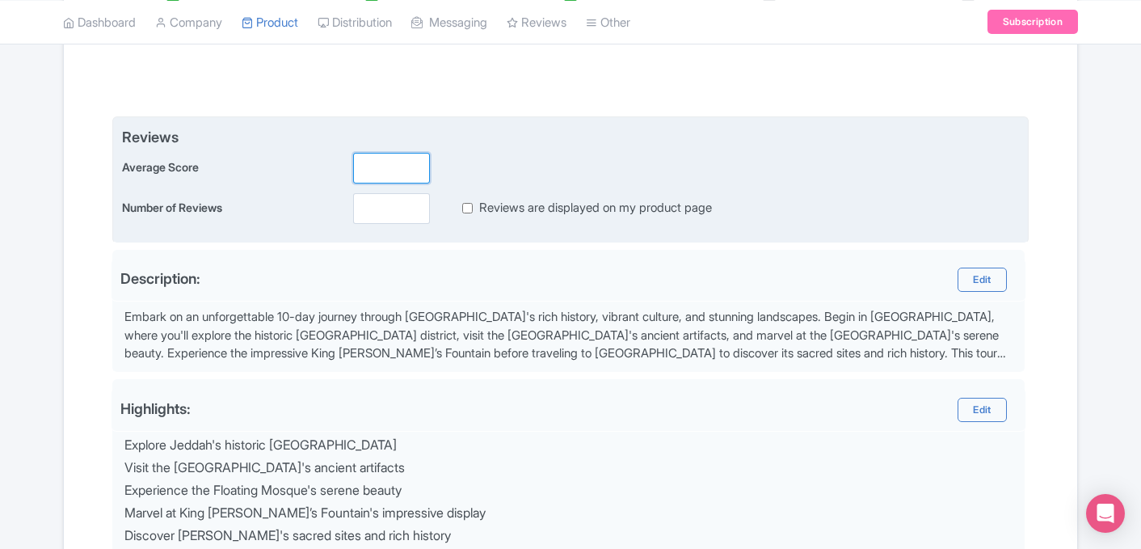
click at [383, 160] on input "number" at bounding box center [391, 168] width 77 height 31
type input "5"
type input "5.0"
click at [375, 201] on input "number" at bounding box center [391, 208] width 77 height 31
type input "112"
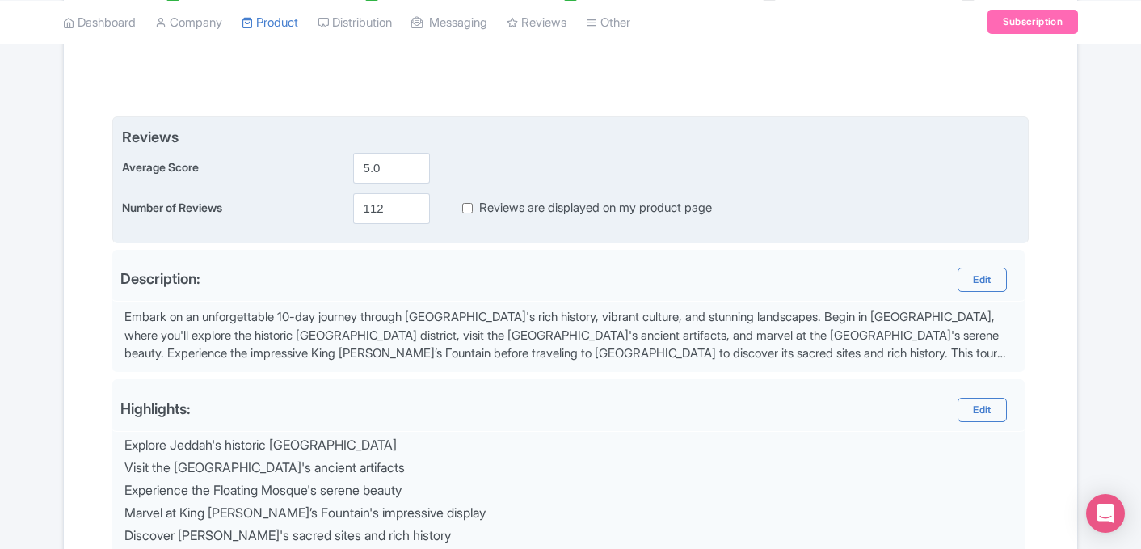
click at [468, 205] on input "Reviews are displayed on my product page" at bounding box center [467, 208] width 11 height 19
checkbox input "true"
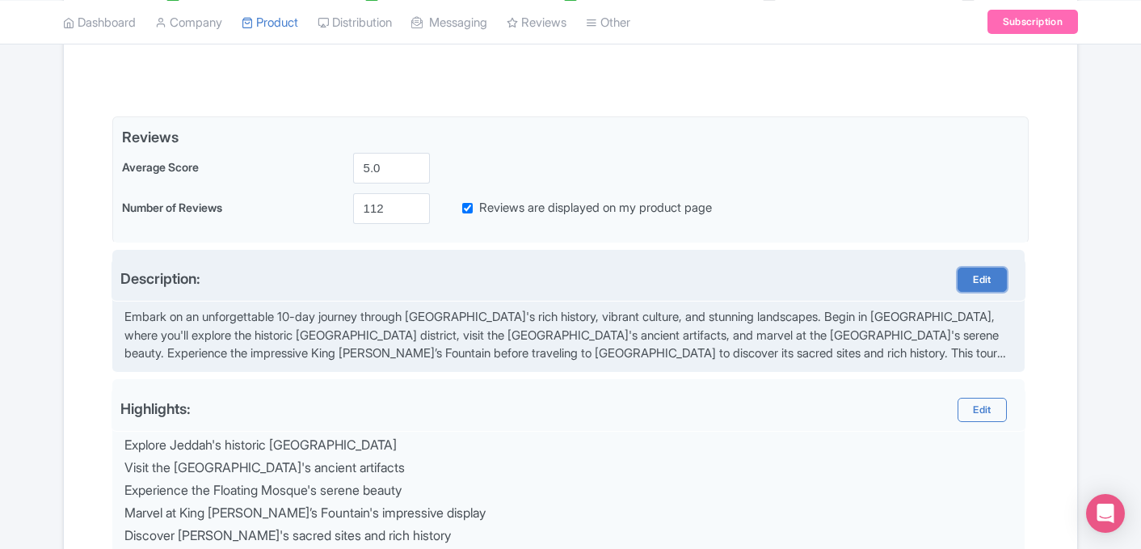
click at [987, 282] on link "Edit" at bounding box center [982, 280] width 48 height 24
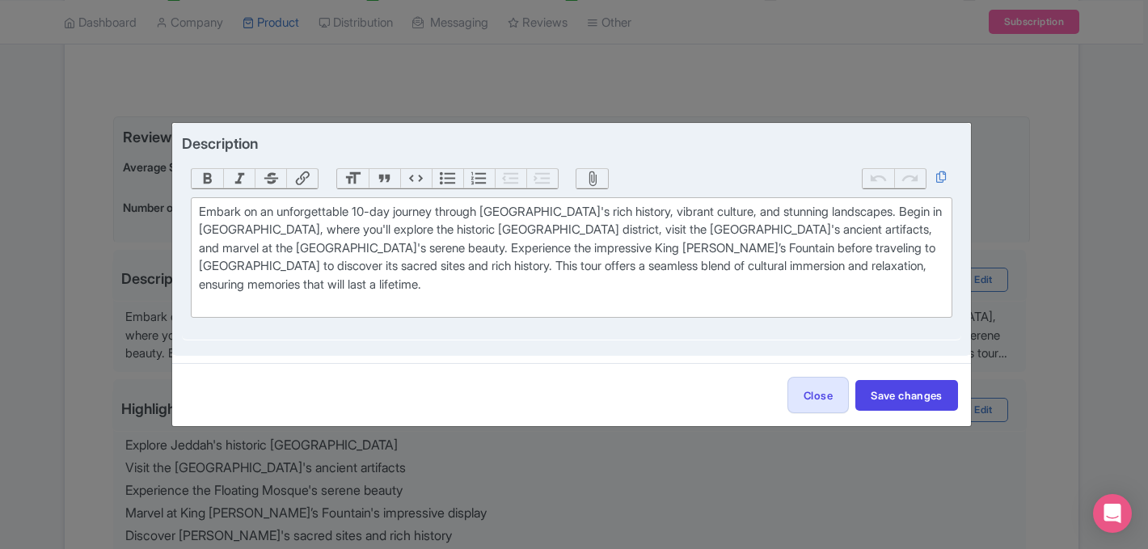
click at [193, 221] on trix-editor "Embark on an unforgettable 10-day journey through Saudi Arabia's rich history, …" at bounding box center [571, 257] width 761 height 120
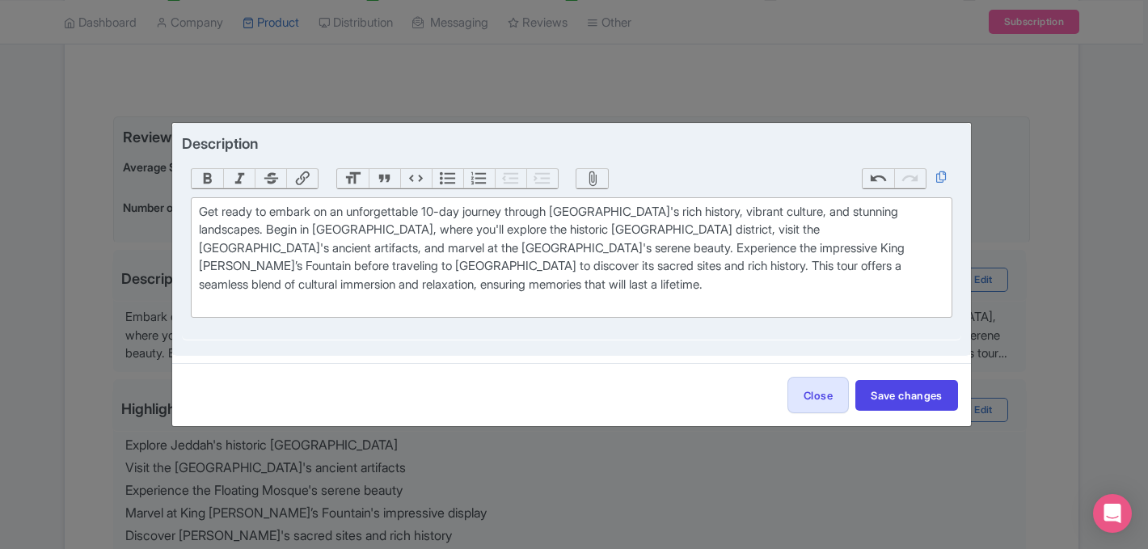
click at [719, 213] on div "Get ready to embark on an unforgettable 10-day journey through Saudi Arabia's r…" at bounding box center [571, 257] width 744 height 109
type trix-editor "<div>Get ready to embark on an unforgettable 10-day journey through Saudi Arabi…"
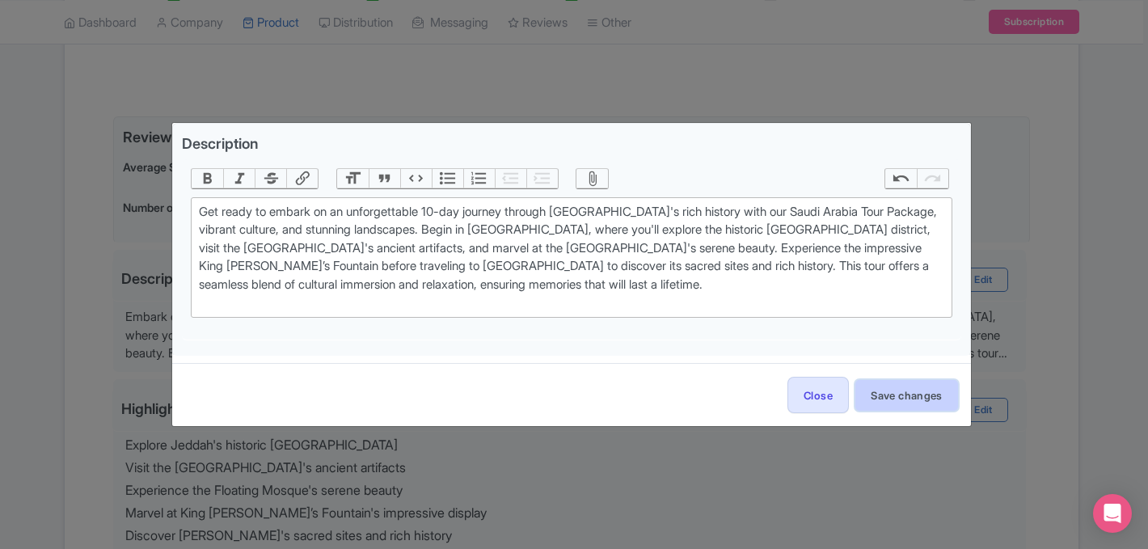
click at [886, 404] on button "Save changes" at bounding box center [906, 395] width 103 height 31
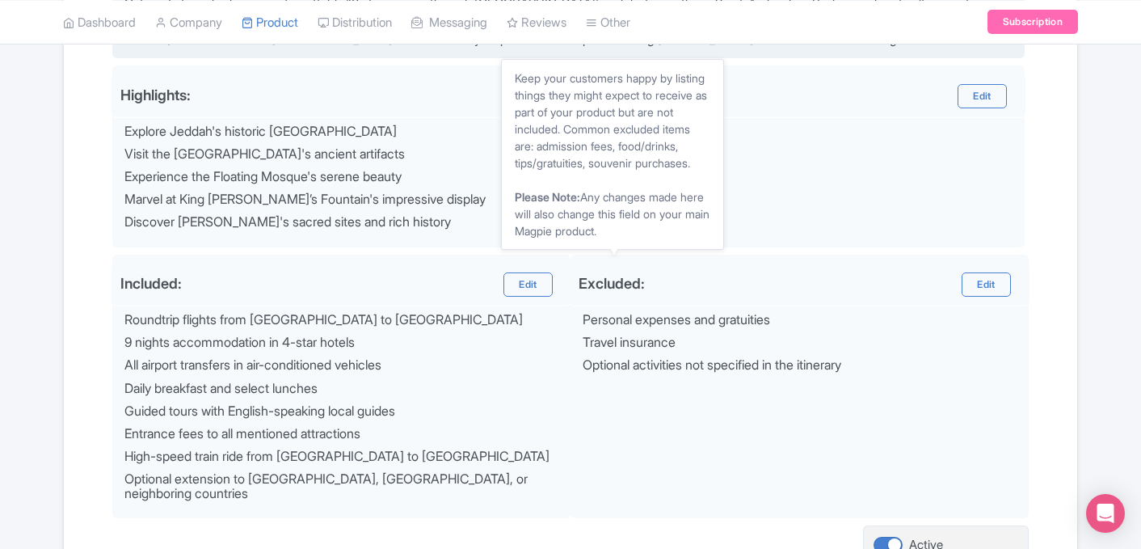
scroll to position [781, 0]
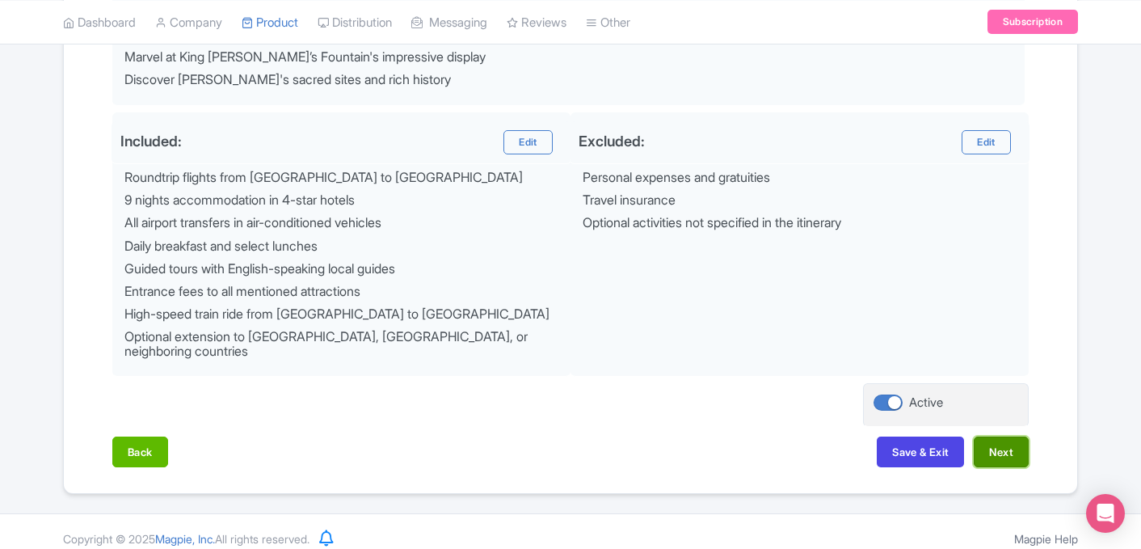
click at [980, 440] on button "Next" at bounding box center [1001, 451] width 55 height 31
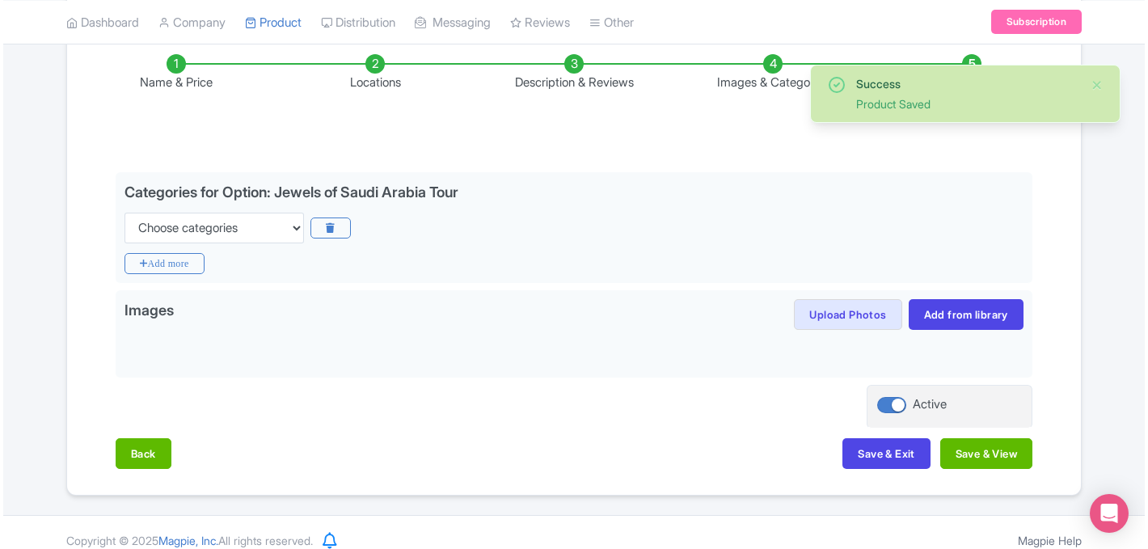
scroll to position [273, 0]
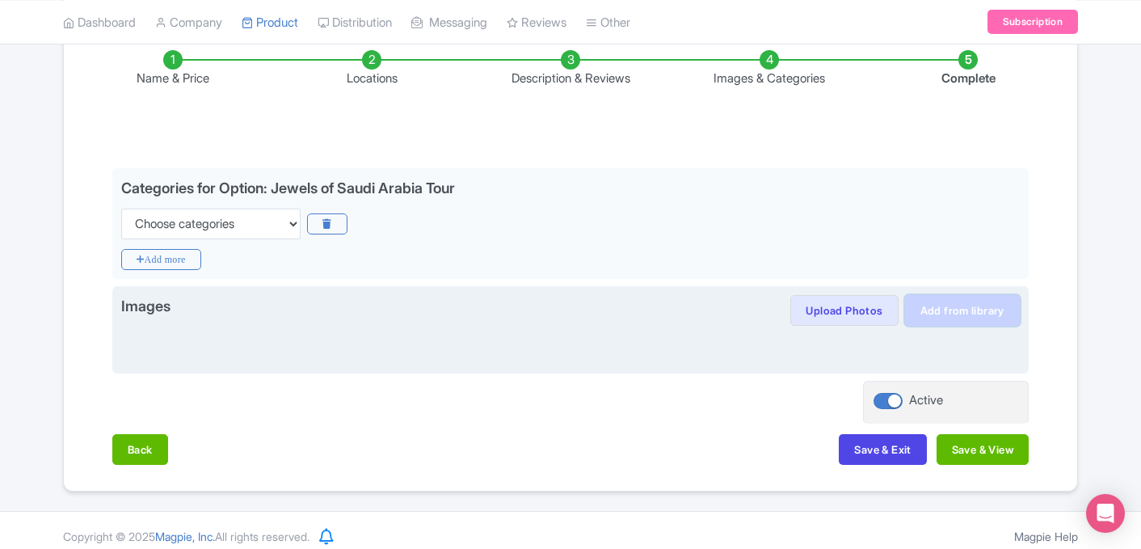
click at [969, 305] on link "Add from library" at bounding box center [962, 310] width 115 height 31
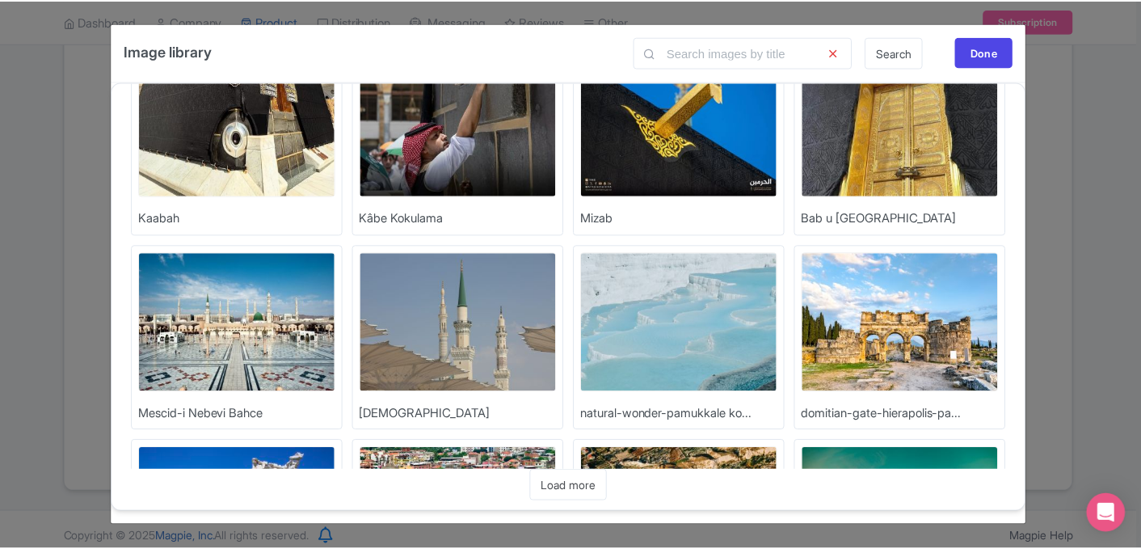
scroll to position [0, 0]
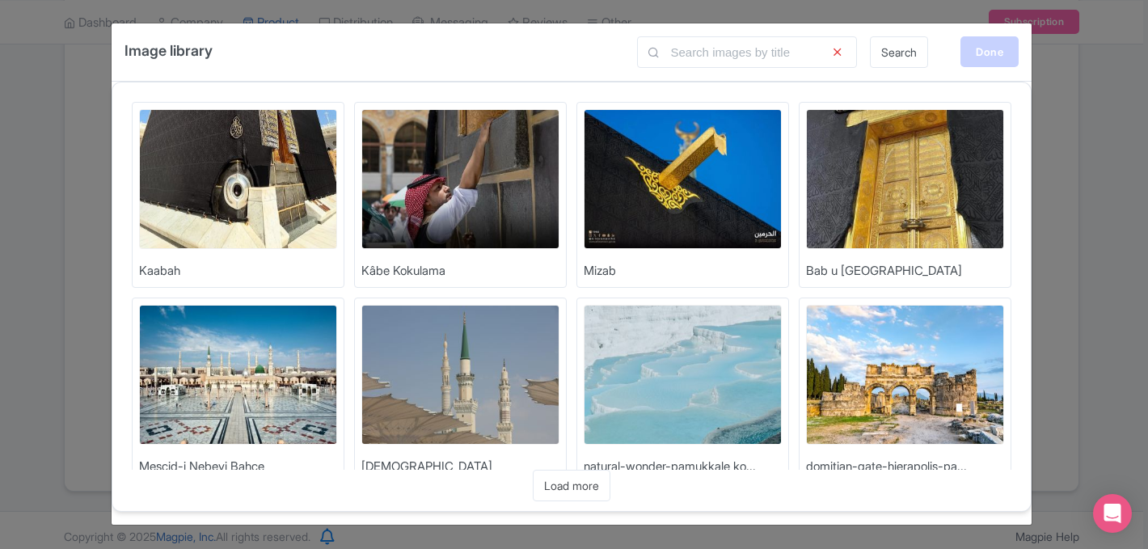
click at [997, 58] on div "Done" at bounding box center [989, 51] width 58 height 31
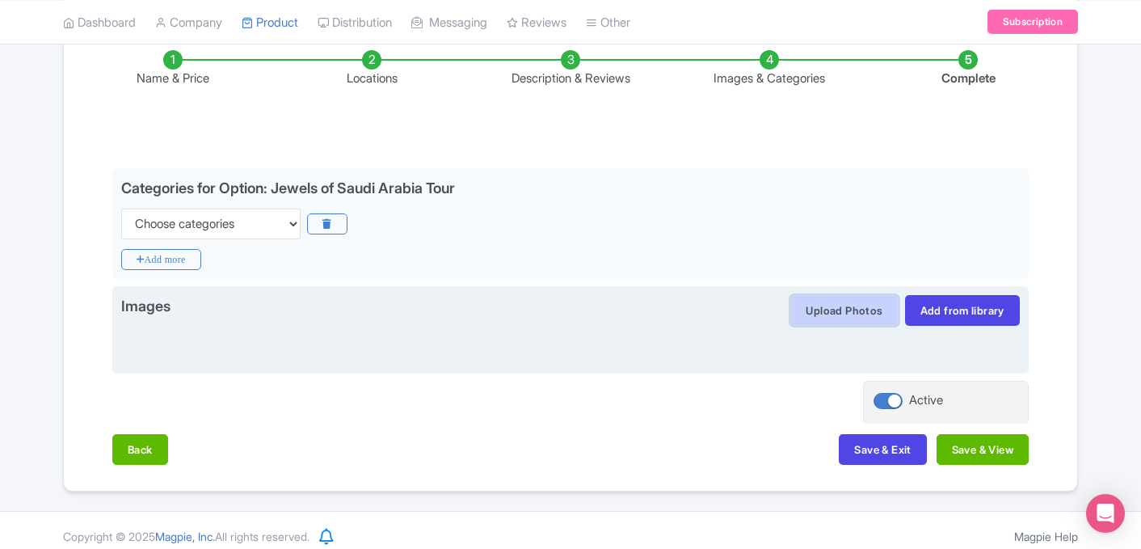
click at [825, 310] on button "Upload Photos" at bounding box center [843, 310] width 107 height 31
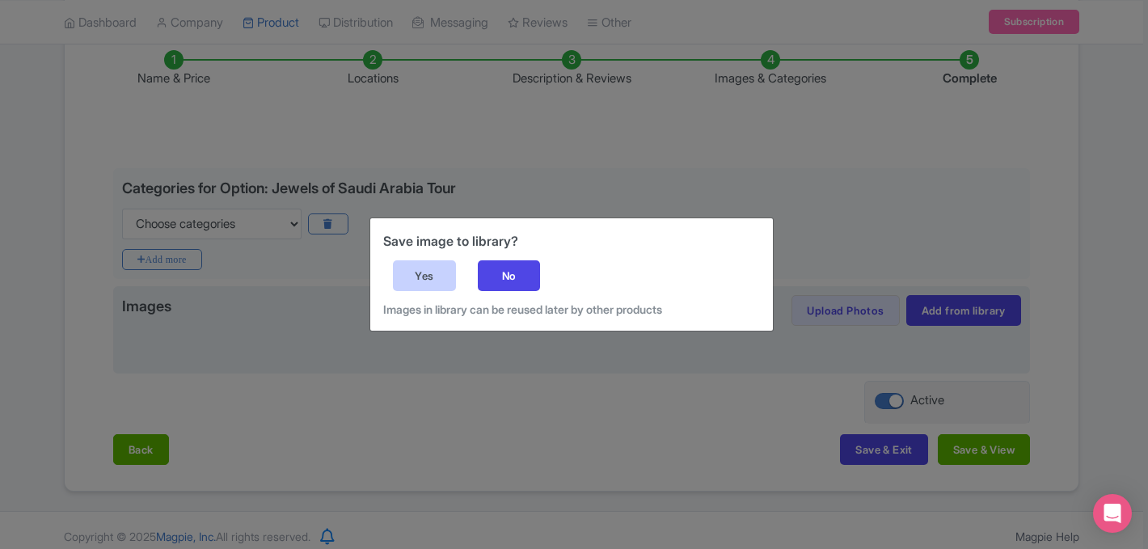
click at [419, 289] on div "Yes" at bounding box center [424, 275] width 63 height 31
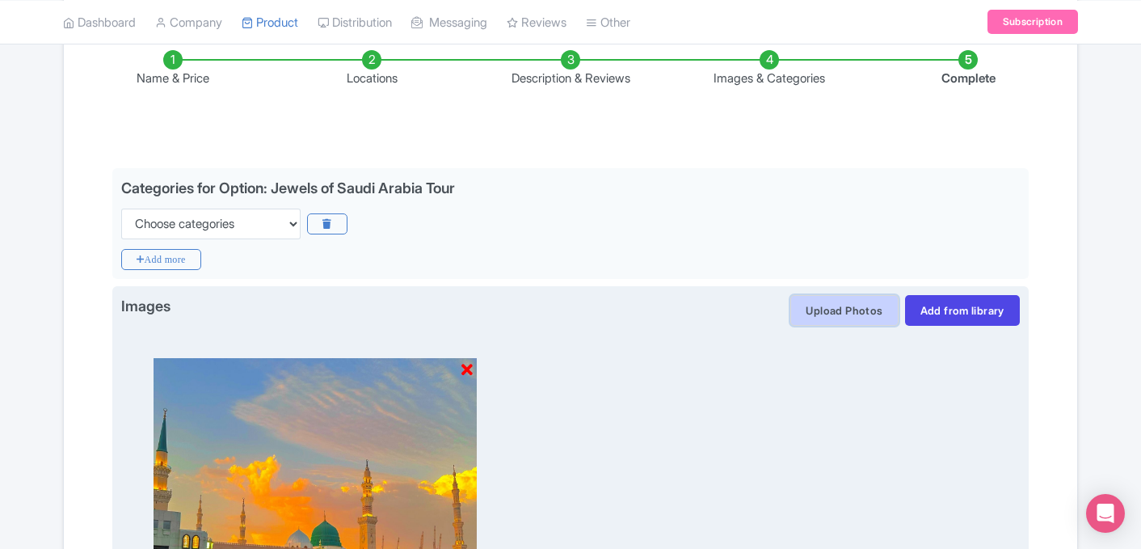
click at [868, 314] on button "Upload Photos" at bounding box center [843, 310] width 107 height 31
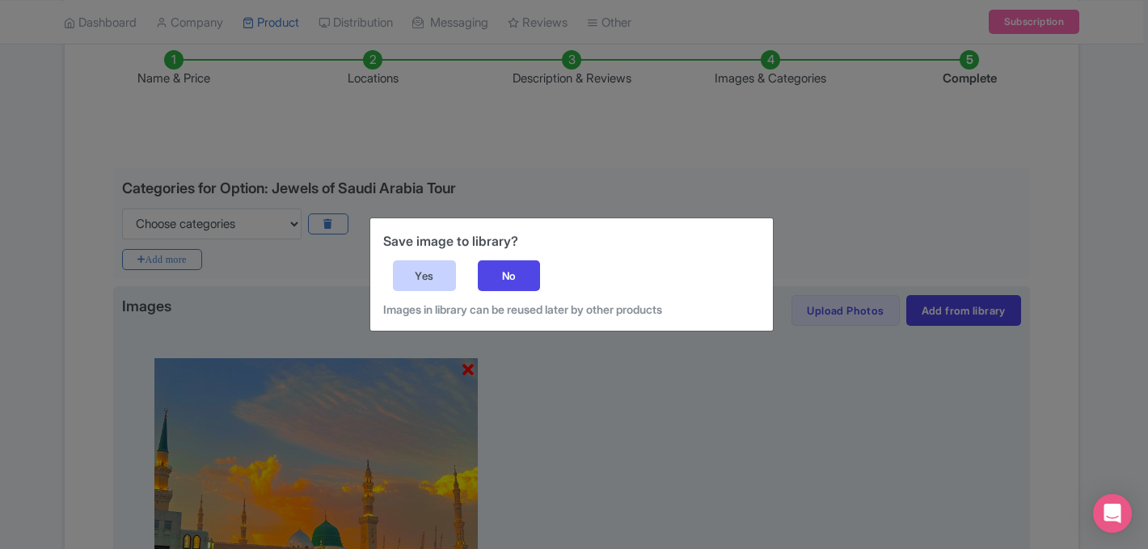
click at [413, 276] on div "Yes" at bounding box center [424, 275] width 63 height 31
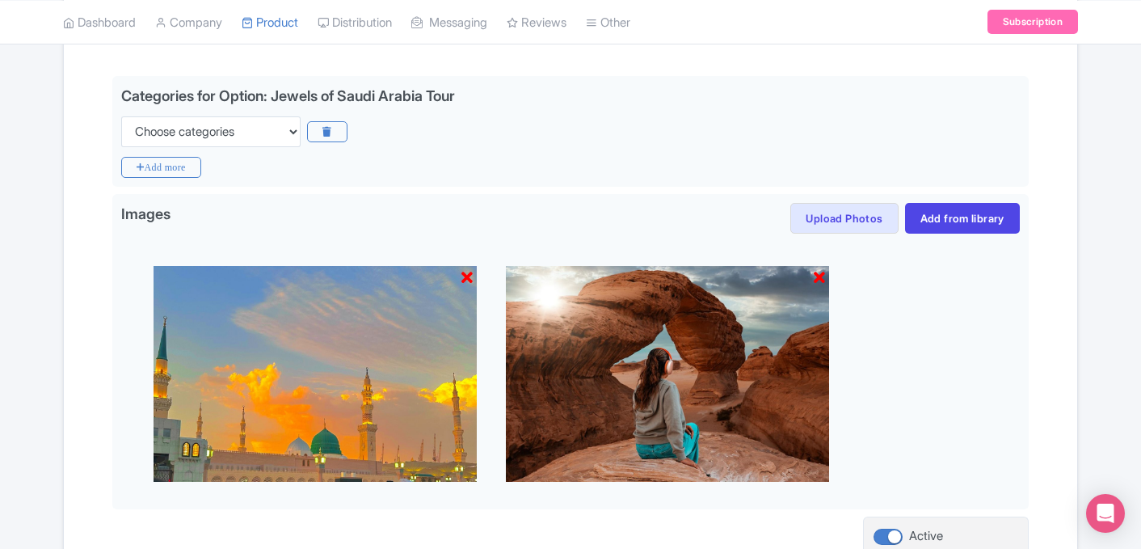
scroll to position [384, 0]
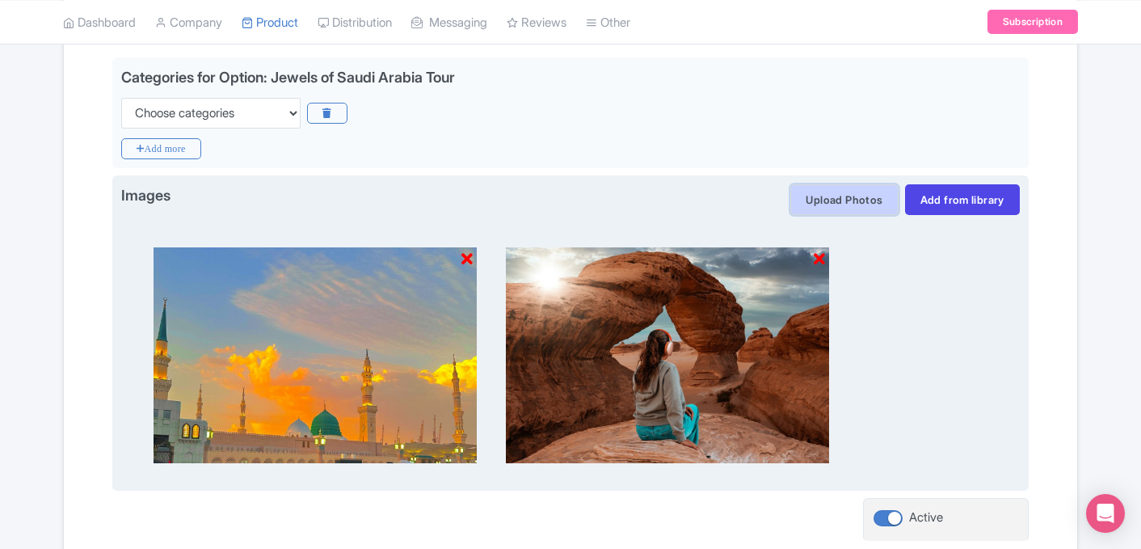
click at [848, 204] on button "Upload Photos" at bounding box center [843, 199] width 107 height 31
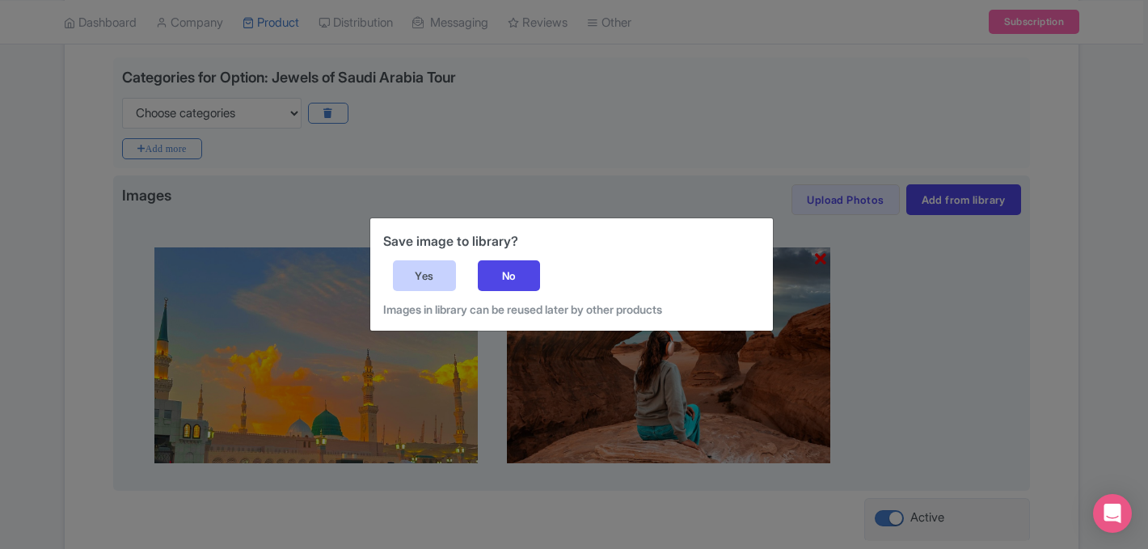
click at [445, 276] on div "Yes" at bounding box center [424, 275] width 63 height 31
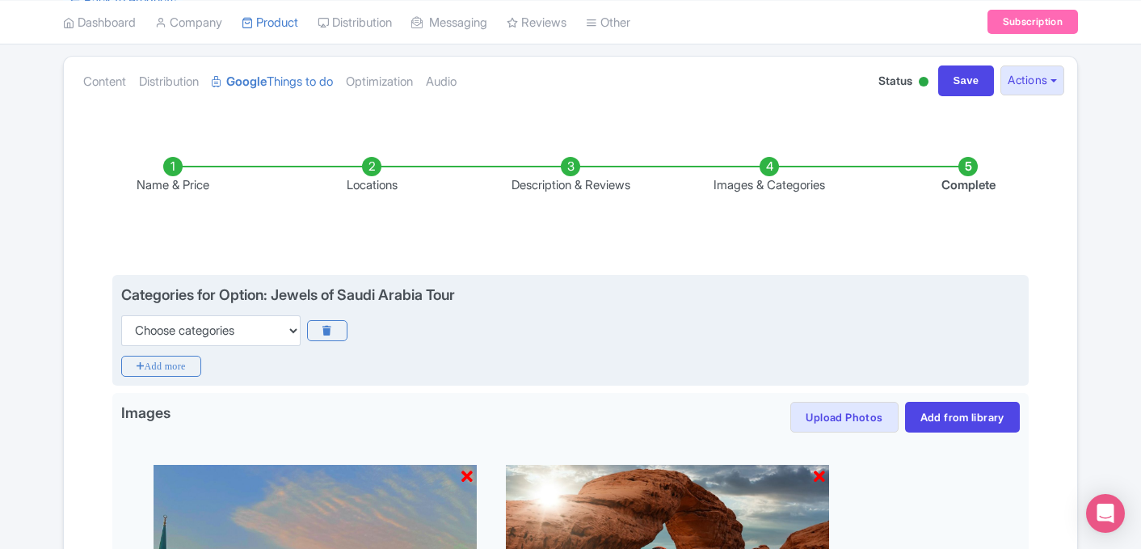
scroll to position [180, 0]
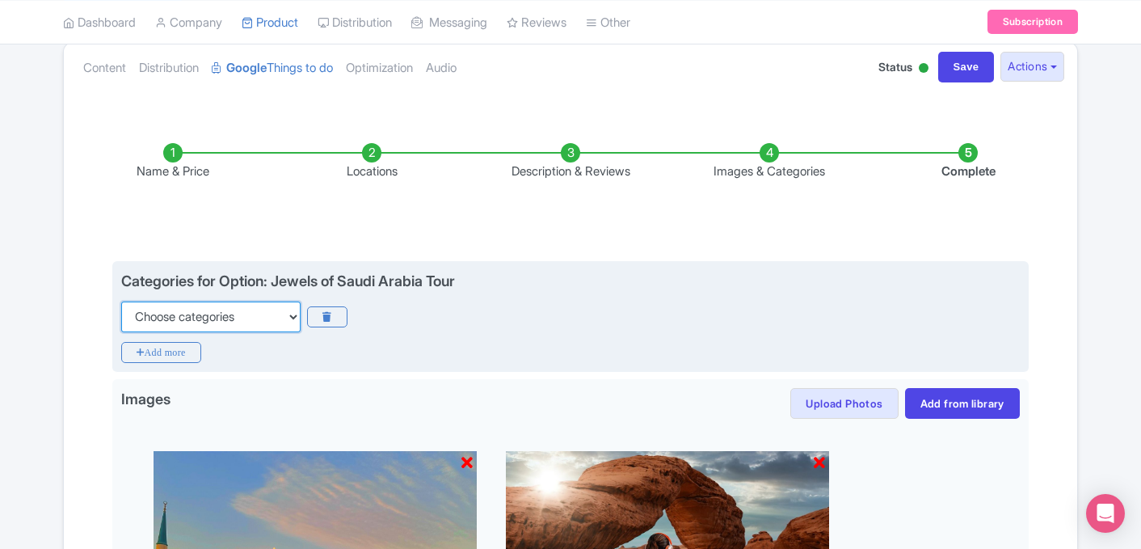
click at [225, 318] on select "Choose categories Adults Only Animals Audio Guide Beaches Bike Tours Boat Tours…" at bounding box center [210, 316] width 179 height 31
select select "private-tours"
click at [121, 301] on select "Choose categories Adults Only Animals Audio Guide Beaches Bike Tours Boat Tours…" at bounding box center [210, 316] width 179 height 31
click at [186, 353] on icon "Add more" at bounding box center [161, 352] width 80 height 21
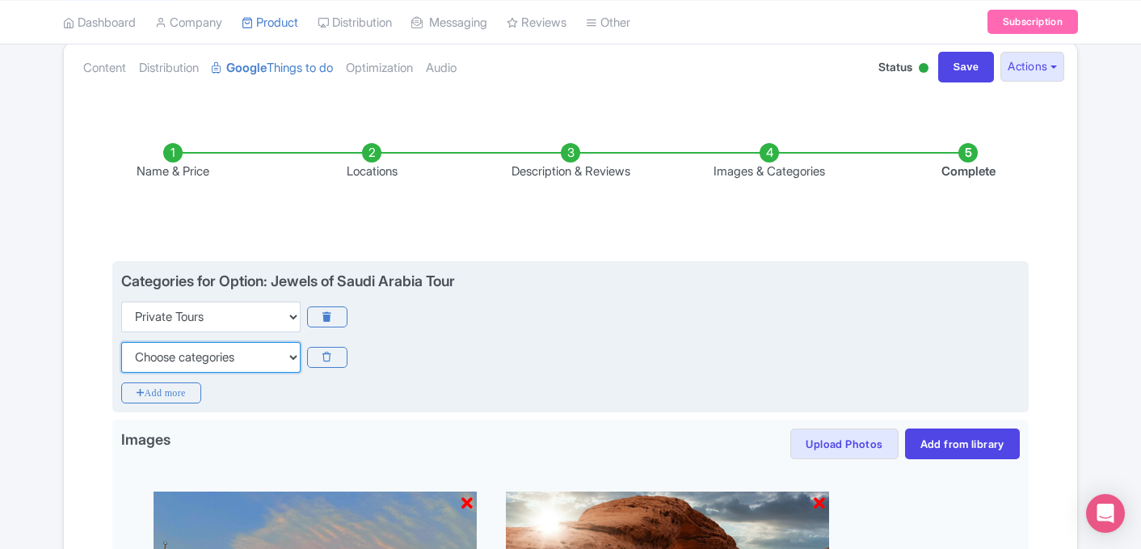
click at [214, 352] on select "Choose categories Adults Only Animals Audio Guide Beaches Bike Tours Boat Tours…" at bounding box center [210, 357] width 179 height 31
select select "guided-tours"
click at [121, 342] on select "Choose categories Adults Only Animals Audio Guide Beaches Bike Tours Boat Tours…" at bounding box center [210, 357] width 179 height 31
click at [172, 394] on icon "Add more" at bounding box center [161, 392] width 80 height 21
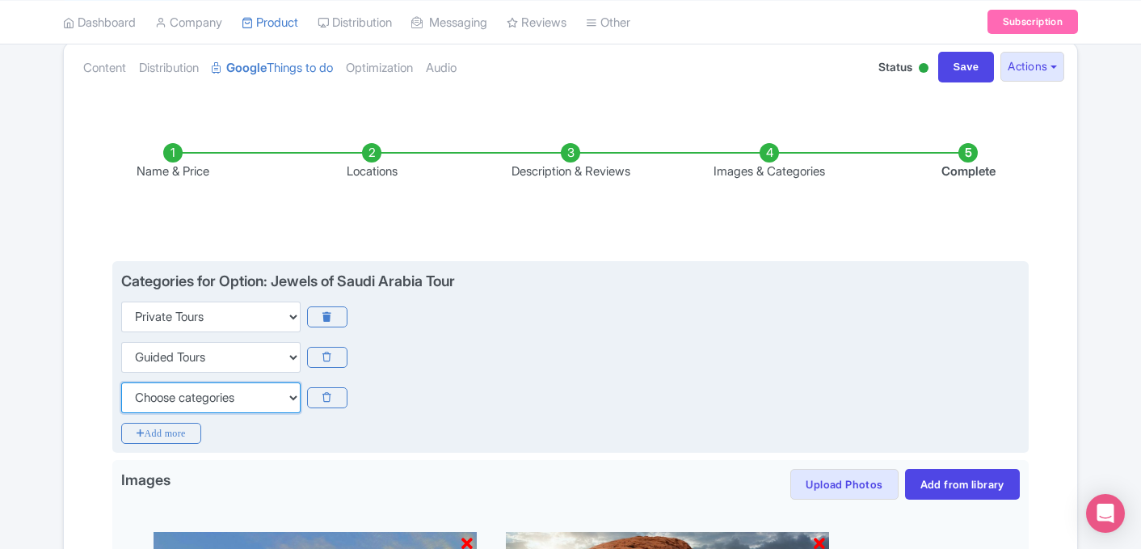
click at [192, 399] on select "Choose categories Adults Only Animals Audio Guide Beaches Bike Tours Boat Tours…" at bounding box center [210, 397] width 179 height 31
select select "food"
click at [121, 382] on select "Choose categories Adults Only Animals Audio Guide Beaches Bike Tours Boat Tours…" at bounding box center [210, 397] width 179 height 31
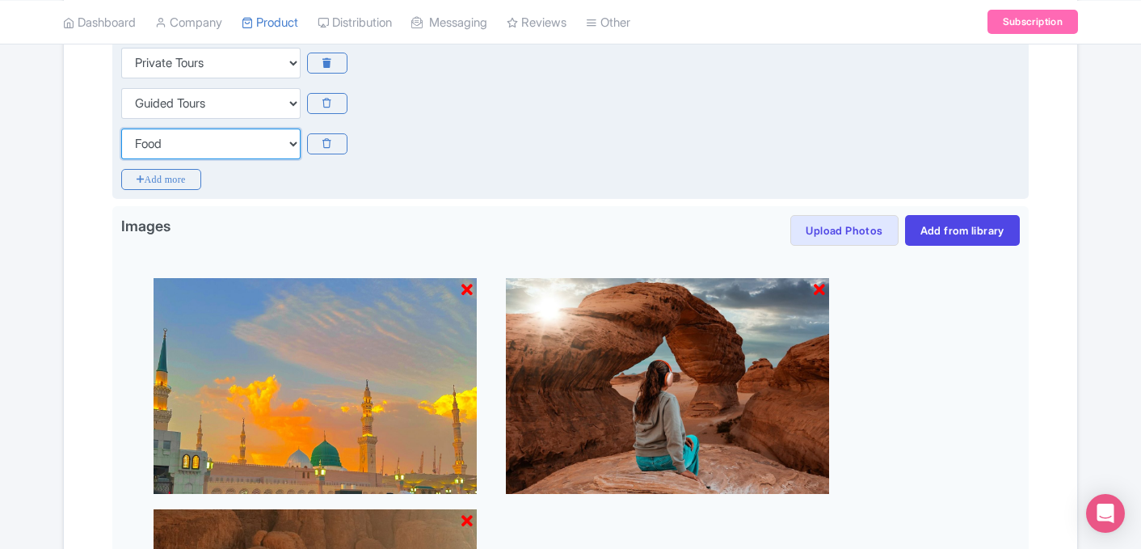
scroll to position [824, 0]
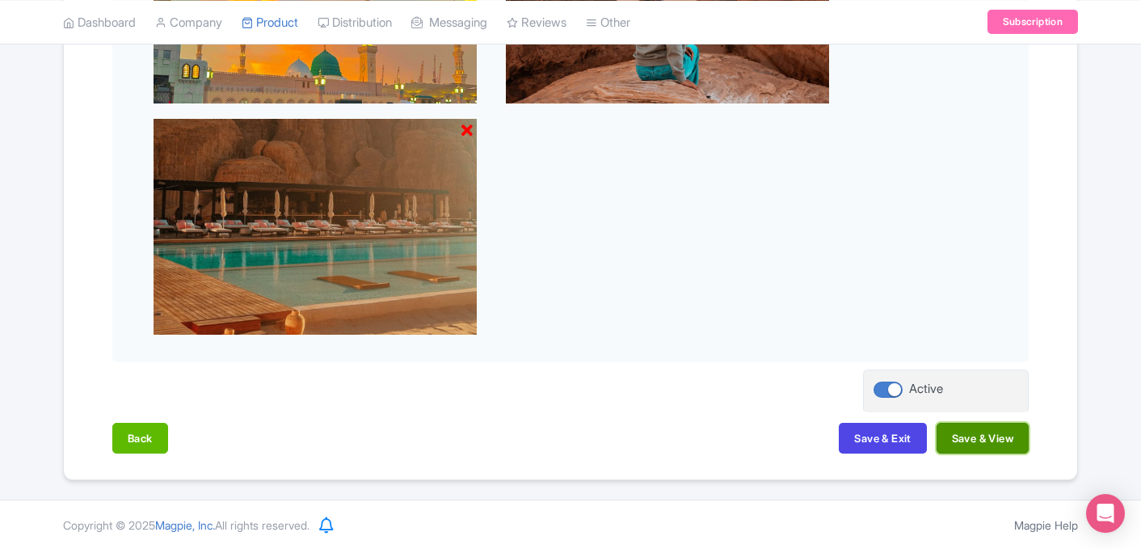
click at [973, 443] on button "Save & View" at bounding box center [983, 438] width 92 height 31
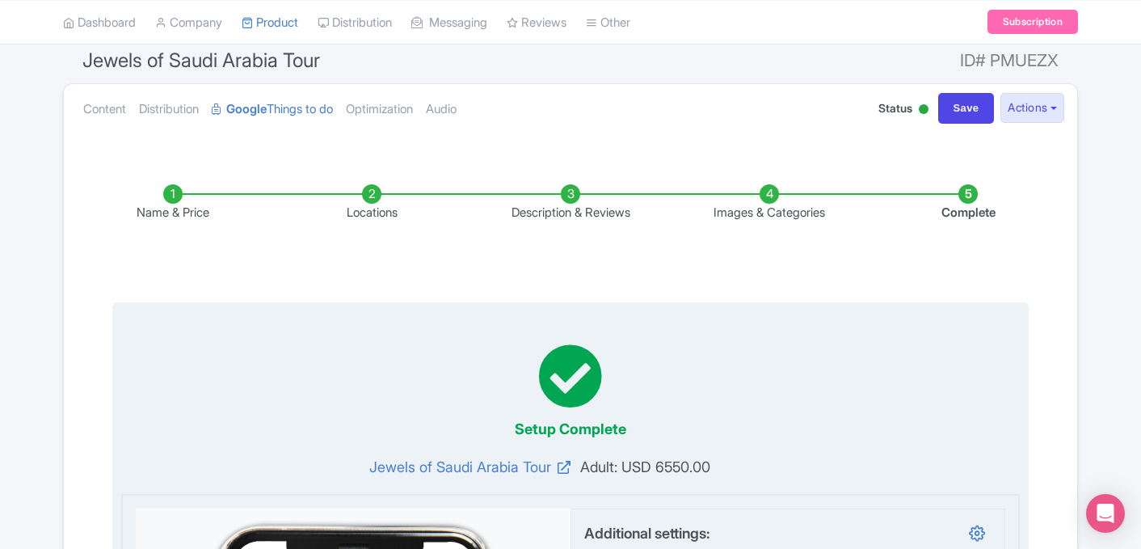
scroll to position [0, 0]
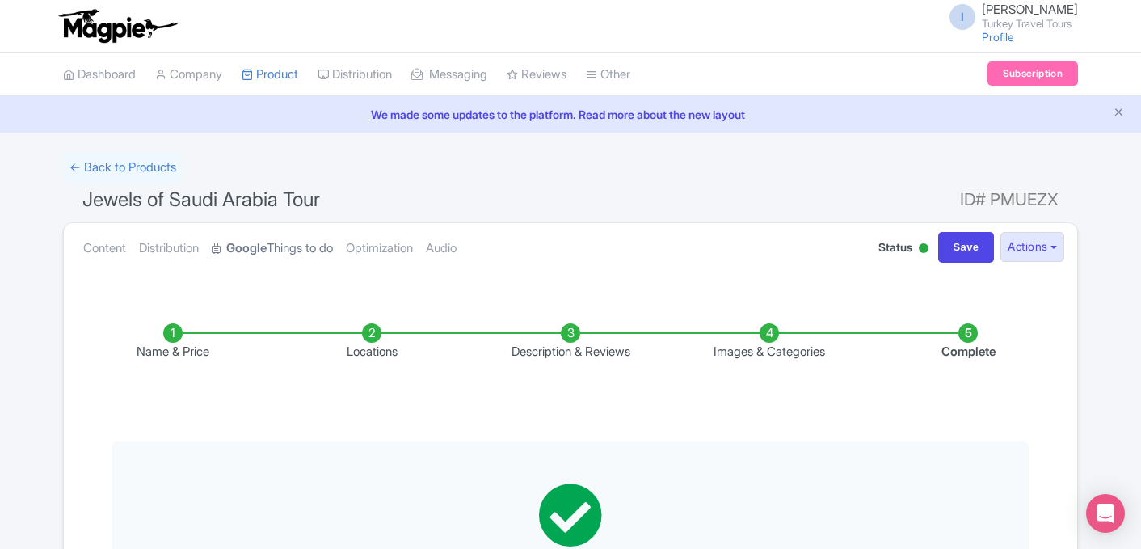
click at [265, 250] on strong "Google" at bounding box center [246, 248] width 40 height 19
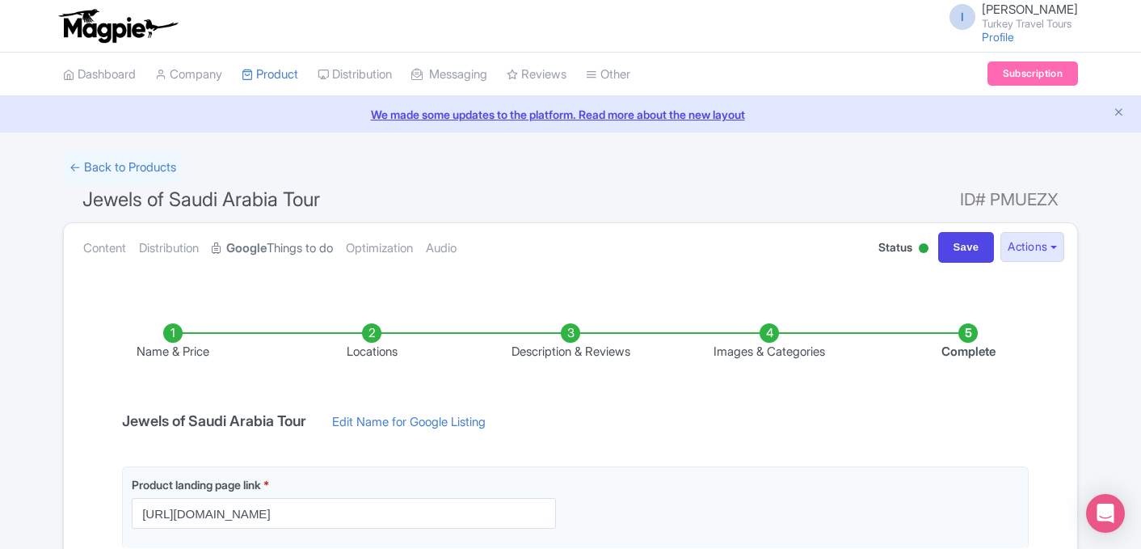
click at [267, 250] on strong "Google" at bounding box center [246, 248] width 40 height 19
click at [129, 166] on link "← Back to Products" at bounding box center [123, 168] width 120 height 32
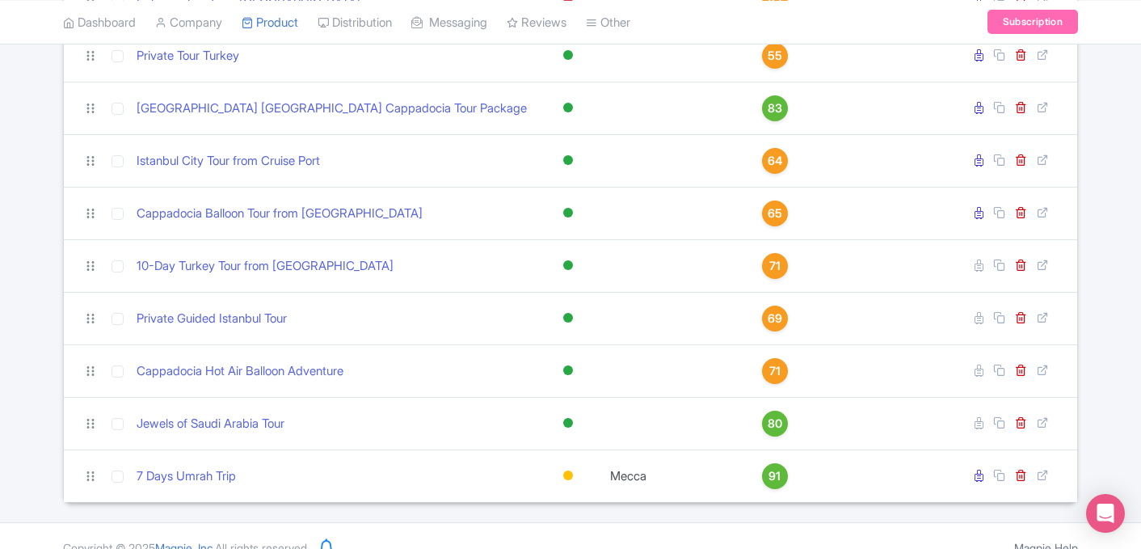
scroll to position [977, 0]
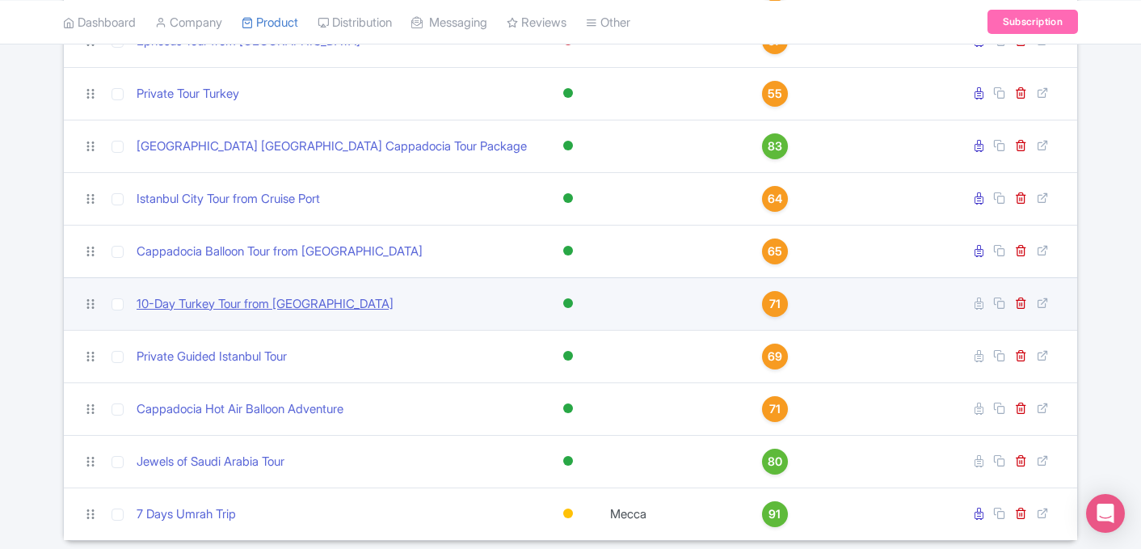
scroll to position [910, 0]
